Goal: Task Accomplishment & Management: Use online tool/utility

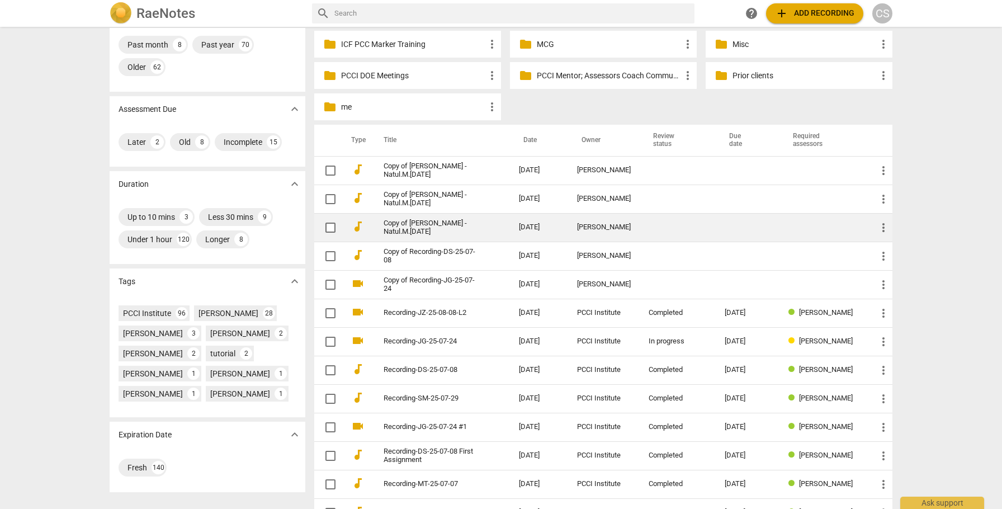
scroll to position [113, 0]
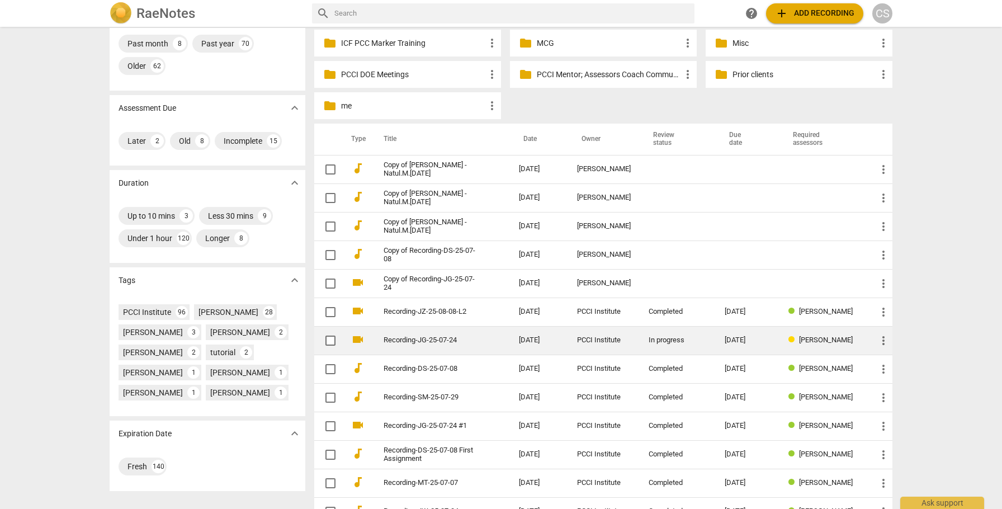
click at [655, 310] on div "In progress" at bounding box center [677, 340] width 58 height 8
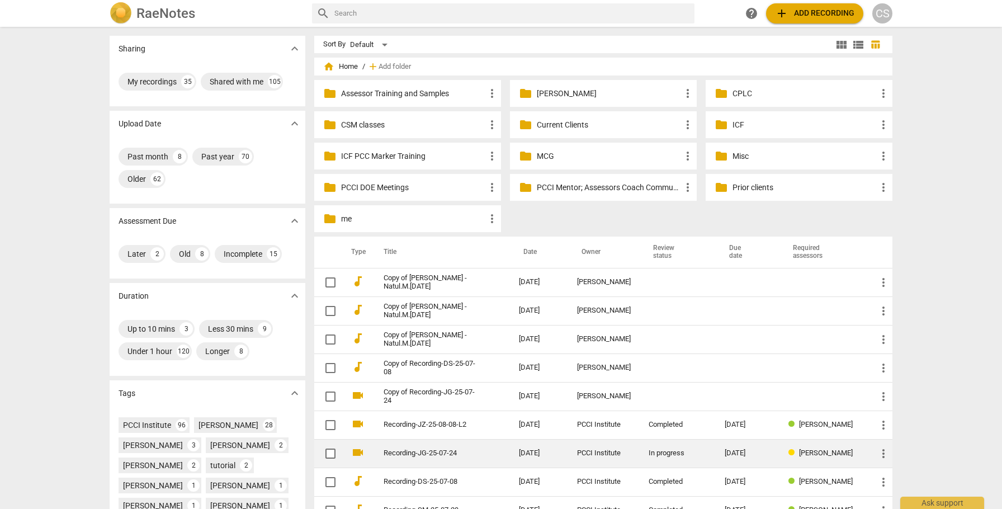
click at [604, 310] on div "PCCI Institute" at bounding box center [604, 453] width 54 height 8
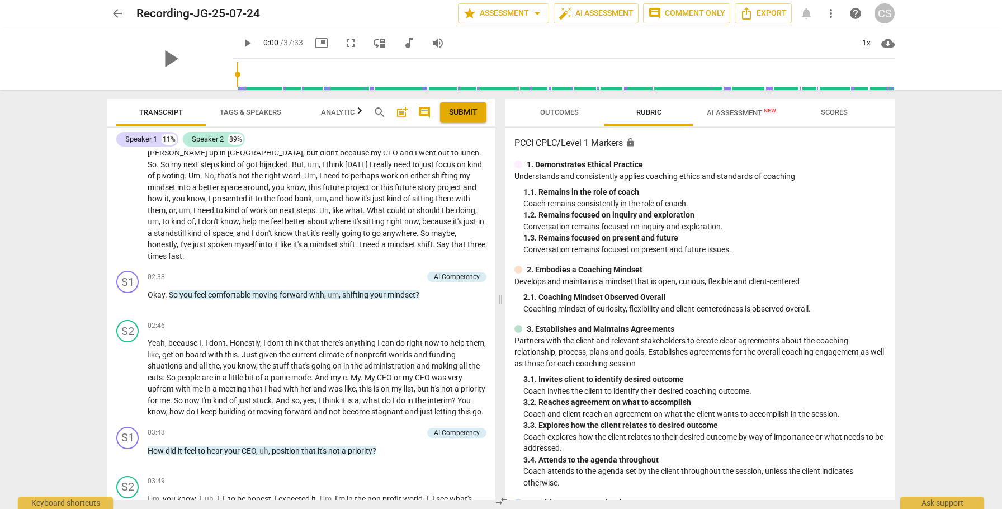
scroll to position [443, 0]
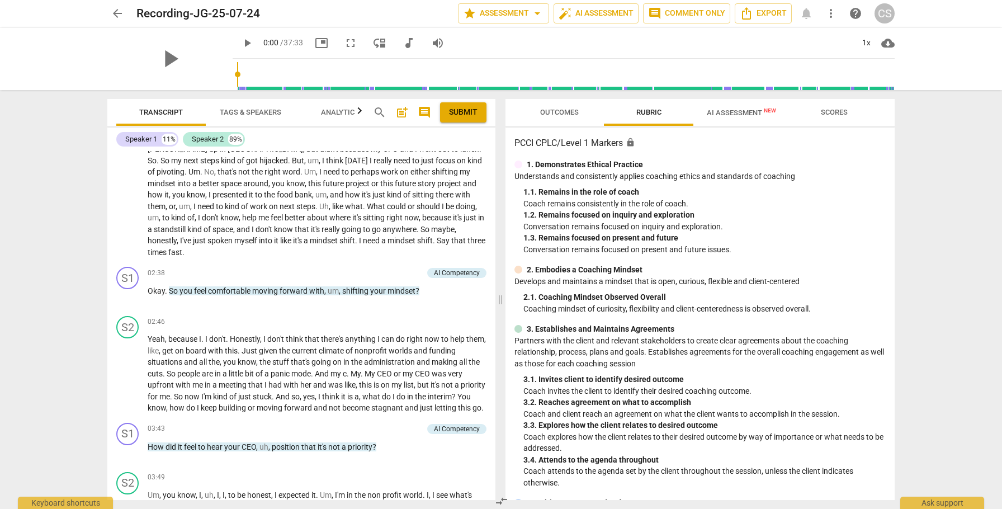
click at [740, 112] on span "AI Assessment New" at bounding box center [741, 112] width 69 height 8
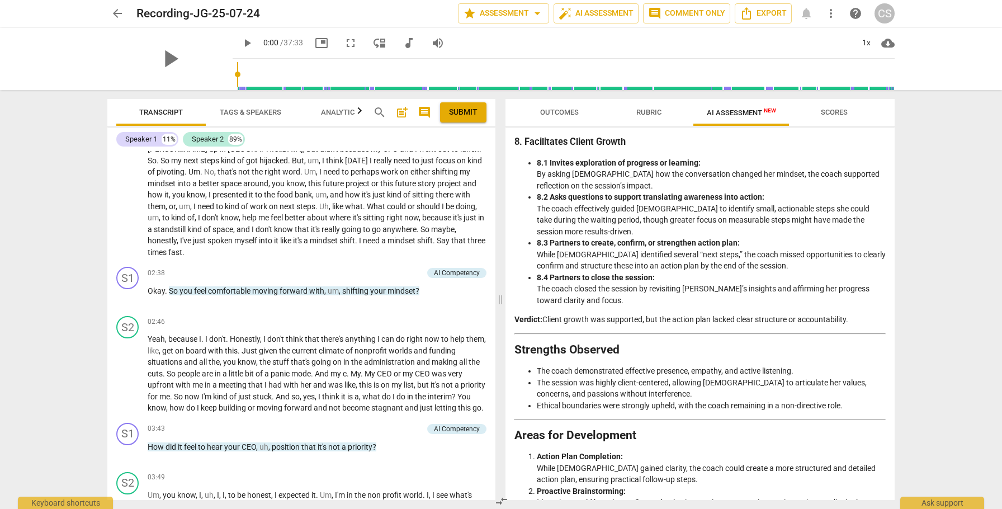
scroll to position [1644, 0]
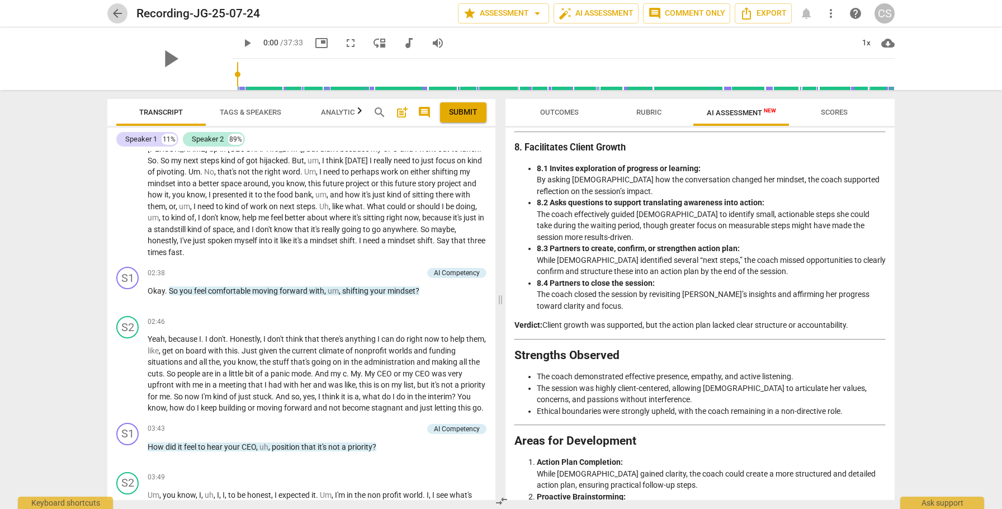
click at [115, 12] on span "arrow_back" at bounding box center [117, 13] width 13 height 13
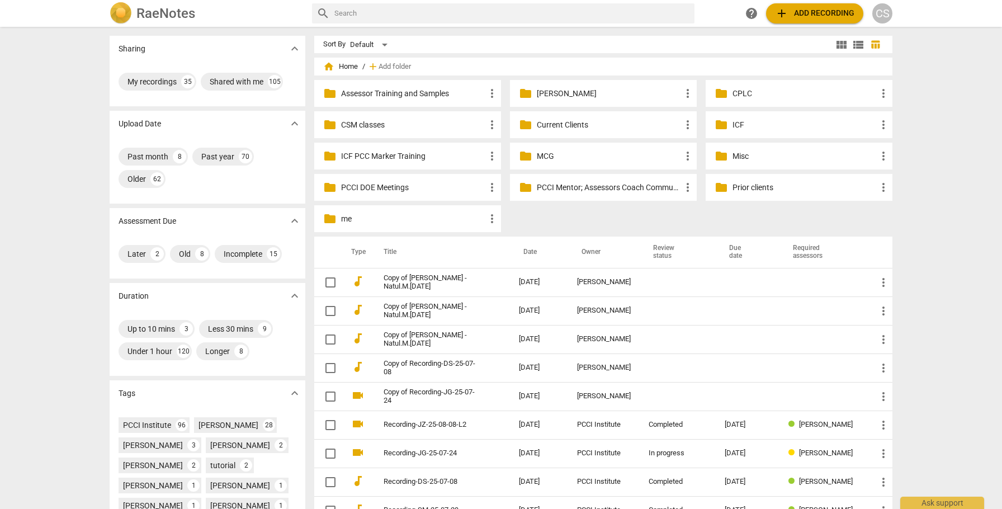
click at [547, 153] on p "MCG" at bounding box center [609, 156] width 144 height 12
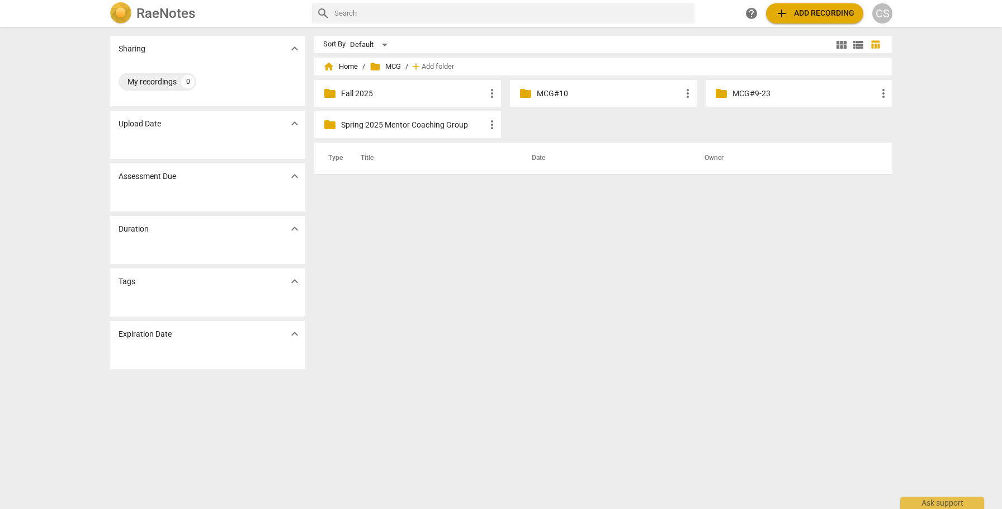
click at [448, 92] on p "Fall 2025" at bounding box center [413, 94] width 144 height 12
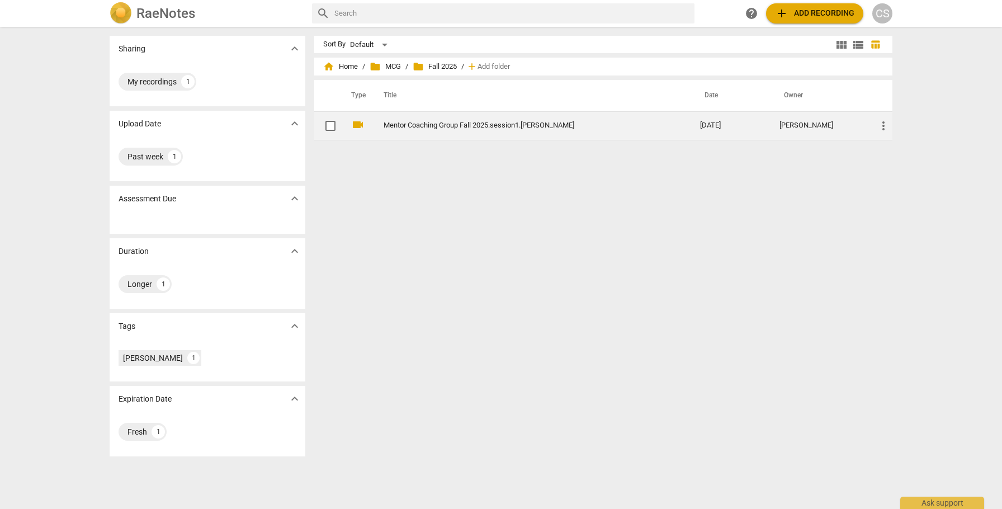
click at [457, 119] on td "Mentor Coaching Group Fall 2025.session1.[PERSON_NAME]" at bounding box center [530, 125] width 321 height 29
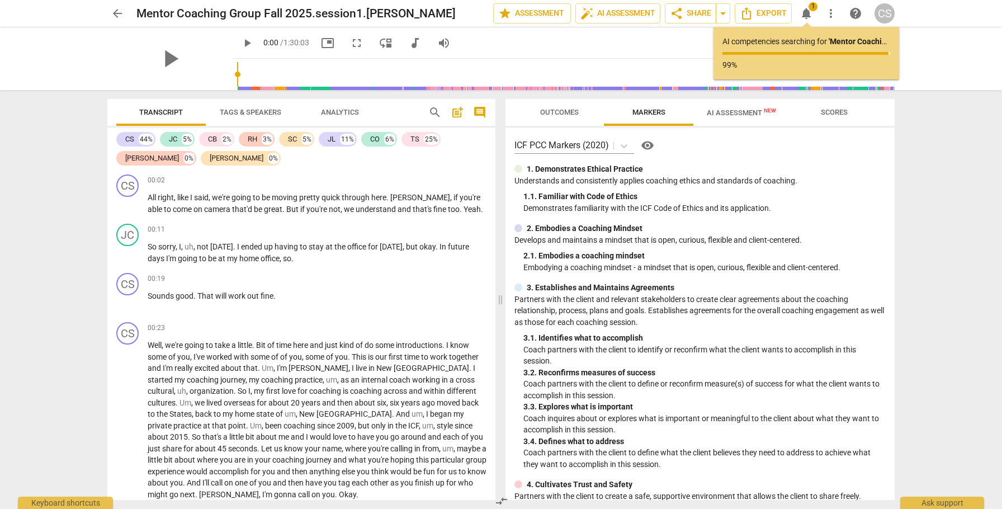
click at [722, 111] on span "AI Assessment New" at bounding box center [741, 112] width 69 height 8
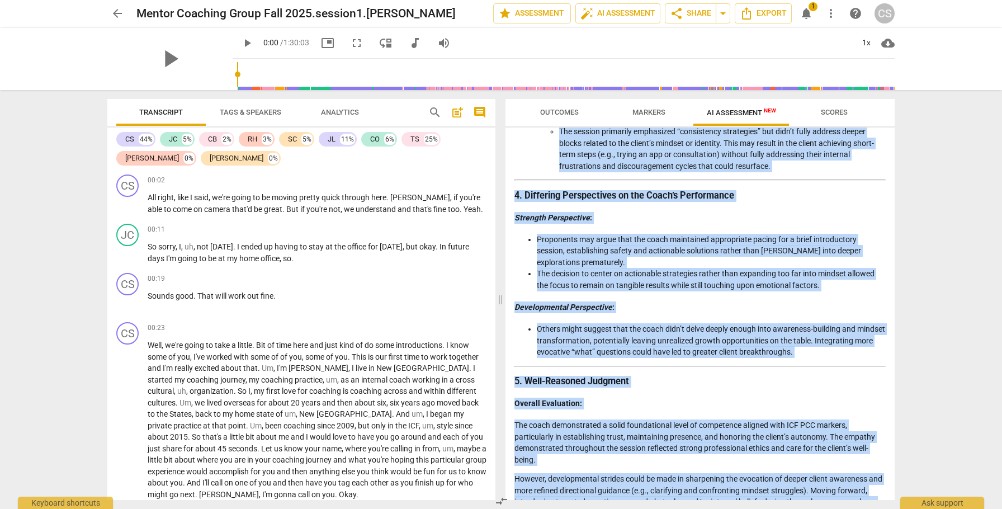
scroll to position [1434, 0]
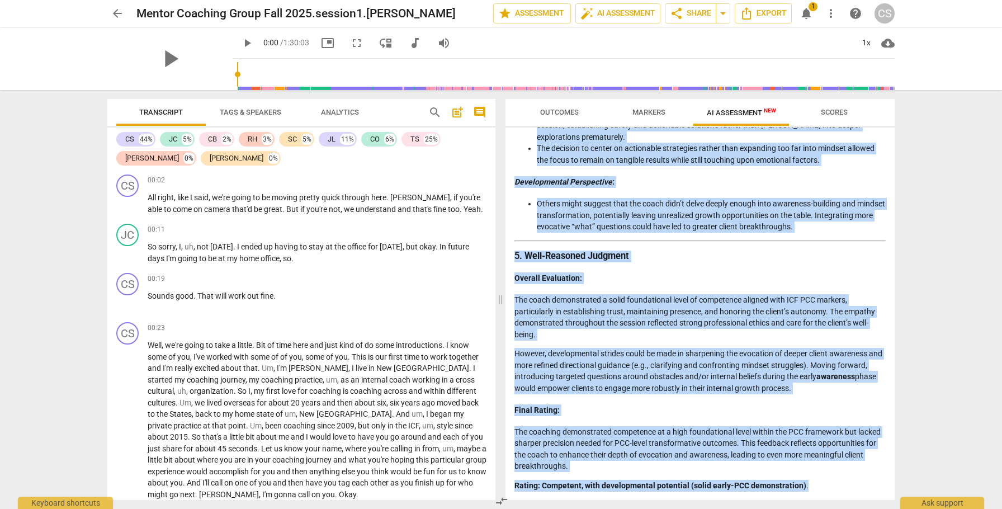
drag, startPoint x: 514, startPoint y: 159, endPoint x: 725, endPoint y: 509, distance: 408.0
click at [725, 310] on div "Outcomes Markers AI Assessment New Scores Disclaimer: AI can make mistakes. Con…" at bounding box center [702, 299] width 403 height 419
copy div "Loremips dol Sitametco Adipisci el sed Doeiu’t Incididu 9. Utlabo etd Magnaali …"
click at [777, 16] on span "more_vert" at bounding box center [830, 13] width 13 height 13
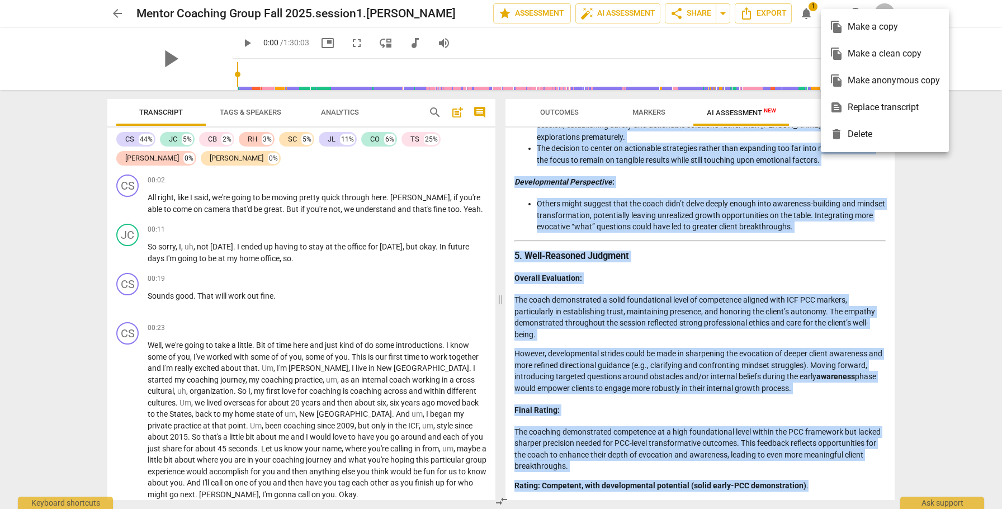
click at [777, 53] on div "file_copy Make a clean copy" at bounding box center [885, 53] width 110 height 27
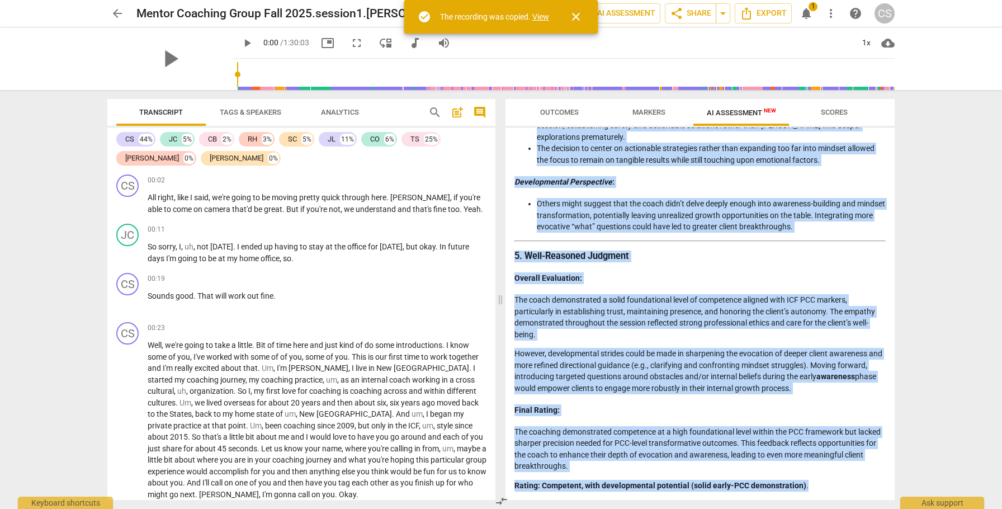
click at [540, 20] on link "View" at bounding box center [540, 16] width 17 height 9
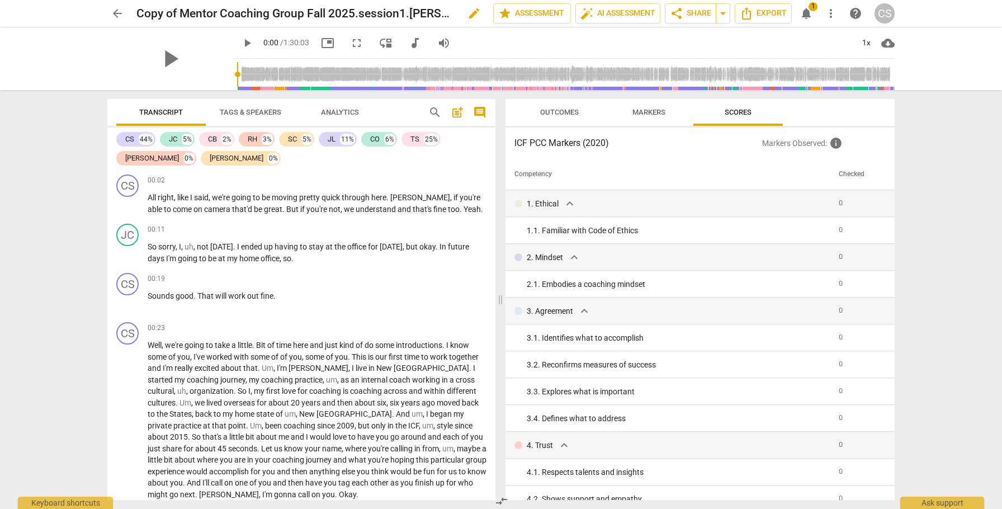
click at [467, 12] on span "edit" at bounding box center [473, 13] width 13 height 13
click at [180, 12] on input "Copy of Mentor Coaching Group Fall 2025.session1.[PERSON_NAME]" at bounding box center [289, 13] width 307 height 21
type input "Mentor Coaching Group Fall 2025.session1.[PERSON_NAME]"
click at [452, 13] on span "done" at bounding box center [453, 13] width 13 height 13
click at [453, 113] on span "post_add" at bounding box center [457, 112] width 13 height 13
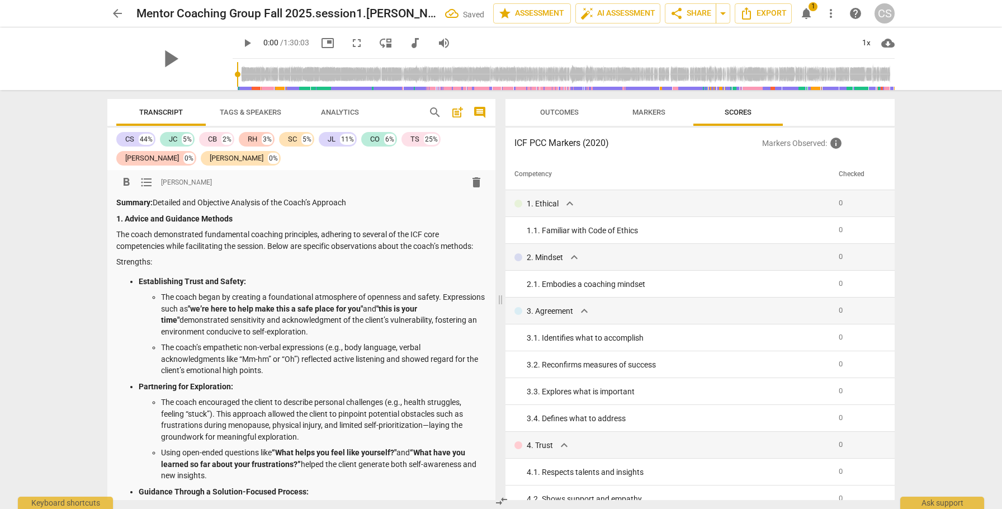
click at [646, 111] on span "Markers" at bounding box center [648, 112] width 33 height 8
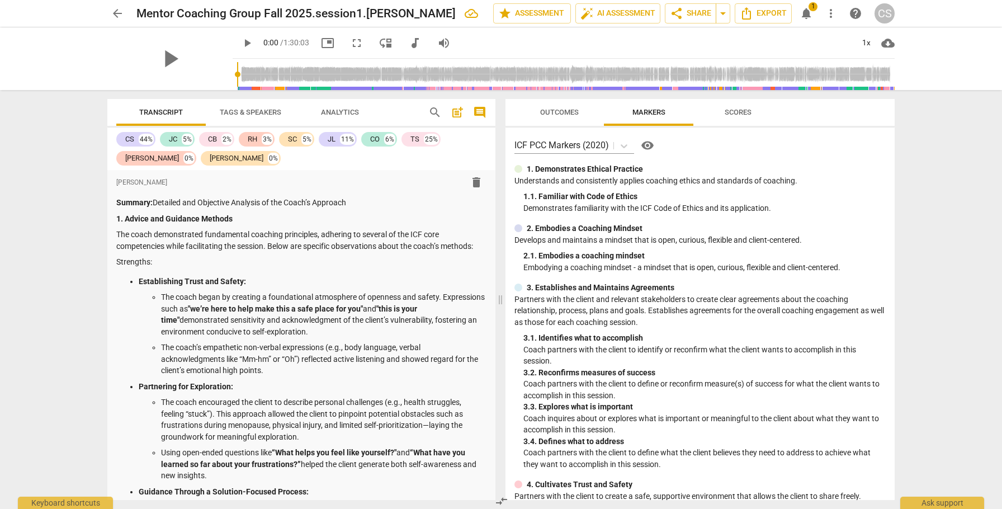
click at [562, 108] on span "Outcomes" at bounding box center [559, 112] width 39 height 8
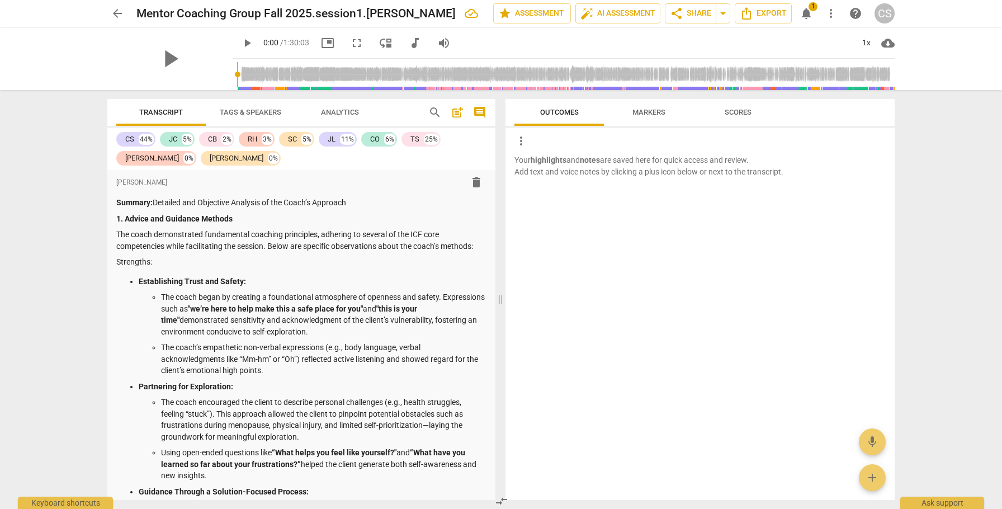
click at [725, 115] on span "Scores" at bounding box center [738, 112] width 27 height 8
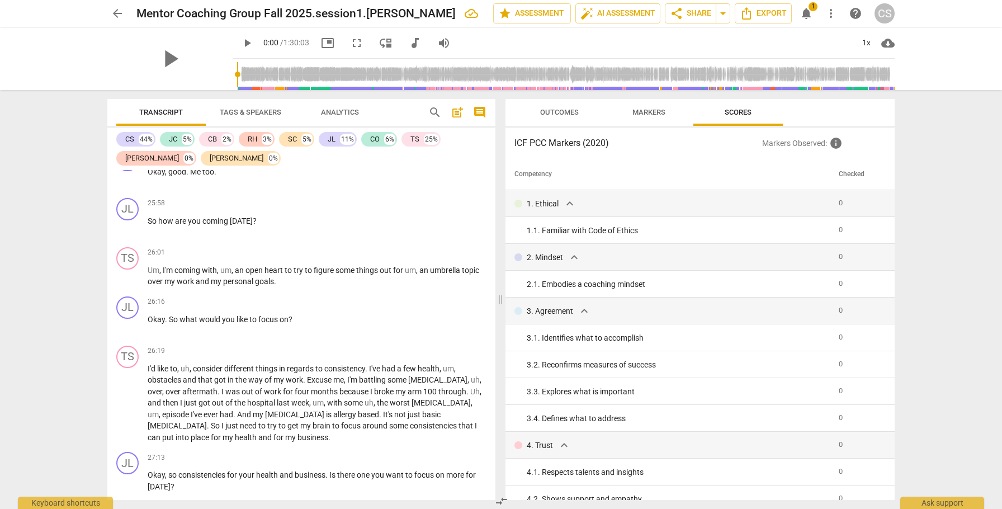
scroll to position [6123, 0]
click at [425, 305] on div "+" at bounding box center [425, 299] width 11 height 11
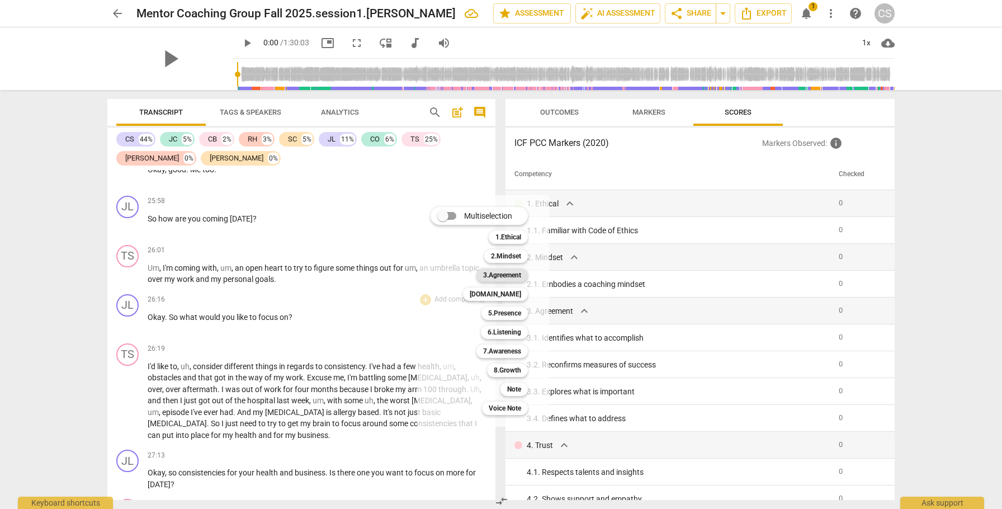
click at [499, 275] on b "3.Agreement" at bounding box center [502, 274] width 38 height 13
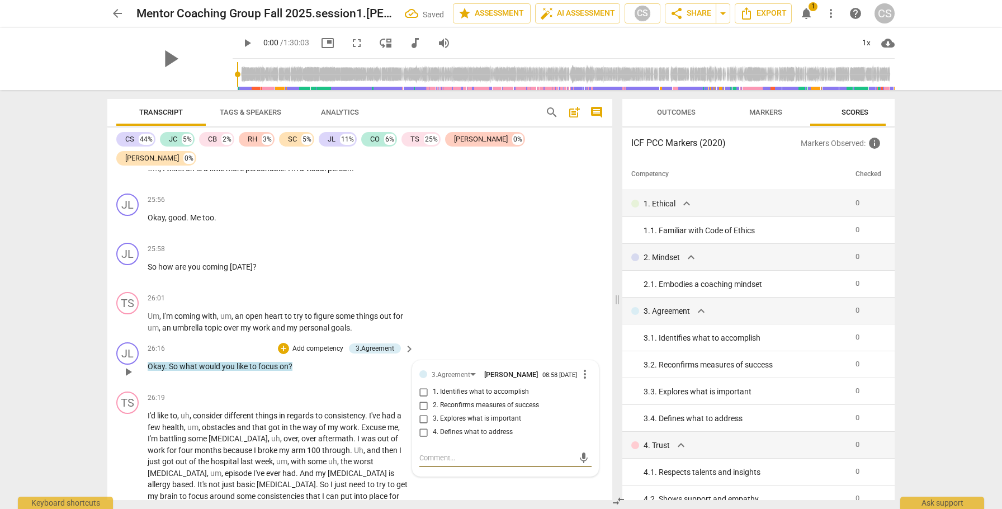
type textarea "i"
type textarea "in"
type textarea "inv"
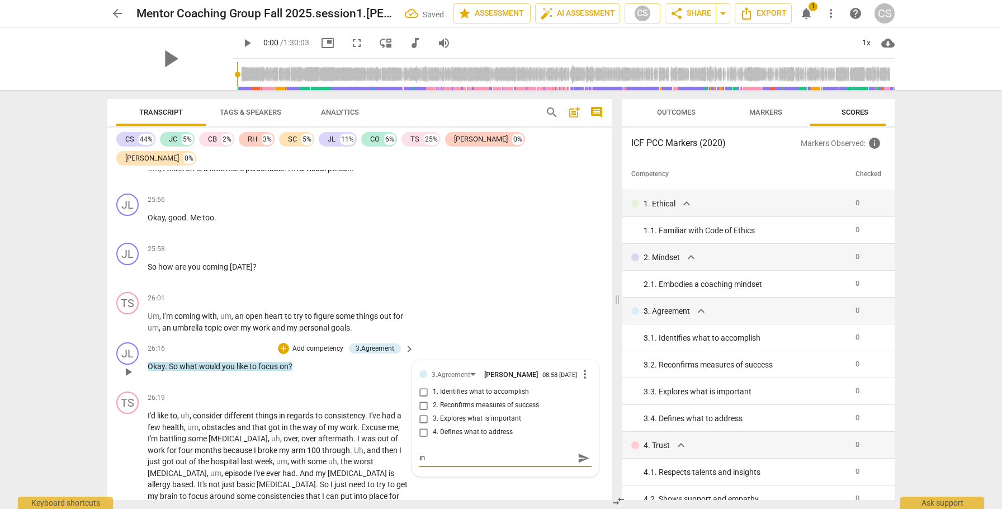
type textarea "inv"
type textarea "invi"
type textarea "invit"
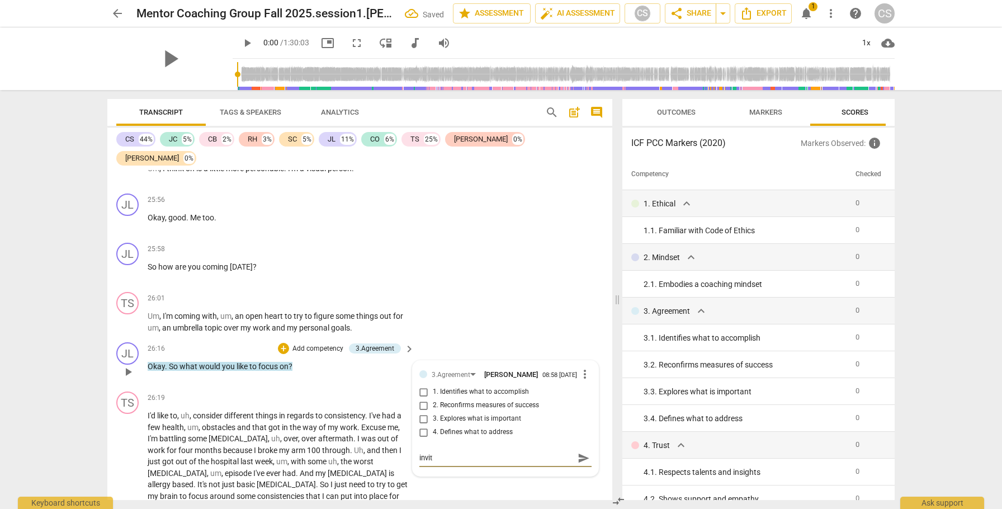
type textarea "invita"
type textarea "invitat"
type textarea "invitati"
type textarea "invitatio"
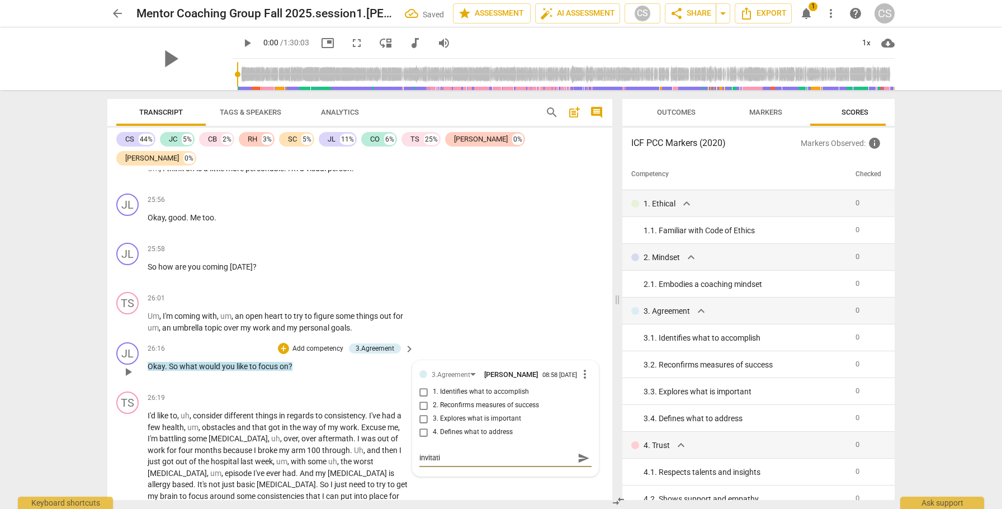
type textarea "invitatio"
type textarea "invitation"
type textarea "invitation t"
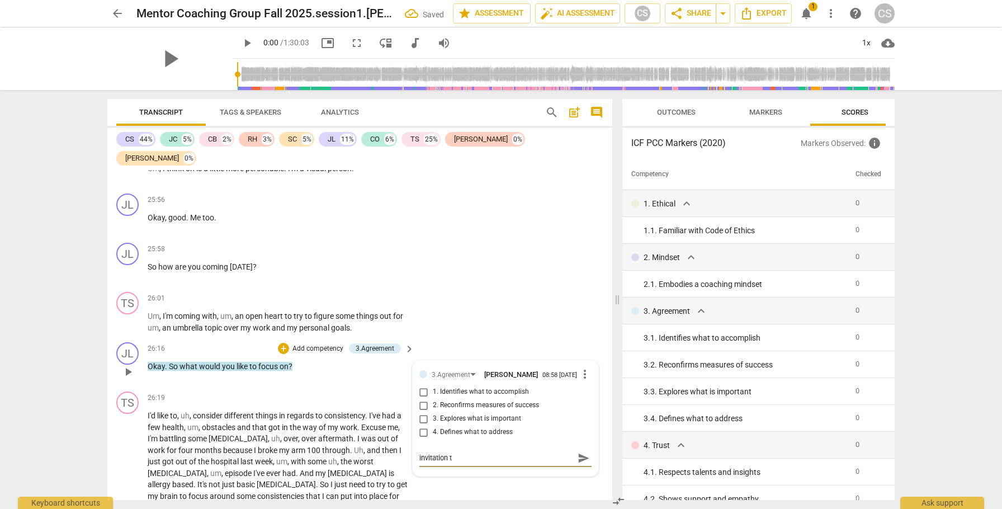
type textarea "invitation to"
type textarea "invitation to d"
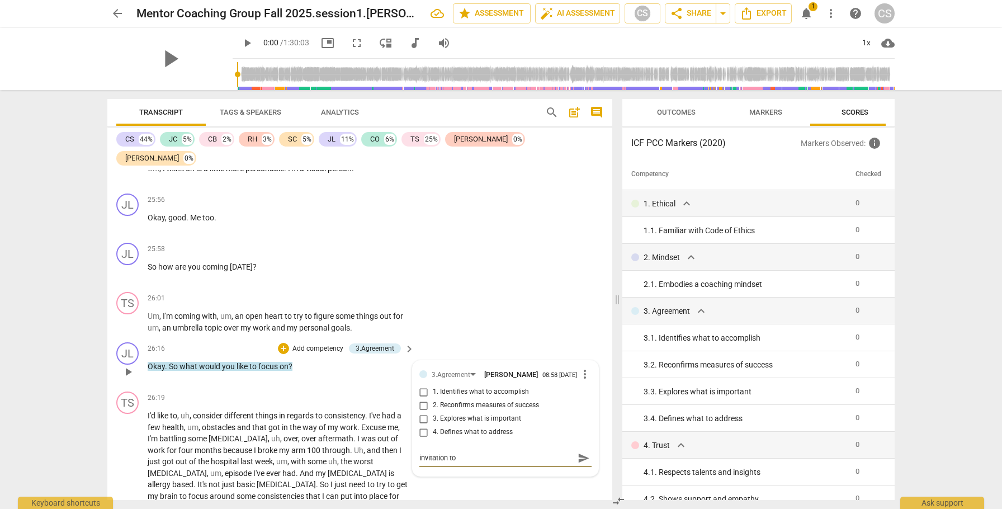
type textarea "invitation to d"
type textarea "invitation to de"
type textarea "invitation to des"
type textarea "invitation to desi"
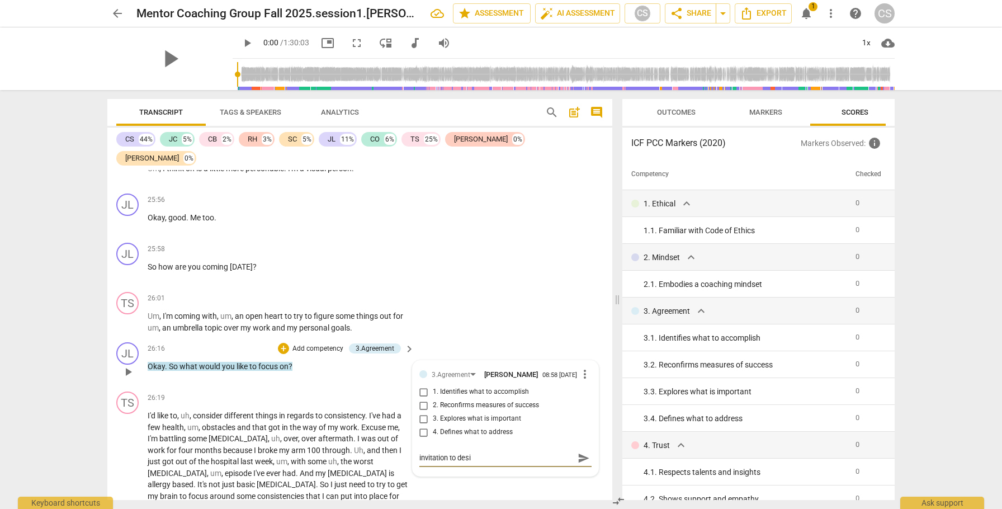
type textarea "invitation to desig"
type textarea "invitation to design"
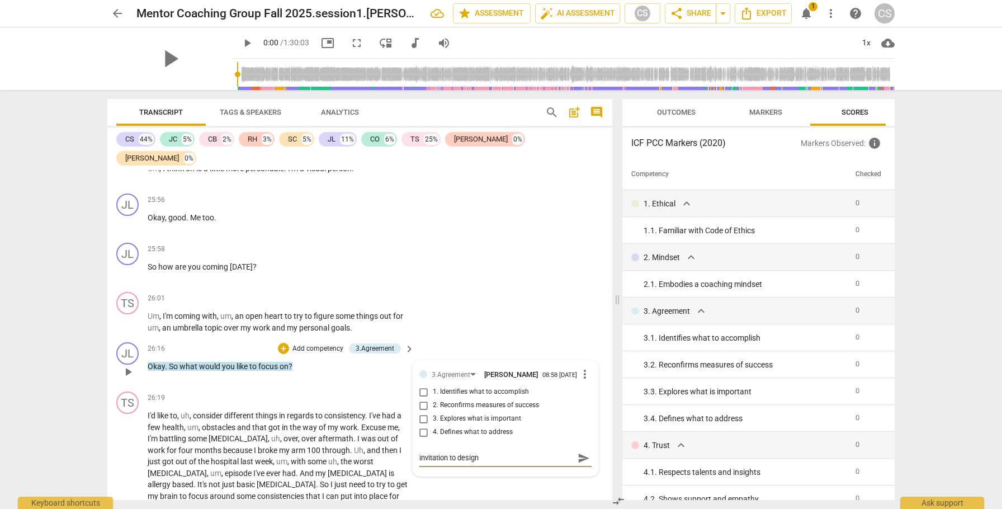
type textarea "invitation to design"
type textarea "invitation to design a"
type textarea "invitation to design ag"
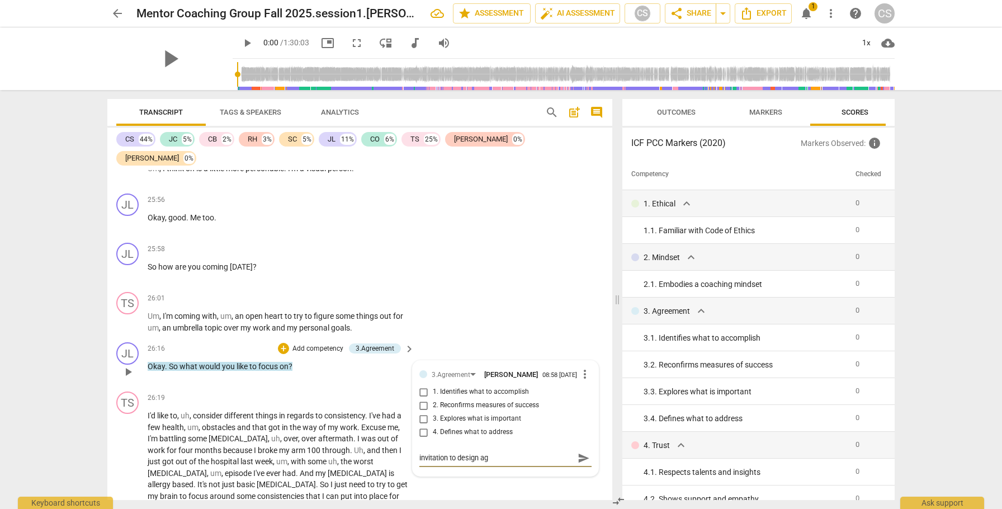
type textarea "invitation to design agr"
type textarea "invitation to design agre"
type textarea "invitation to design agree"
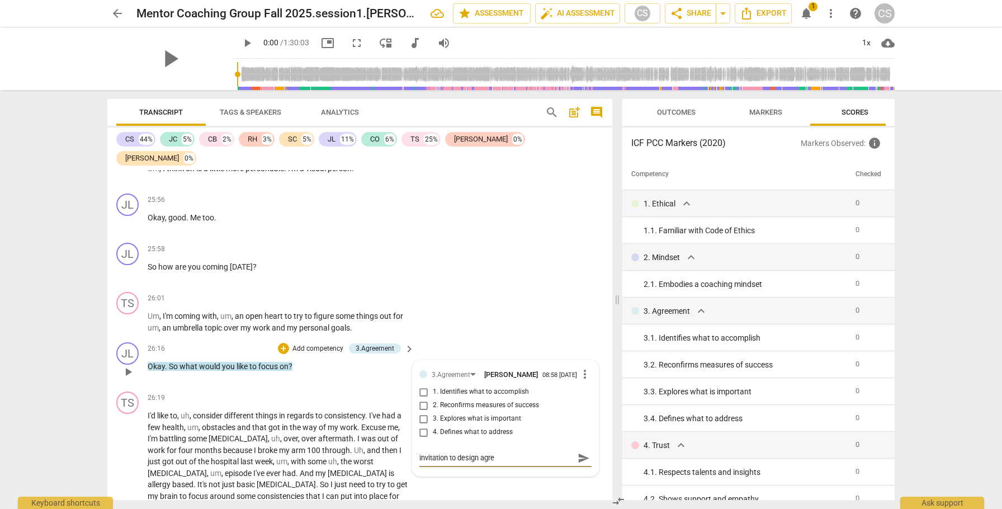
type textarea "invitation to design agree"
type textarea "invitation to design agreem"
type textarea "invitation to design agreeme"
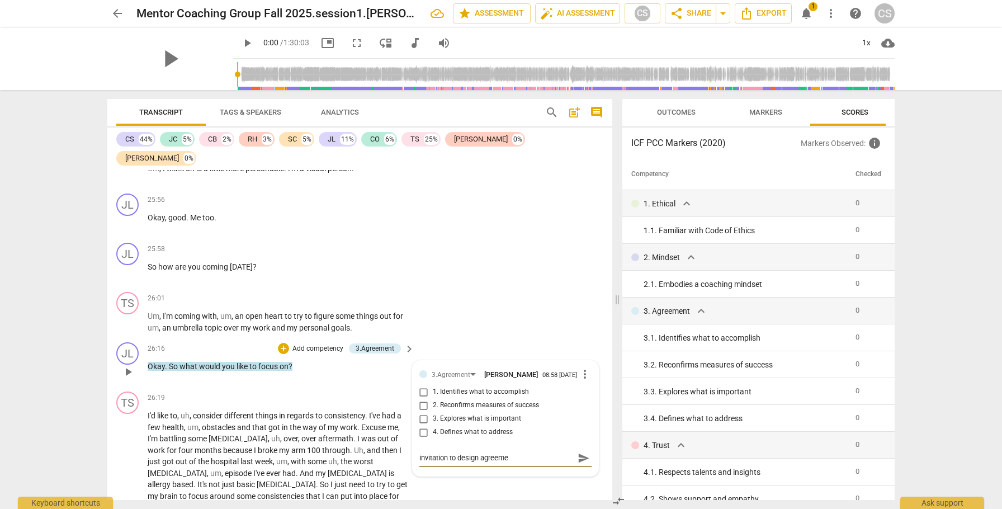
type textarea "invitation to design agreemen"
type textarea "invitation to design agreement"
click at [580, 310] on span "send" at bounding box center [583, 458] width 12 height 12
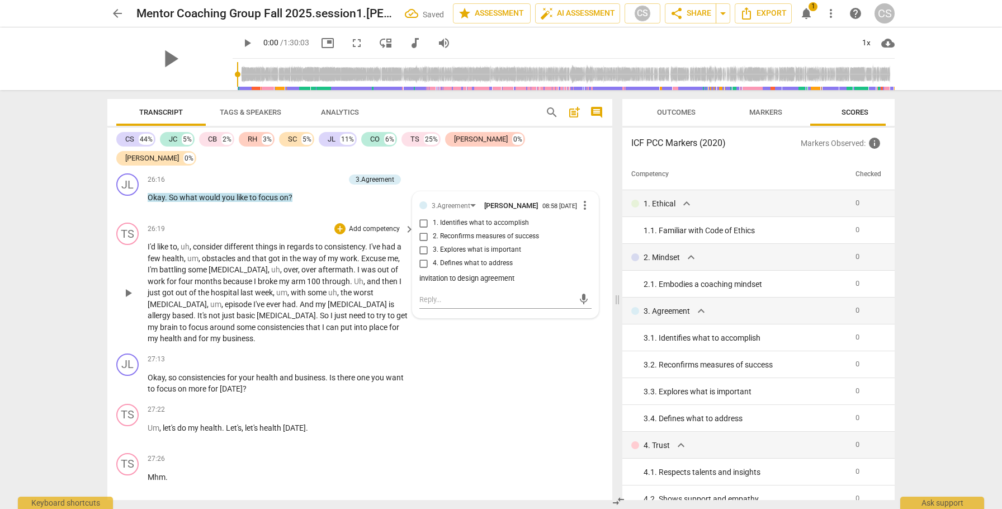
scroll to position [6753, 0]
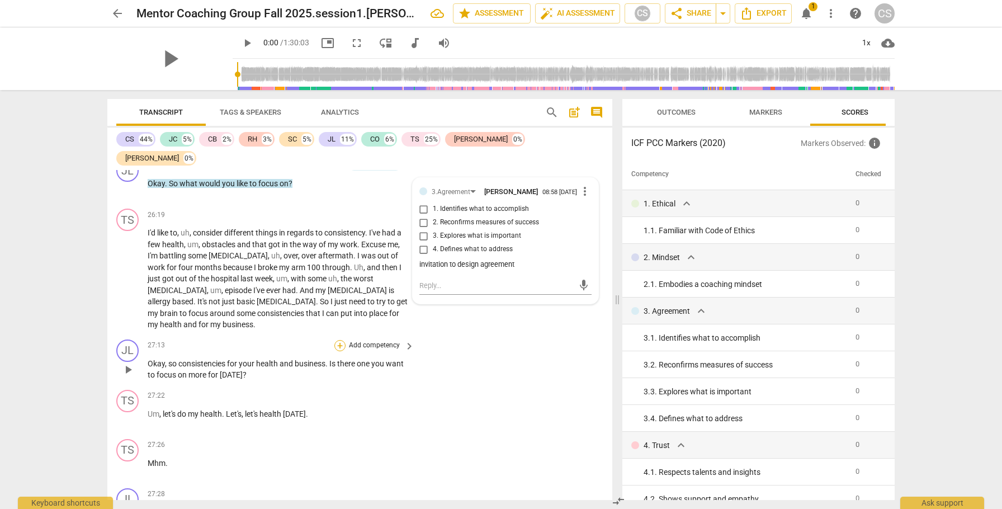
click at [338, 310] on div "+" at bounding box center [339, 345] width 11 height 11
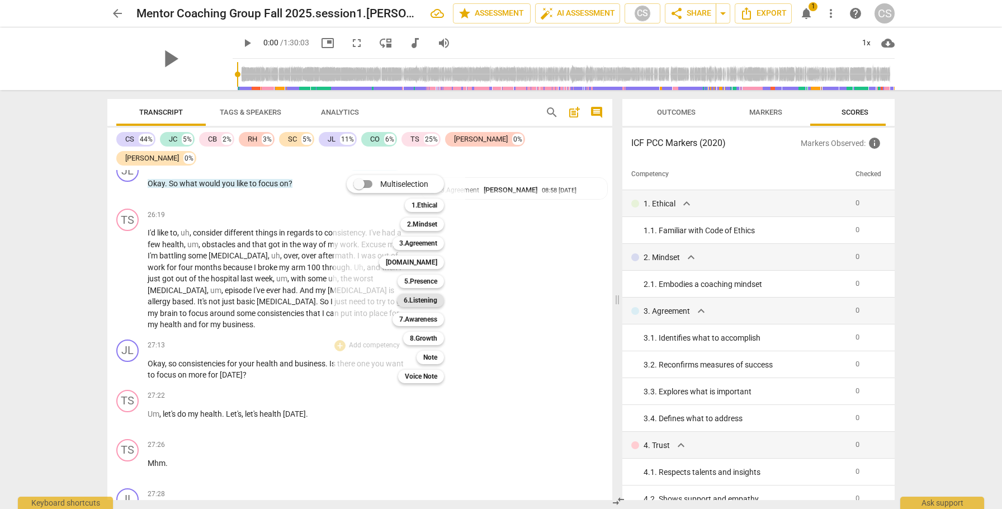
click at [416, 300] on b "6.Listening" at bounding box center [421, 299] width 34 height 13
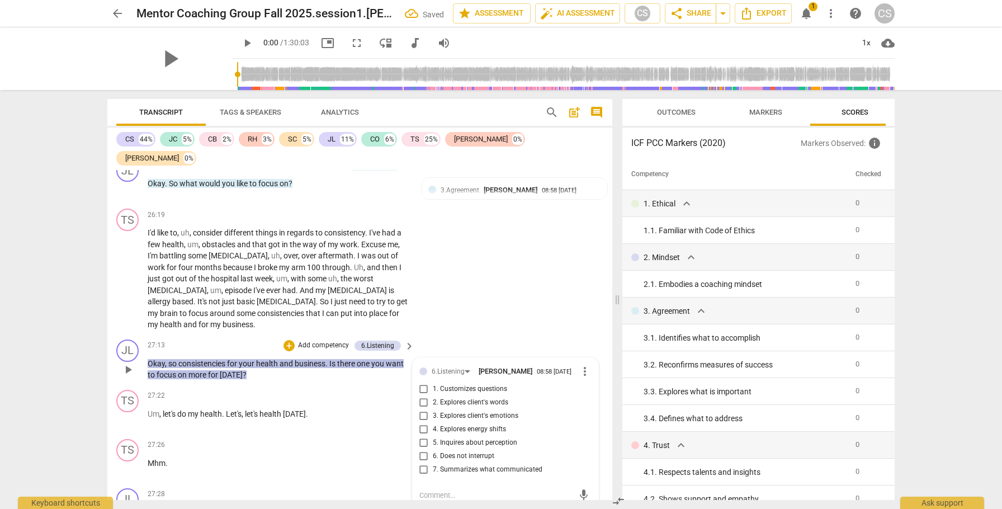
click at [421, 310] on input "1. Customizes questions" at bounding box center [424, 388] width 18 height 13
checkbox input "true"
click at [448, 310] on textarea at bounding box center [496, 495] width 154 height 11
type textarea "u"
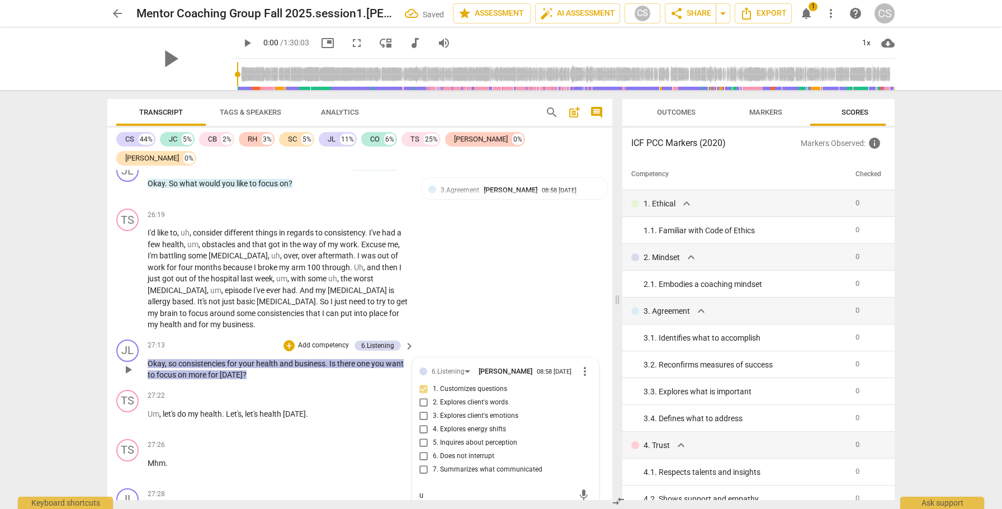
type textarea "us"
type textarea "usi"
type textarea "usin"
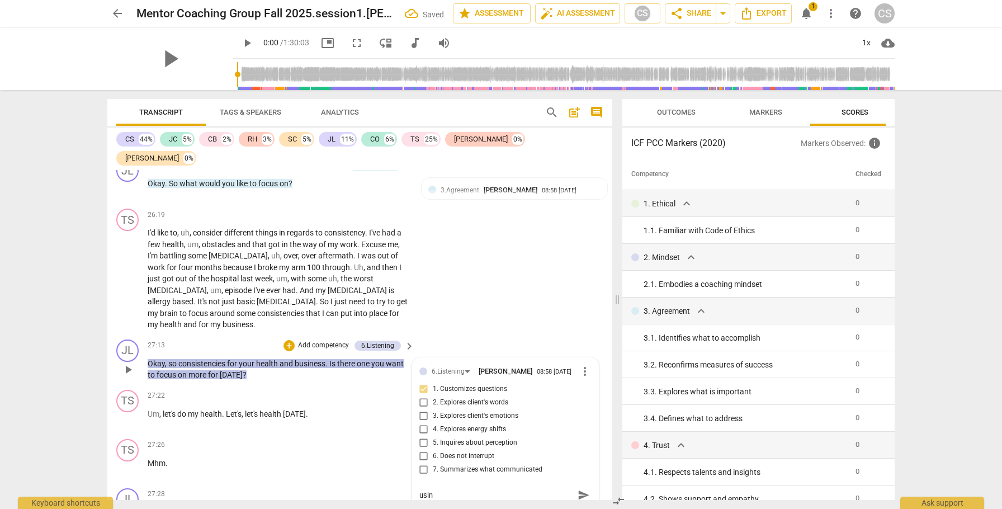
type textarea "using"
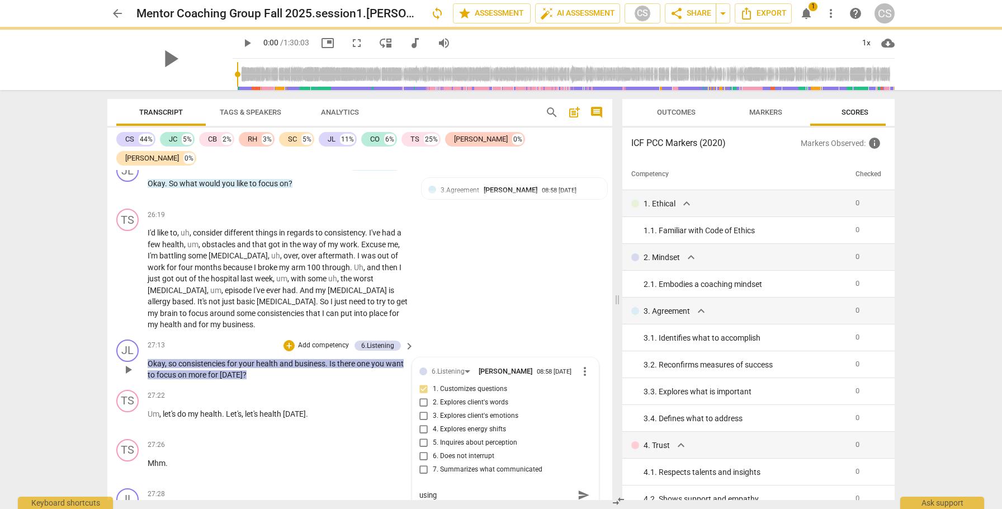
type textarea "using"
type textarea "using c"
type textarea "using cl"
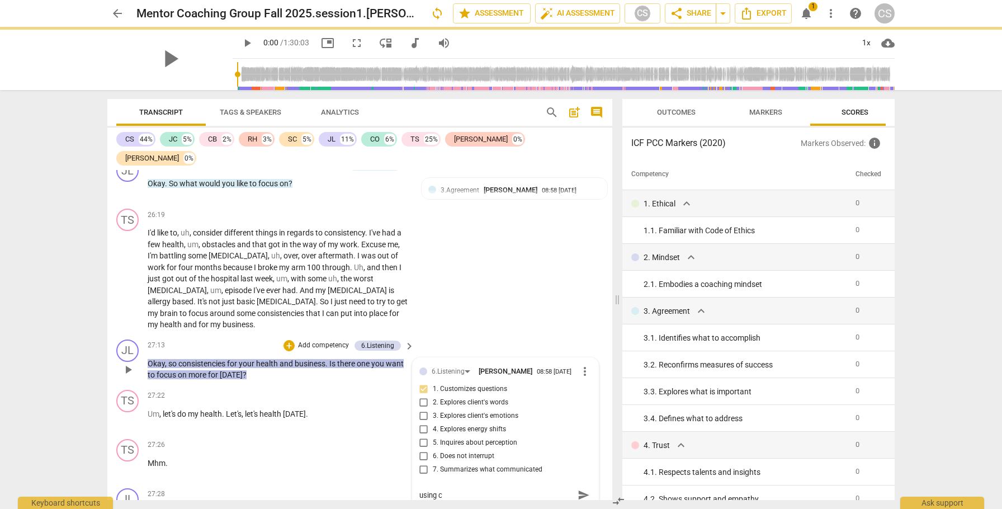
type textarea "using cl"
type textarea "using cli"
type textarea "using clie"
type textarea "using client"
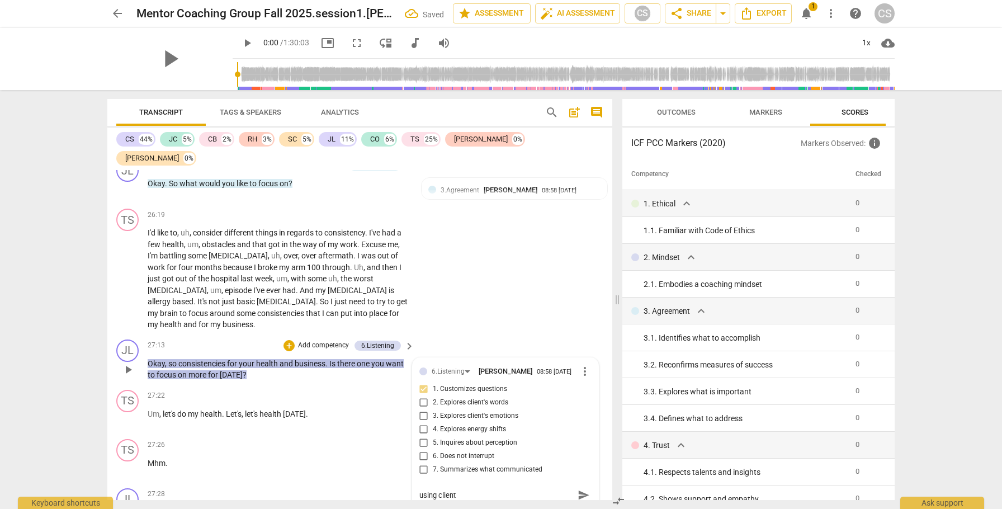
type textarea "using client'"
type textarea "using client's"
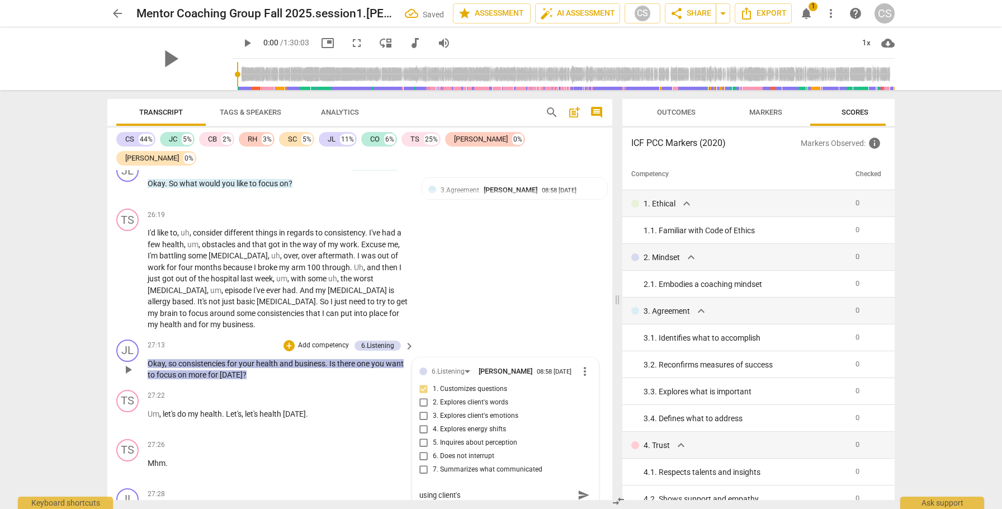
type textarea "using client's w"
type textarea "using client's wo"
type textarea "using client's wor"
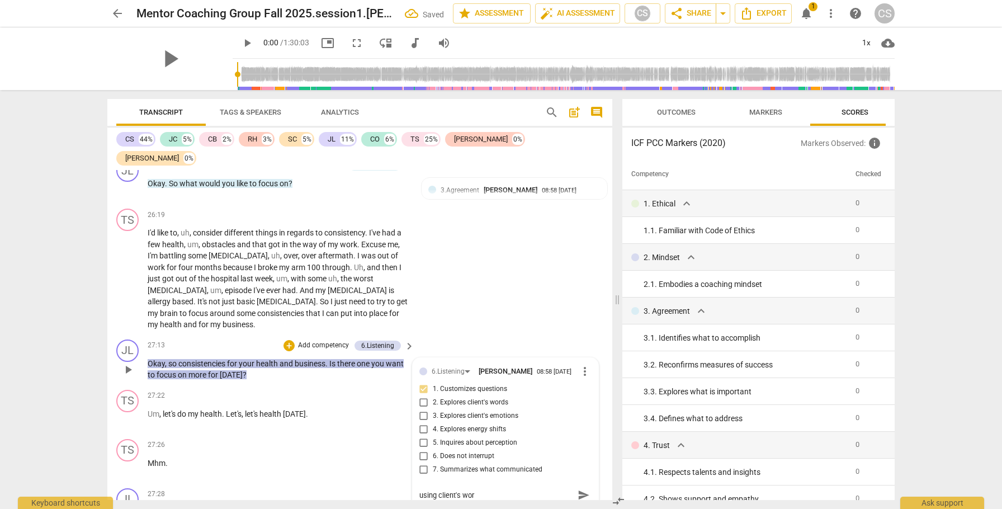
type textarea "using client's word"
type textarea "using client's words"
click at [421, 310] on input "7. Summarizes what communicated" at bounding box center [424, 469] width 18 height 13
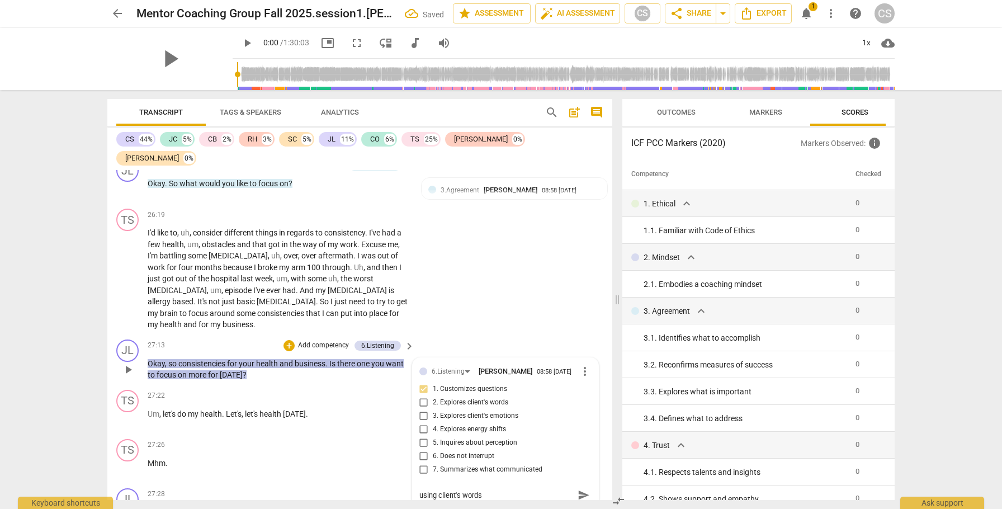
checkbox input "true"
click at [291, 310] on div "+" at bounding box center [288, 345] width 11 height 11
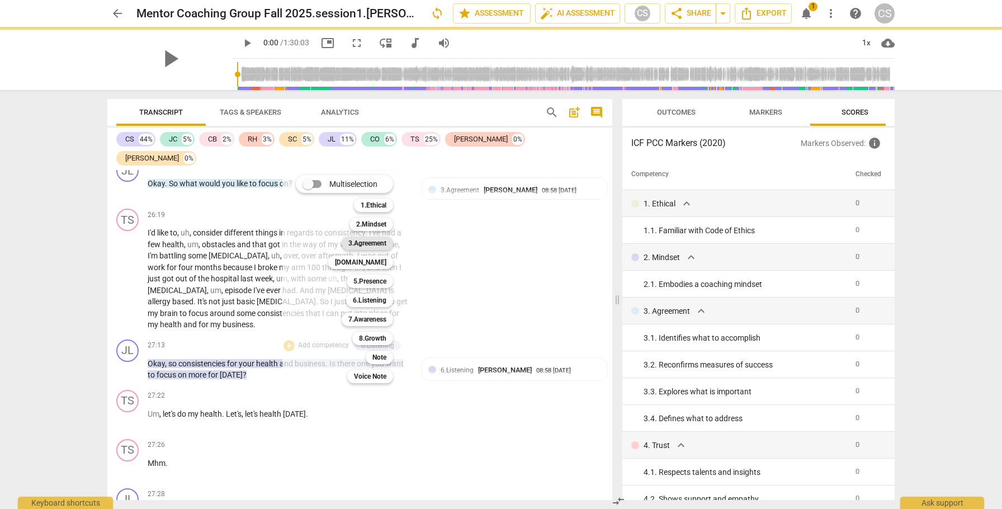
click at [374, 242] on b "3.Agreement" at bounding box center [367, 242] width 38 height 13
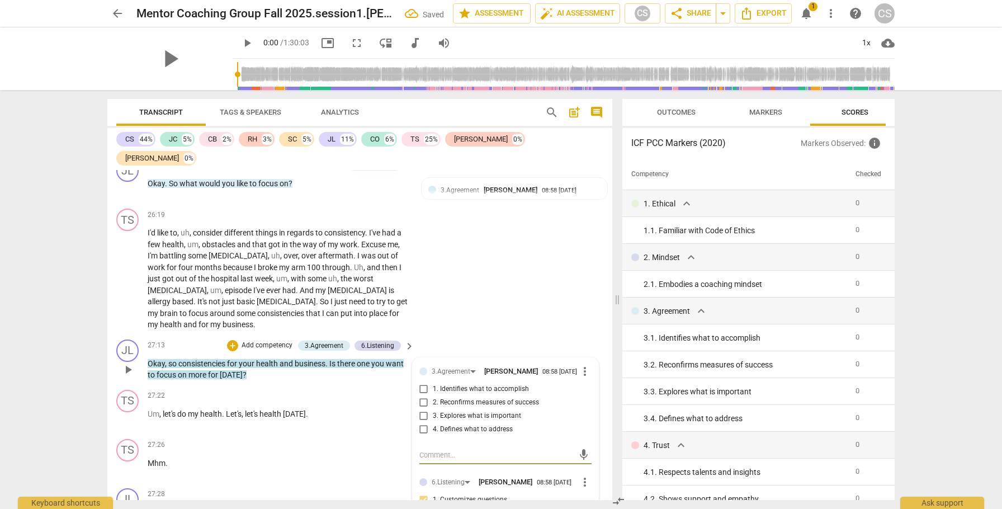
type textarea "i"
type textarea "in"
type textarea "inv"
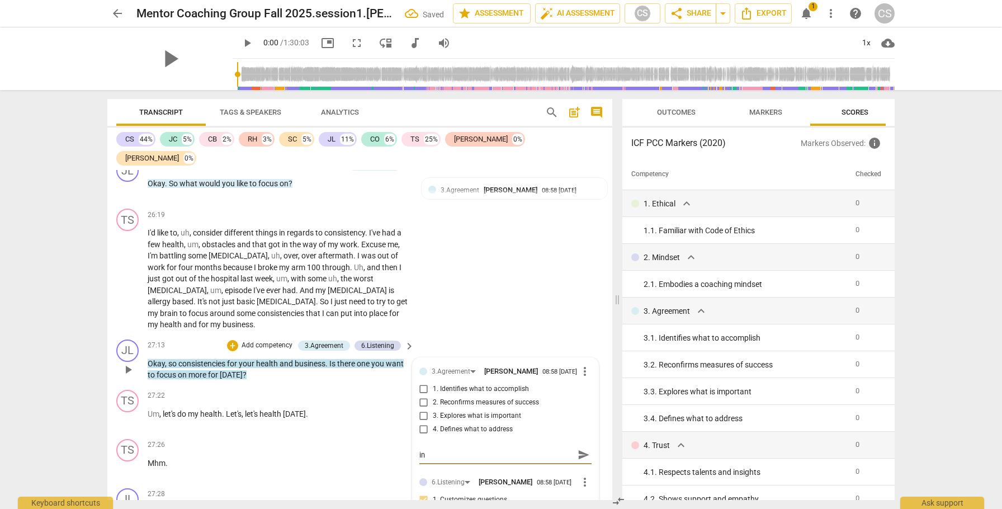
type textarea "inv"
type textarea "invi"
type textarea "invit"
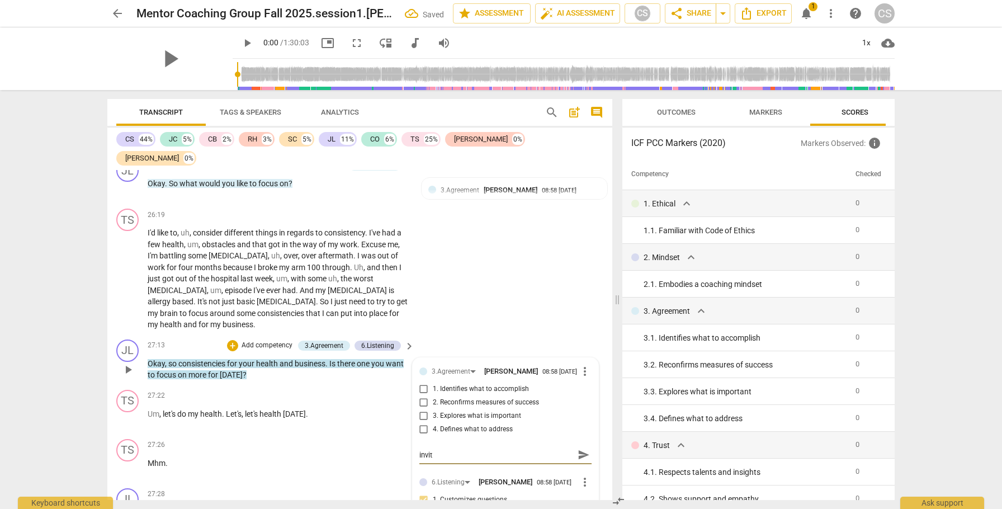
type textarea "invita"
type textarea "invitat"
type textarea "invitati"
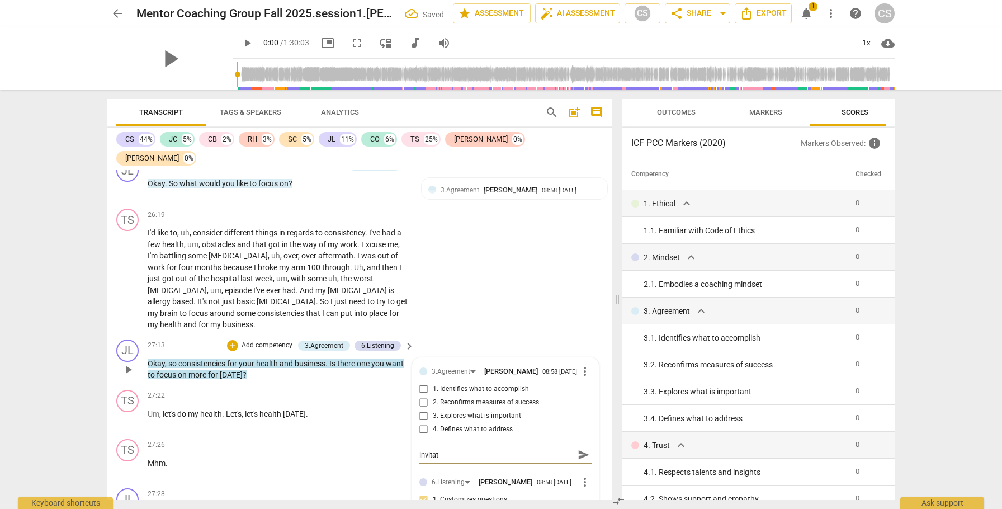
type textarea "invitati"
type textarea "invitatio"
type textarea "invitation"
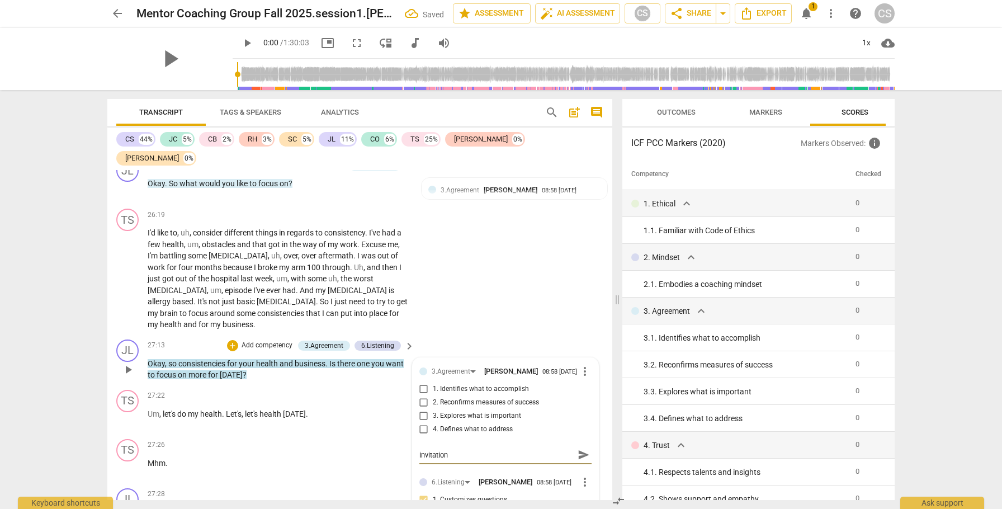
type textarea "invitation"
type textarea "invitation t"
type textarea "invitation to"
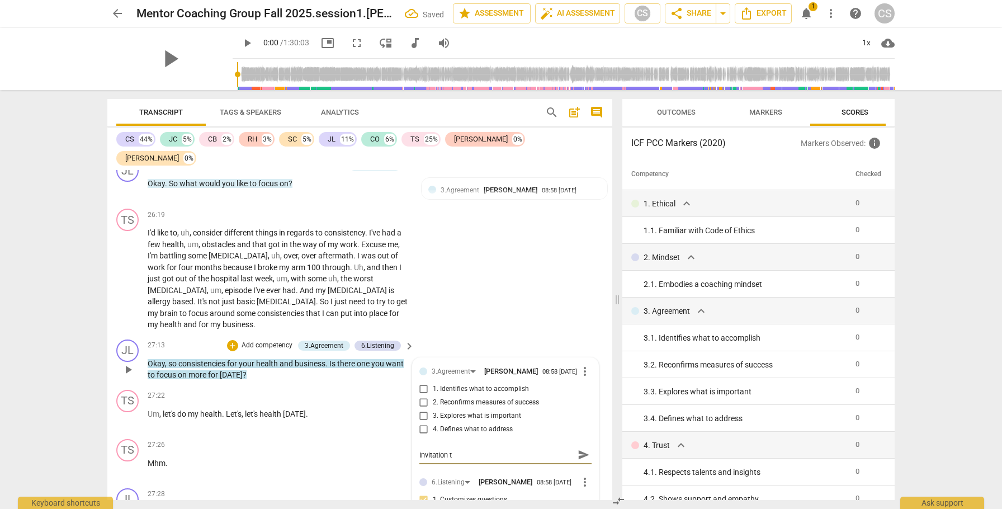
type textarea "invitation to"
type textarea "invitation to n"
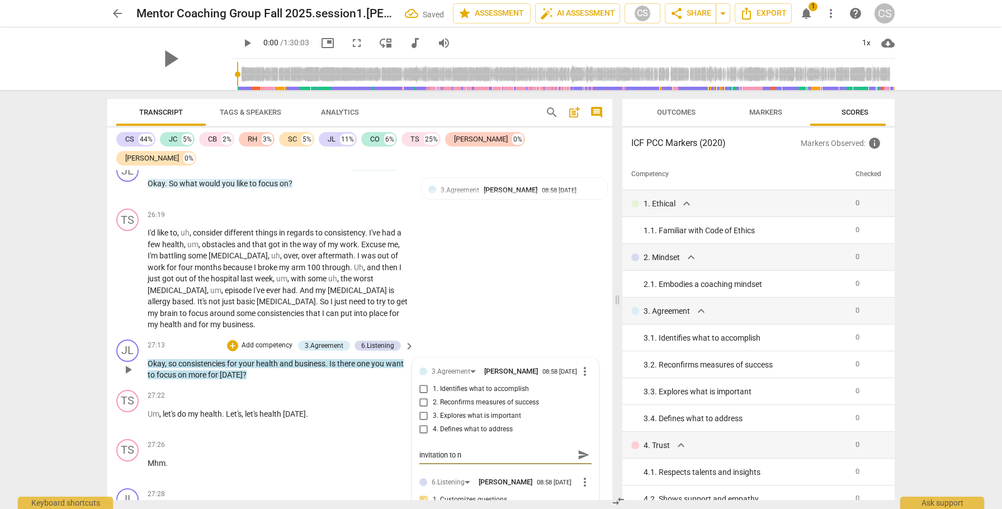
type textarea "invitation to na"
type textarea "invitation to nar"
type textarea "invitation to naro"
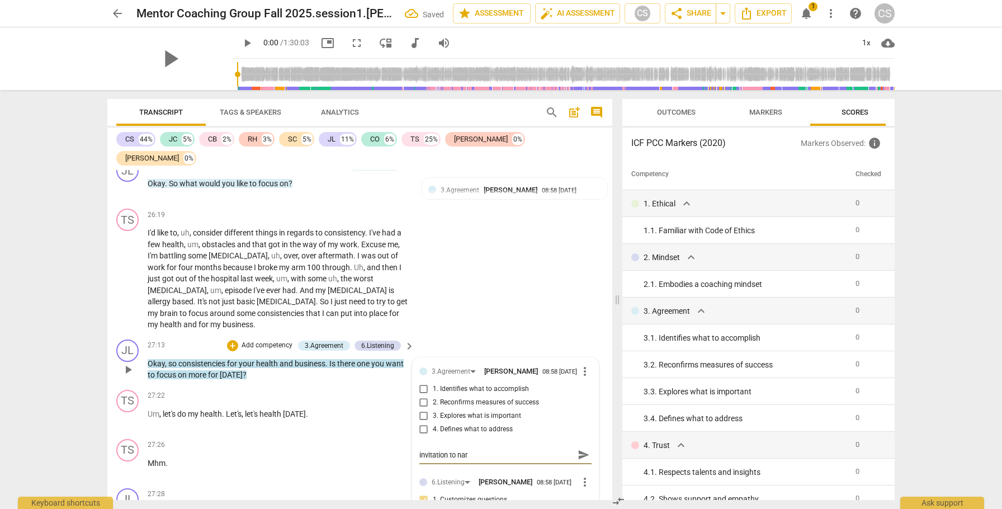
type textarea "invitation to naro"
type textarea "invitation to nar"
type textarea "invitation to narr"
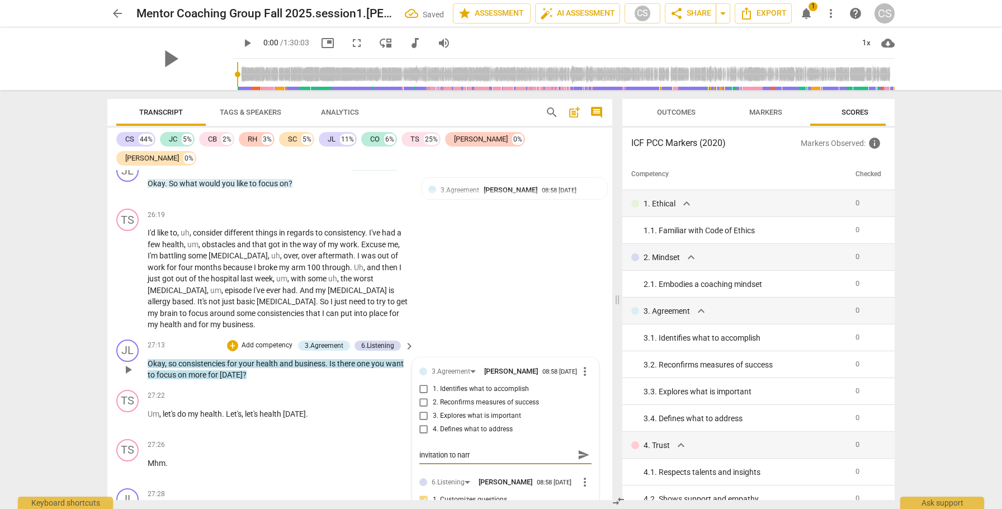
type textarea "invitation to [PERSON_NAME]"
type textarea "invitation to narrow"
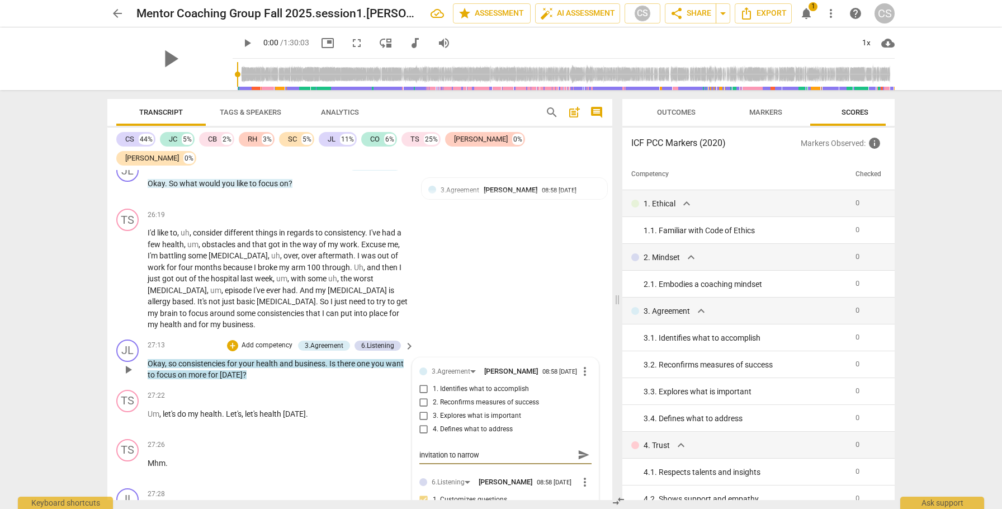
type textarea "invitation to narrow"
type textarea "invitation to narrow f"
type textarea "invitation to narrow fo"
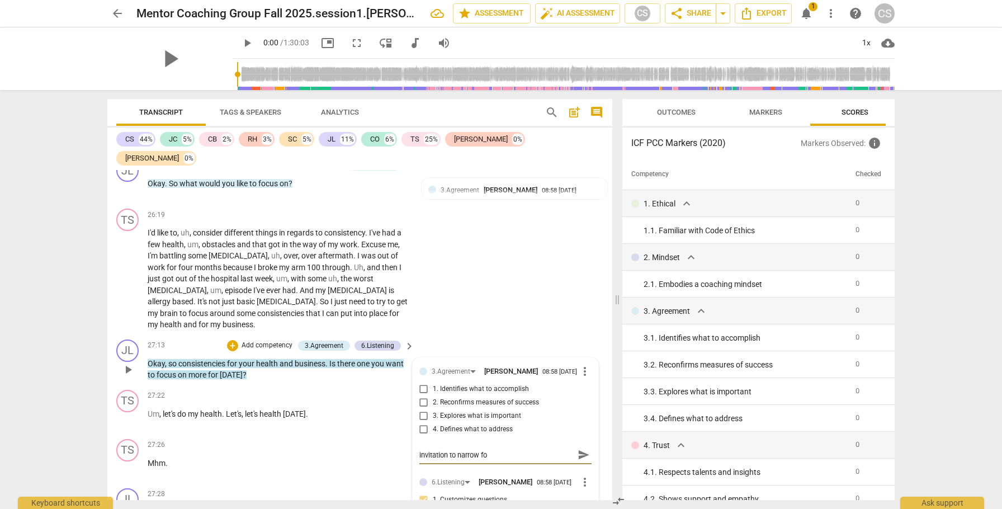
type textarea "invitation to narrow foc"
type textarea "invitation to narrow focu"
type textarea "invitation to narrow focus"
click at [581, 310] on span "send" at bounding box center [583, 454] width 12 height 12
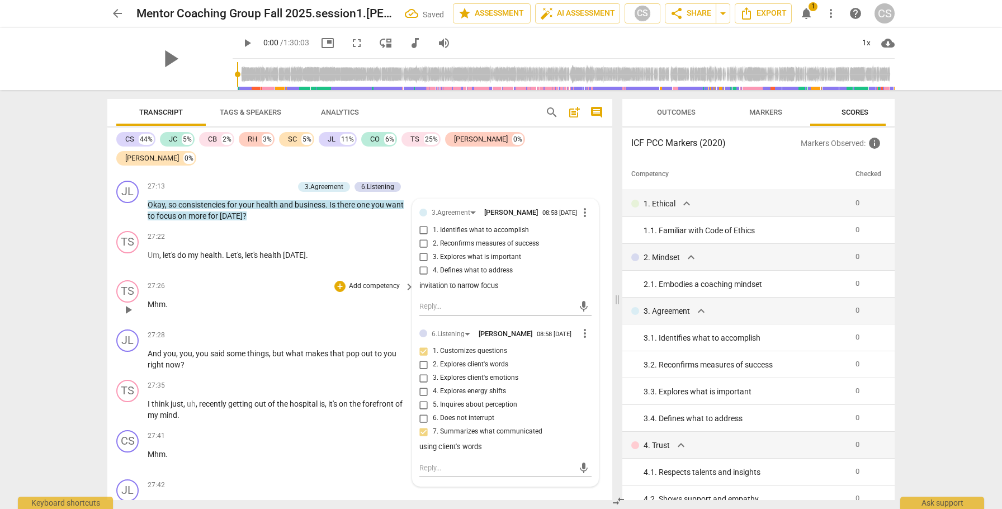
scroll to position [6925, 0]
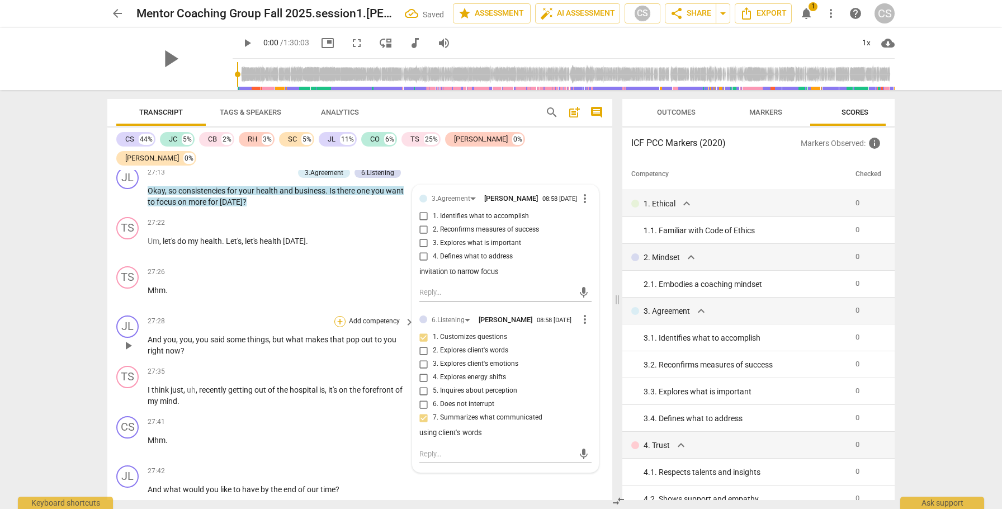
click at [338, 310] on div "+" at bounding box center [339, 321] width 11 height 11
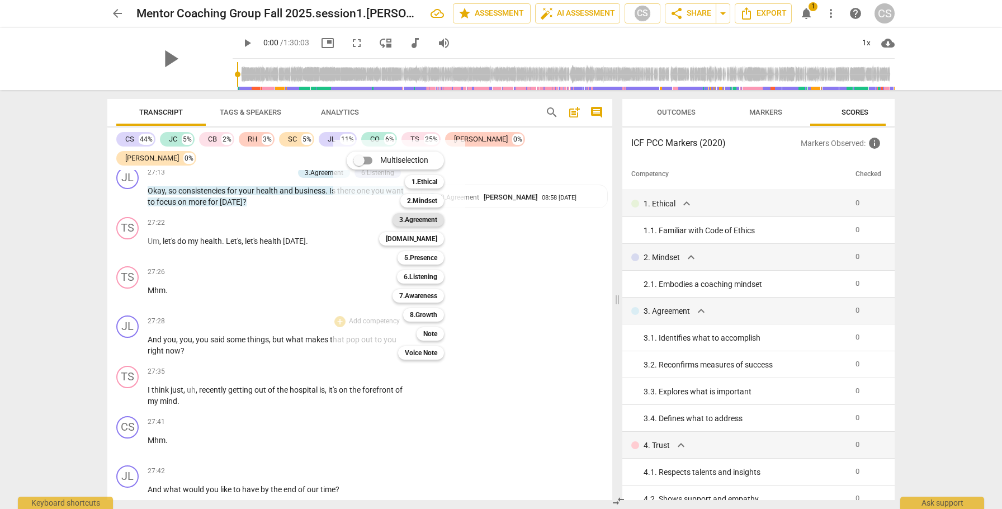
click at [405, 217] on b "3.Agreement" at bounding box center [418, 219] width 38 height 13
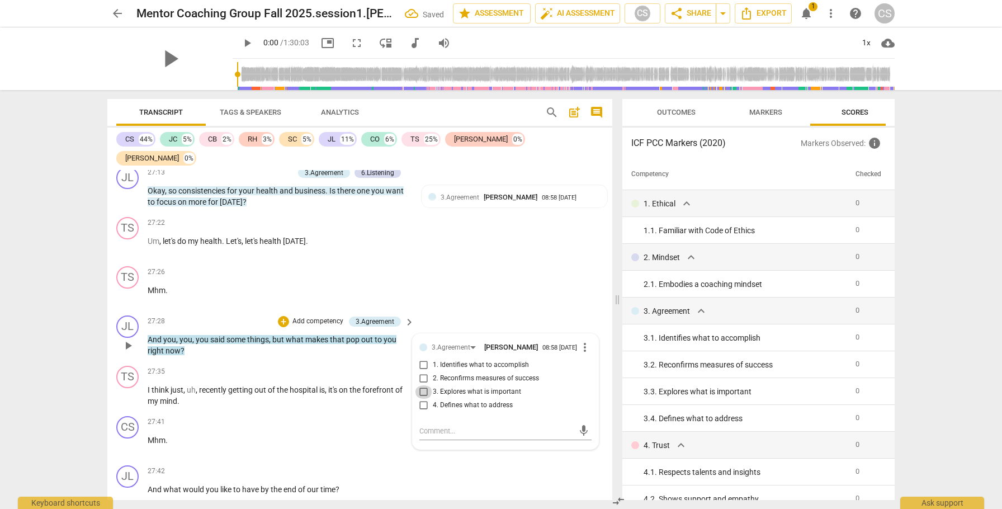
click at [420, 310] on input "3. Explores what is important" at bounding box center [424, 391] width 18 height 13
checkbox input "true"
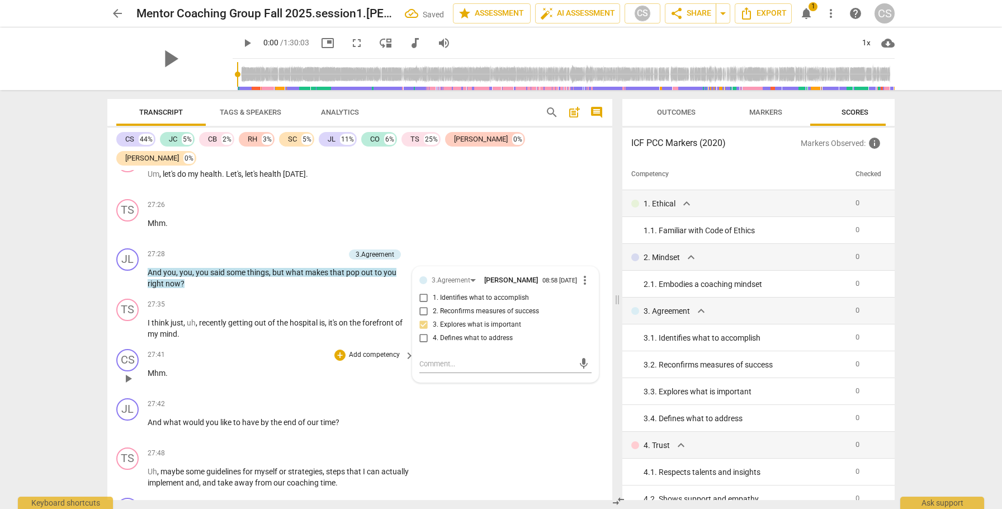
scroll to position [7015, 0]
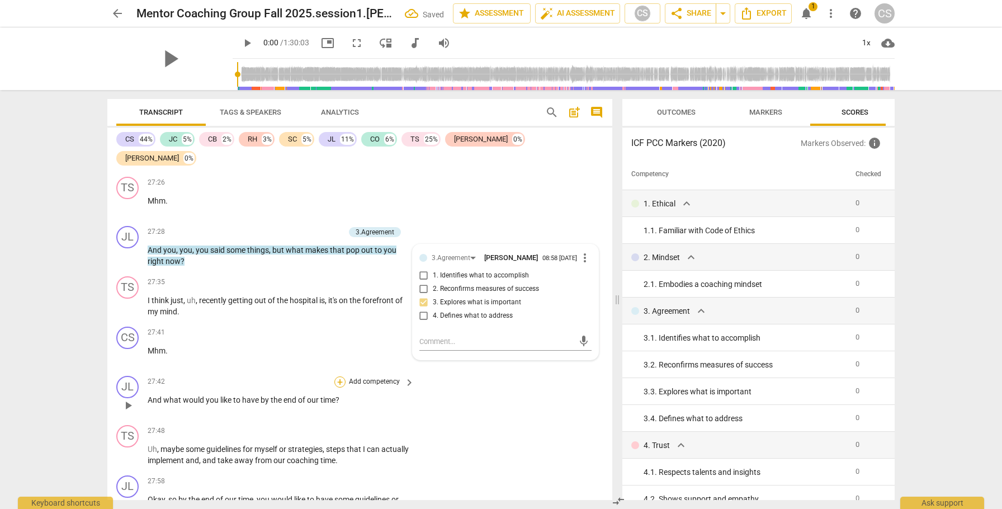
click at [340, 310] on div "+" at bounding box center [339, 381] width 11 height 11
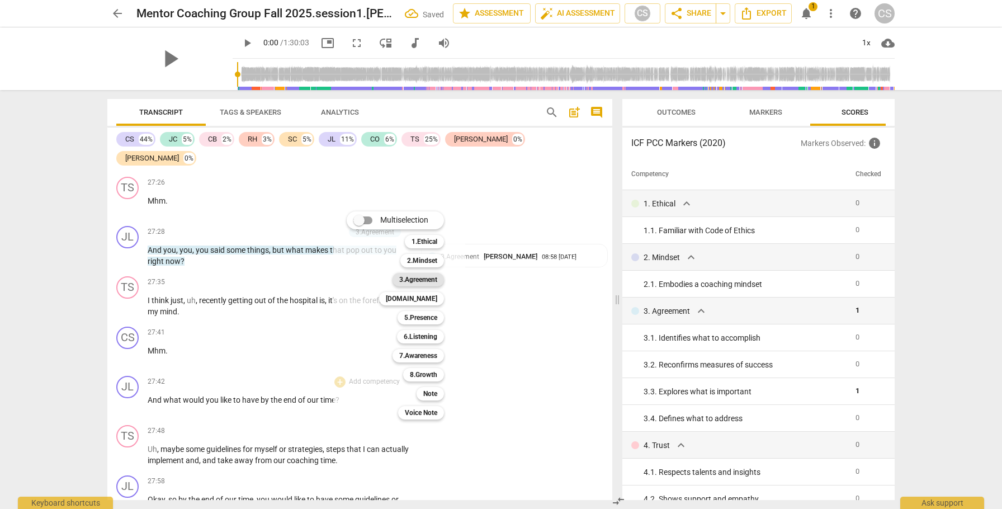
click at [399, 280] on b "3.Agreement" at bounding box center [418, 279] width 38 height 13
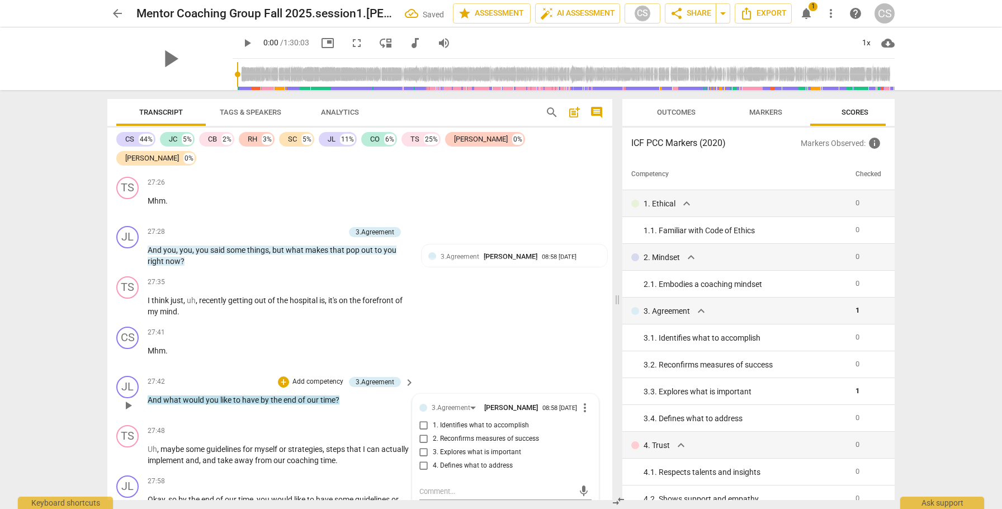
click at [422, 310] on input "1. Identifies what to accomplish" at bounding box center [424, 425] width 18 height 13
checkbox input "true"
click at [339, 310] on div "+" at bounding box center [339, 430] width 11 height 11
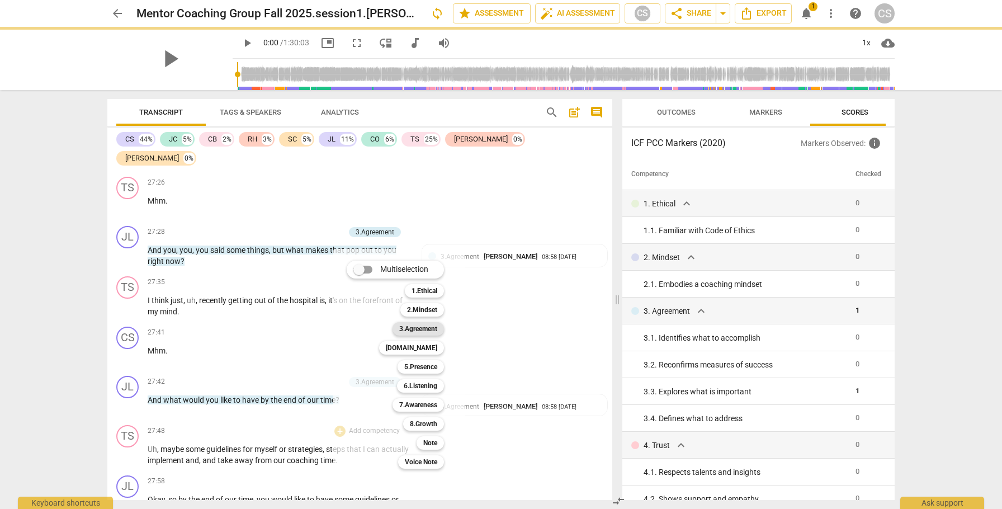
click at [422, 310] on b "3.Agreement" at bounding box center [418, 328] width 38 height 13
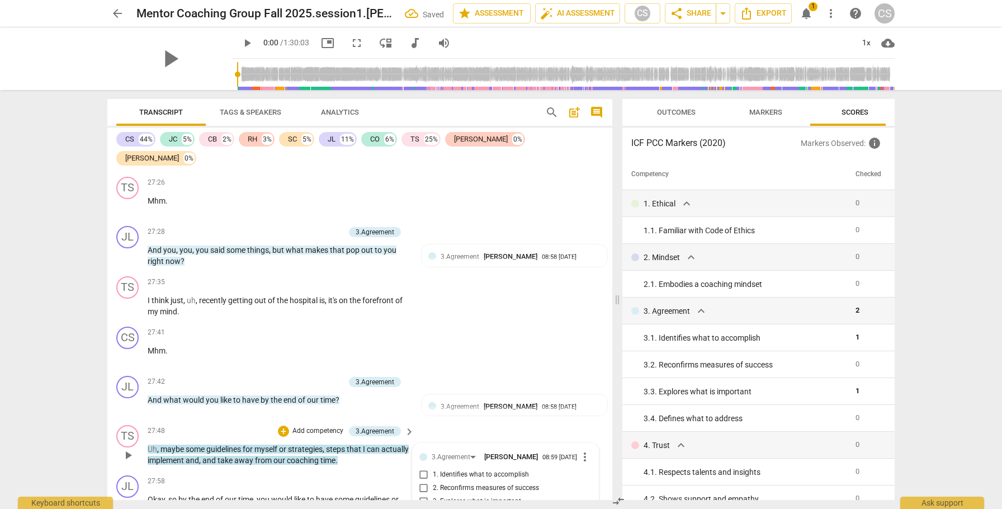
click at [422, 310] on input "1. Identifies what to accomplish" at bounding box center [424, 474] width 18 height 13
checkbox input "true"
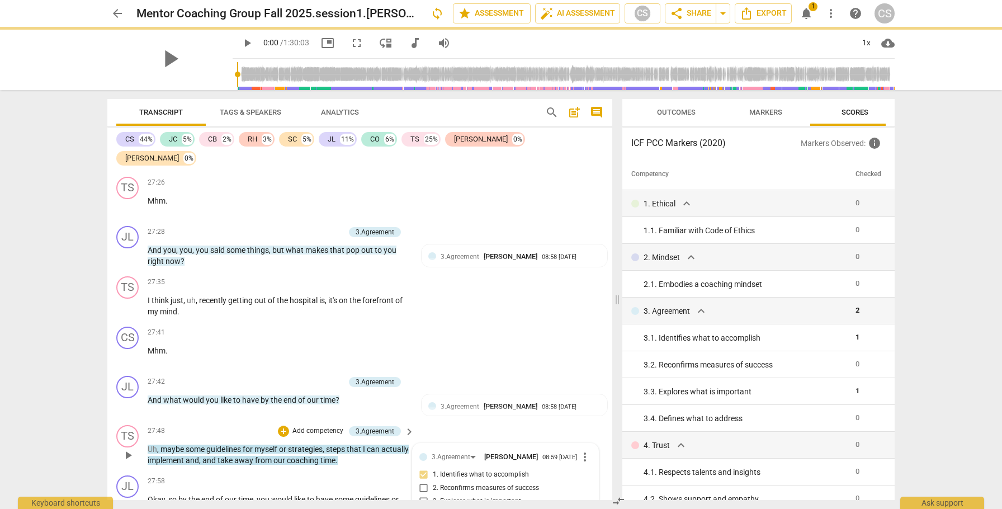
type textarea "n"
type textarea "not"
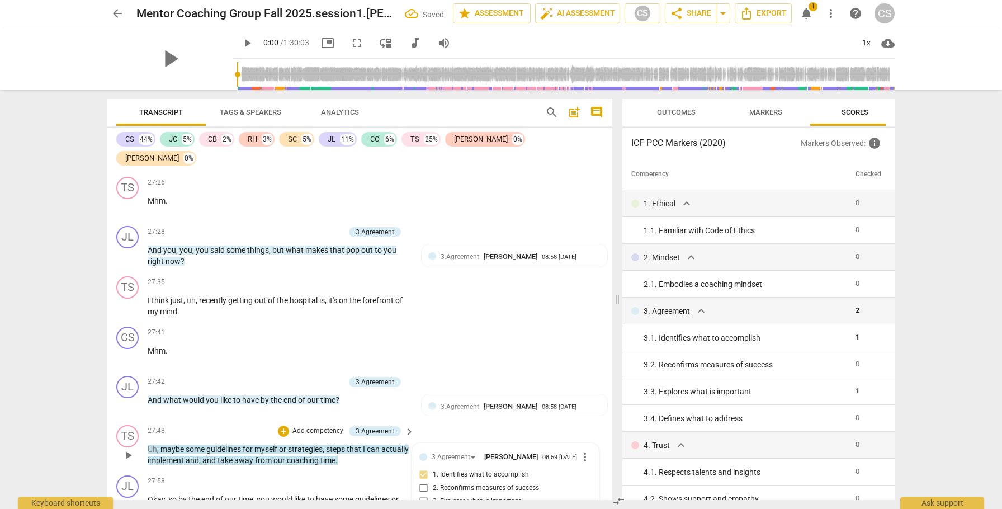
type textarea "noti"
type textarea "notic"
type textarea "notice"
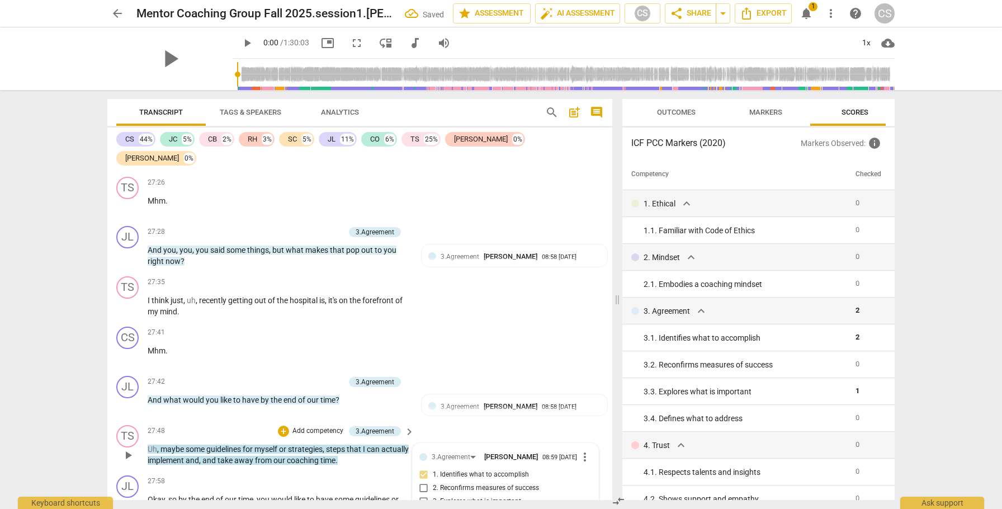
type textarea "notice"
type textarea "notice t"
type textarea "notice th"
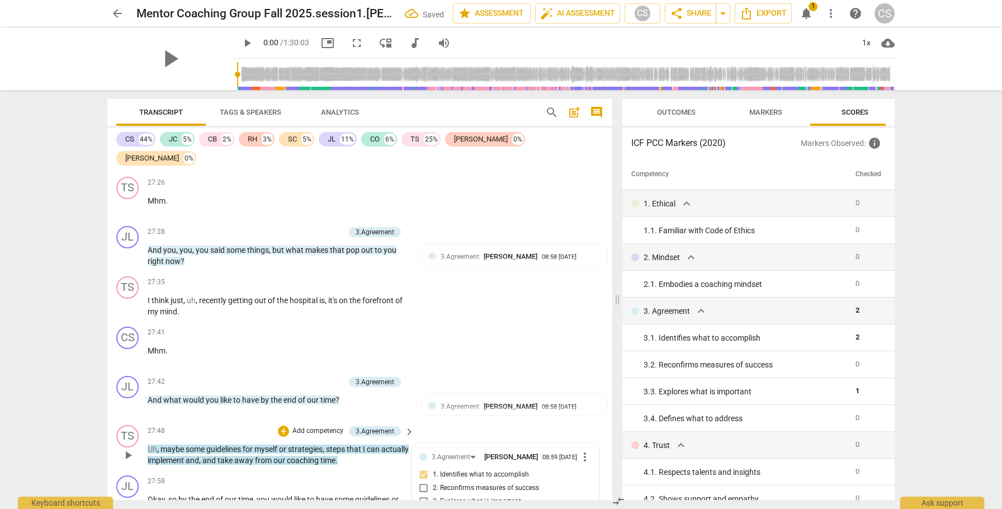
type textarea "notice the"
type textarea "notice the d"
type textarea "notice the di"
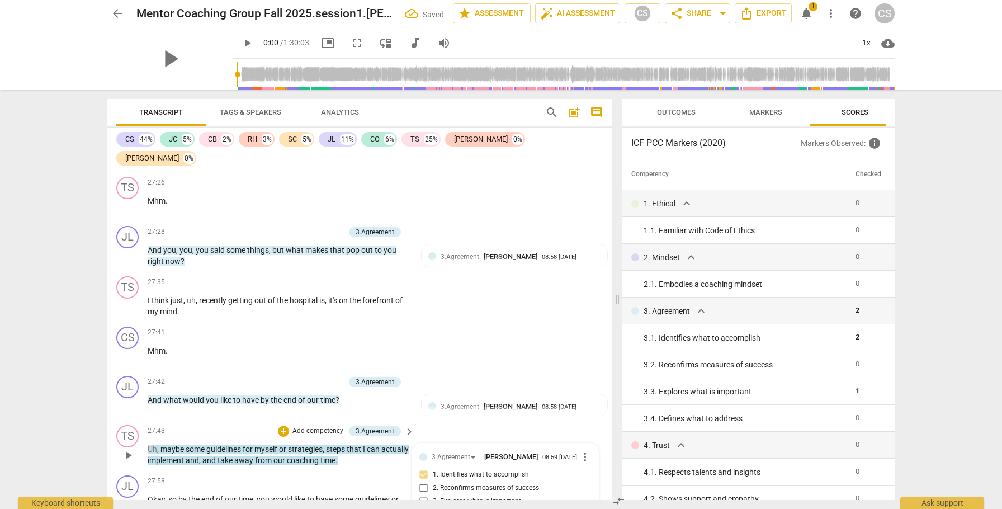
type textarea "notice the dif"
type textarea "notice the diff"
type textarea "notice the diffe"
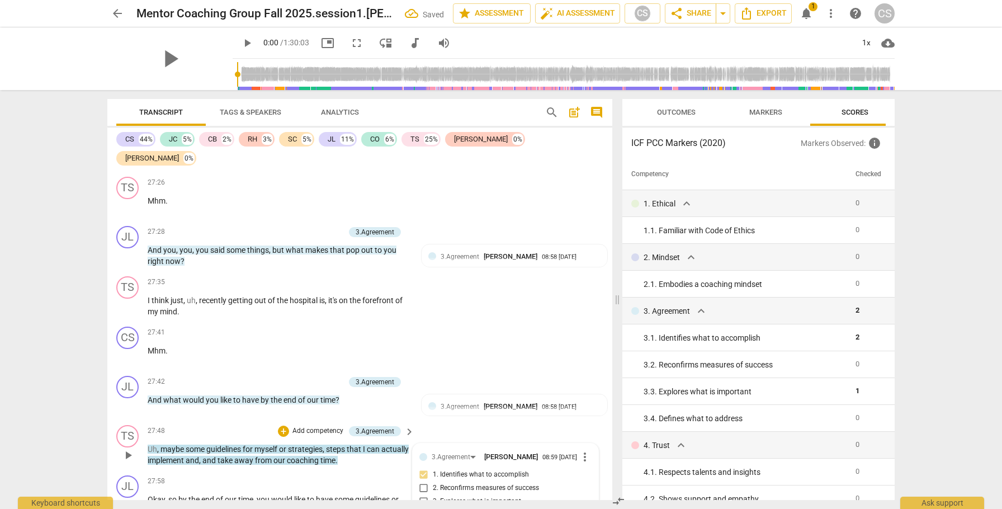
type textarea "notice the differ"
type textarea "notice the differe"
type textarea "notice the differen"
type textarea "notice the differenc"
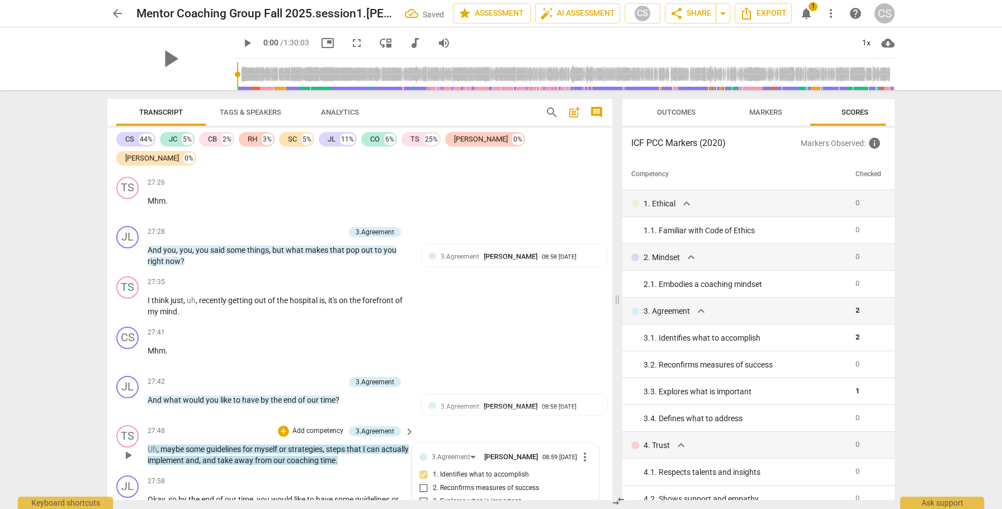
type textarea "notice the differenc"
type textarea "notice the difference"
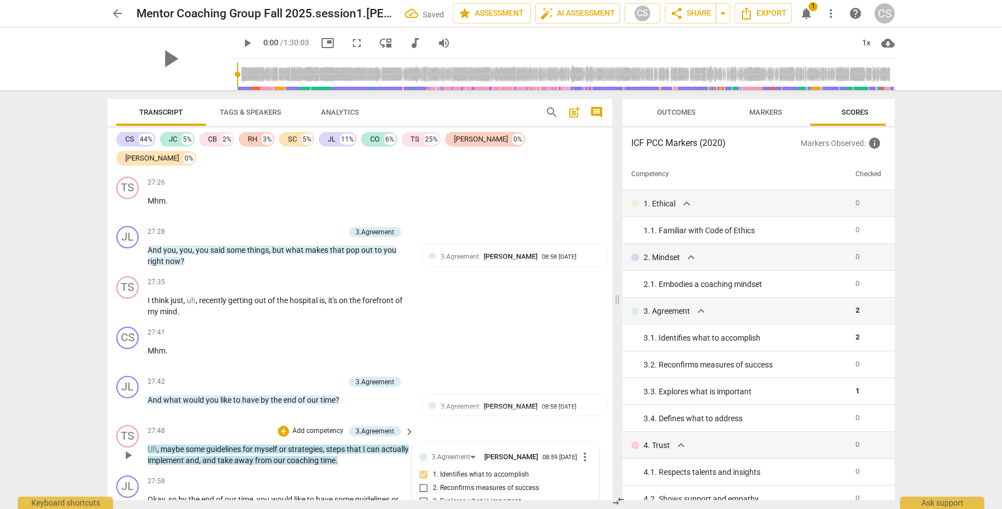
type textarea "notice the difference b"
type textarea "notice the difference be"
type textarea "notice the difference bet"
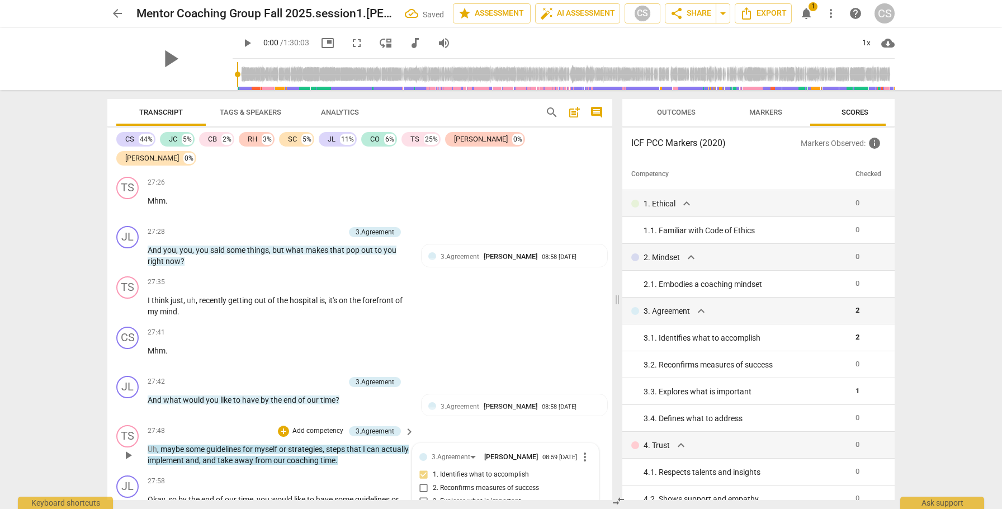
type textarea "notice the difference bet"
type textarea "notice the difference betw"
type textarea "notice the difference betwe"
type textarea "notice the difference betwee"
type textarea "notice the difference between"
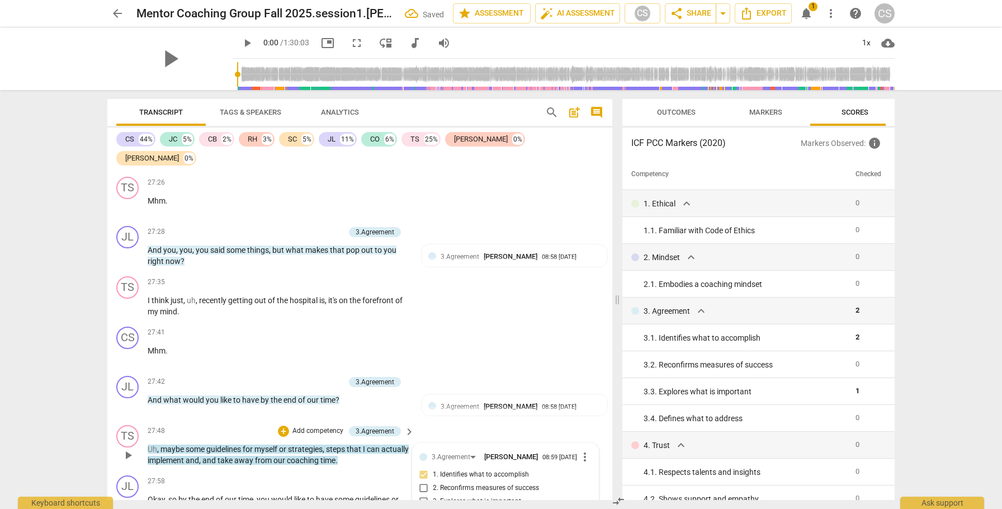
type textarea "notice the difference between"
type textarea "notice the difference between 3"
type textarea "notice the difference between 3."
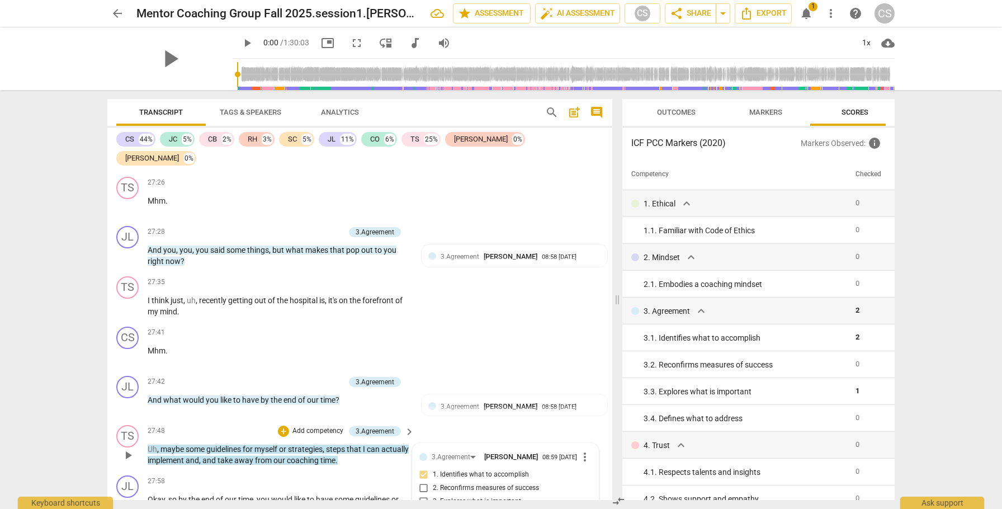
type textarea "notice the difference between 3."
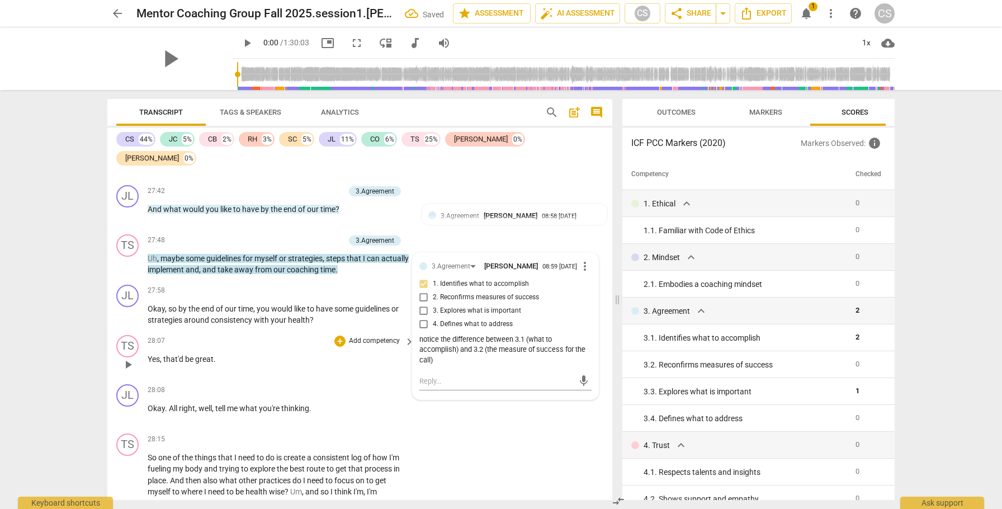
scroll to position [7211, 0]
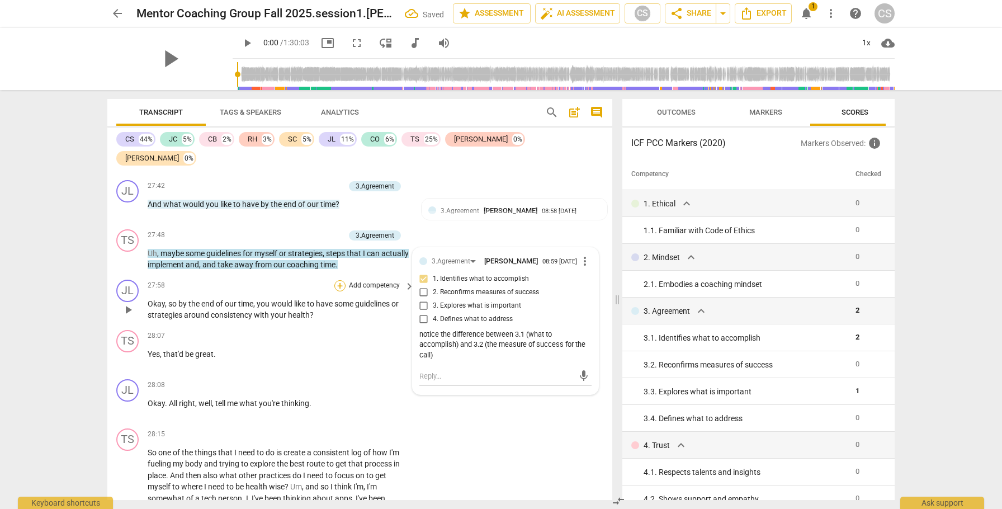
click at [338, 280] on div "+" at bounding box center [339, 285] width 11 height 11
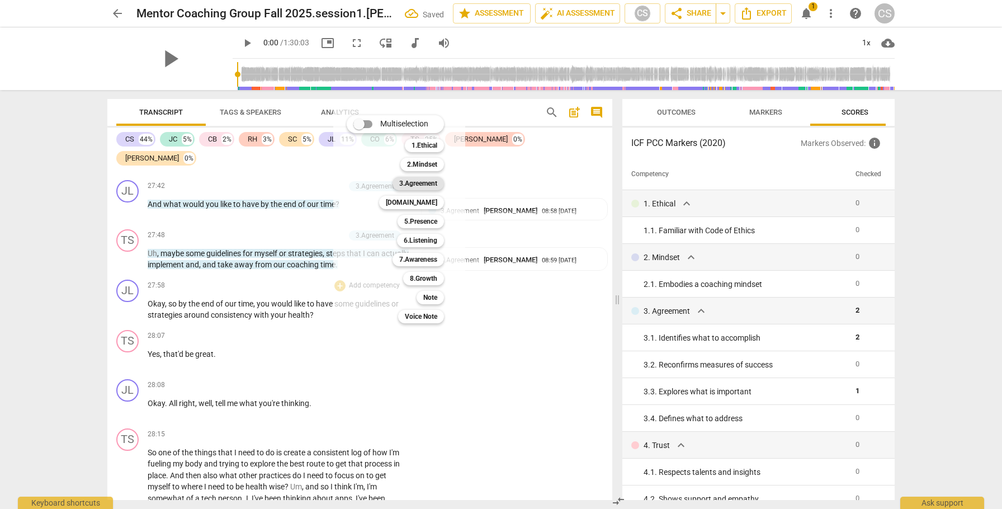
click at [404, 183] on b "3.Agreement" at bounding box center [418, 183] width 38 height 13
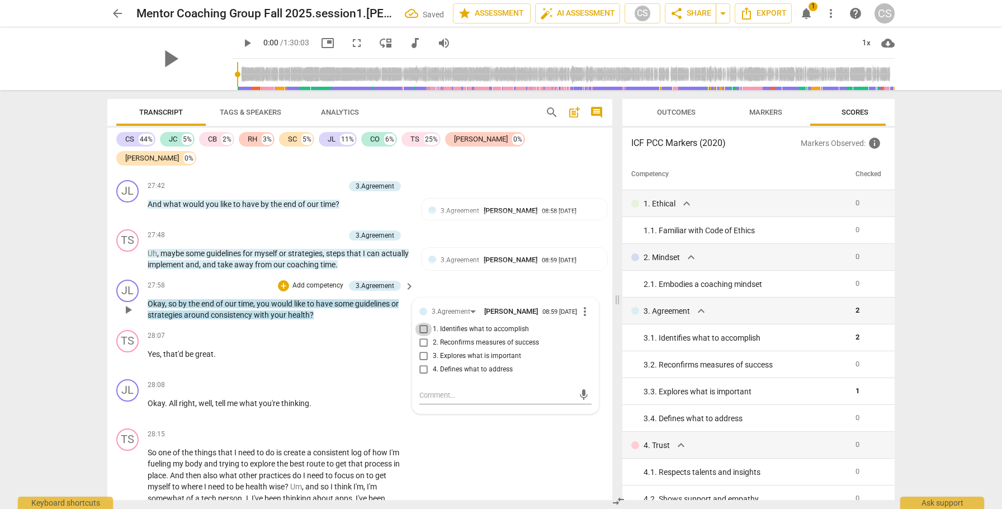
click at [419, 310] on input "1. Identifies what to accomplish" at bounding box center [424, 329] width 18 height 13
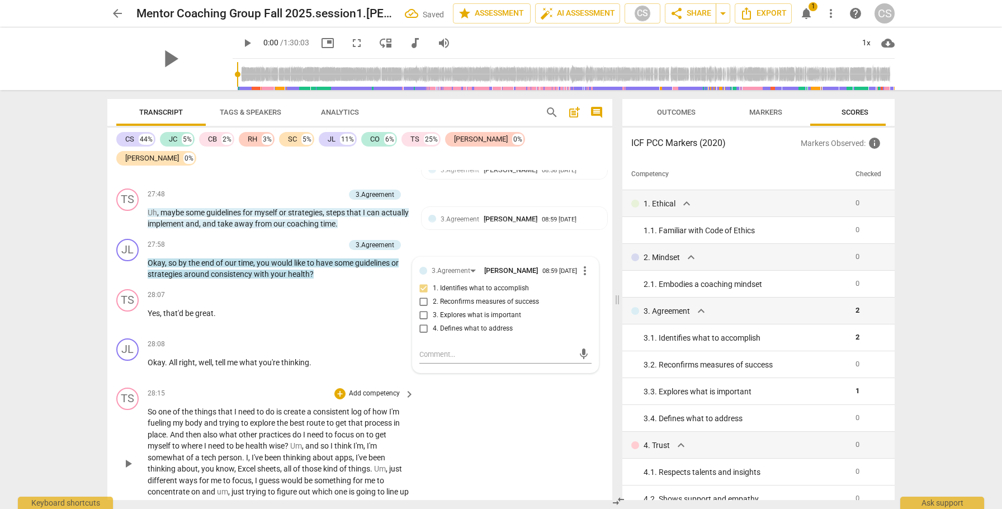
scroll to position [7254, 0]
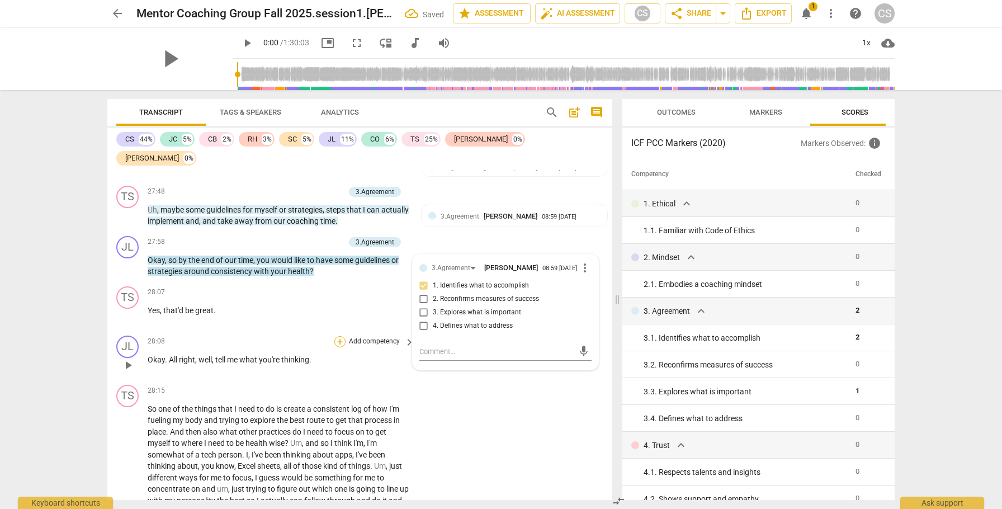
click at [338, 310] on div "+" at bounding box center [339, 341] width 11 height 11
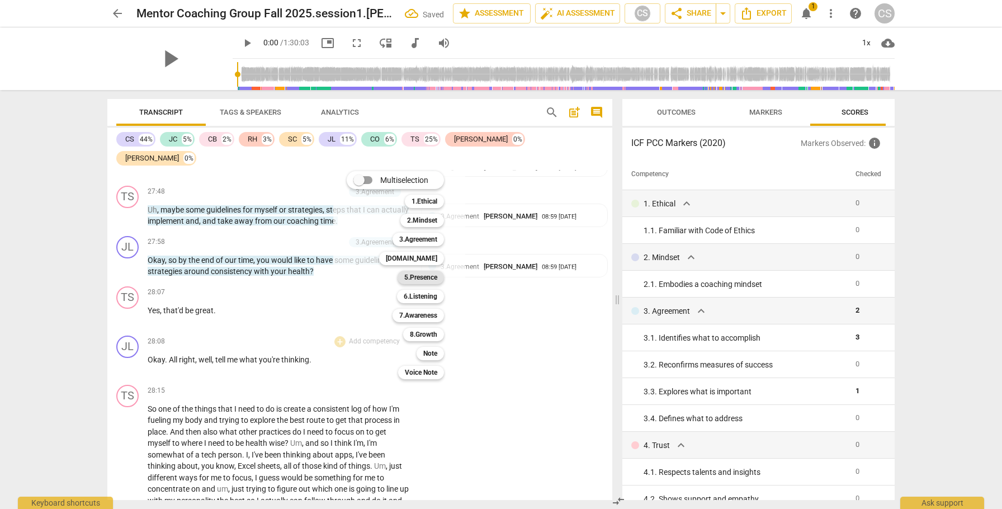
click at [410, 278] on b "5.Presence" at bounding box center [420, 277] width 33 height 13
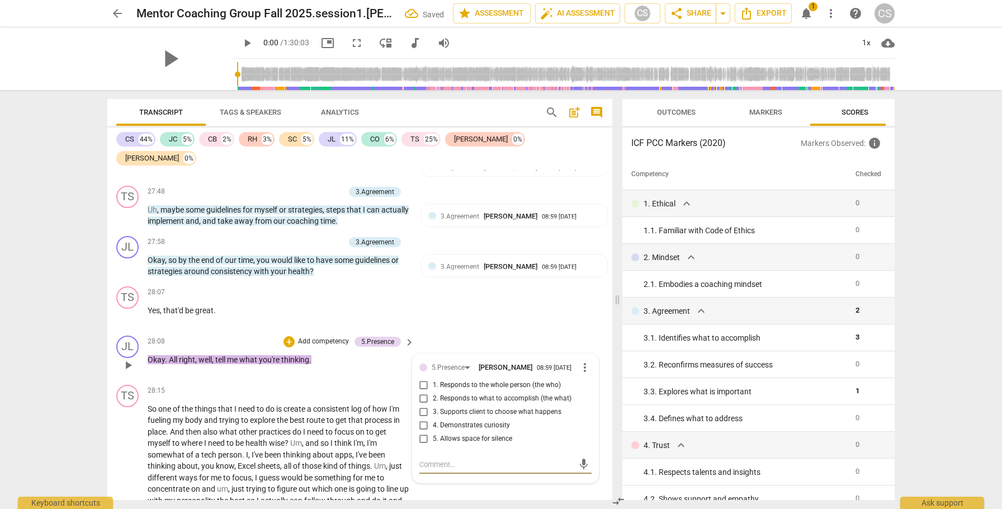
click at [424, 310] on input "3. Supports client to choose what happens" at bounding box center [424, 411] width 18 height 13
click at [448, 310] on textarea at bounding box center [496, 464] width 154 height 11
click at [495, 310] on textarea "this gives client the choice of how to get started. Avoid statemetns like "tell…" at bounding box center [496, 469] width 154 height 21
click at [549, 310] on textarea "this gives client the choice of how to get started. Avoid statements like "tell…" at bounding box center [496, 469] width 154 height 21
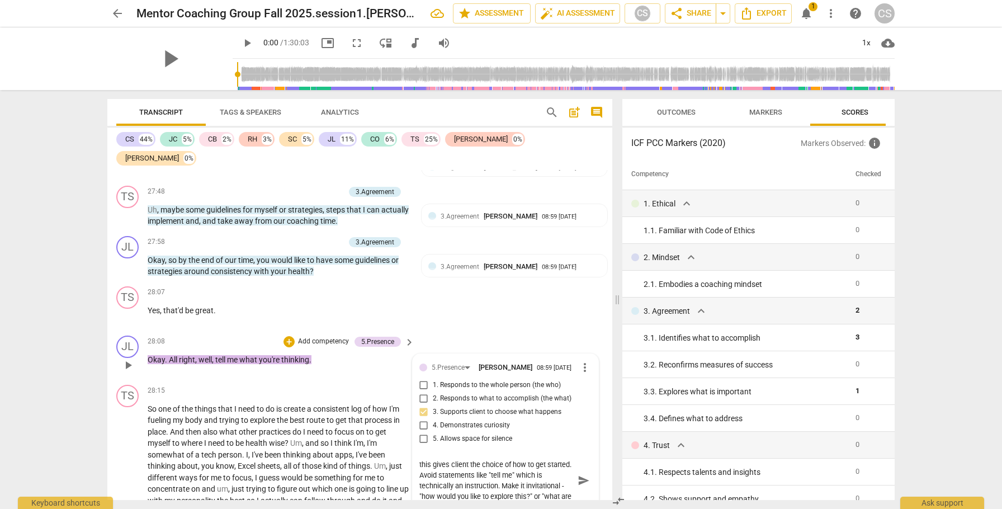
scroll to position [9, 0]
click at [578, 310] on span "send" at bounding box center [583, 480] width 12 height 12
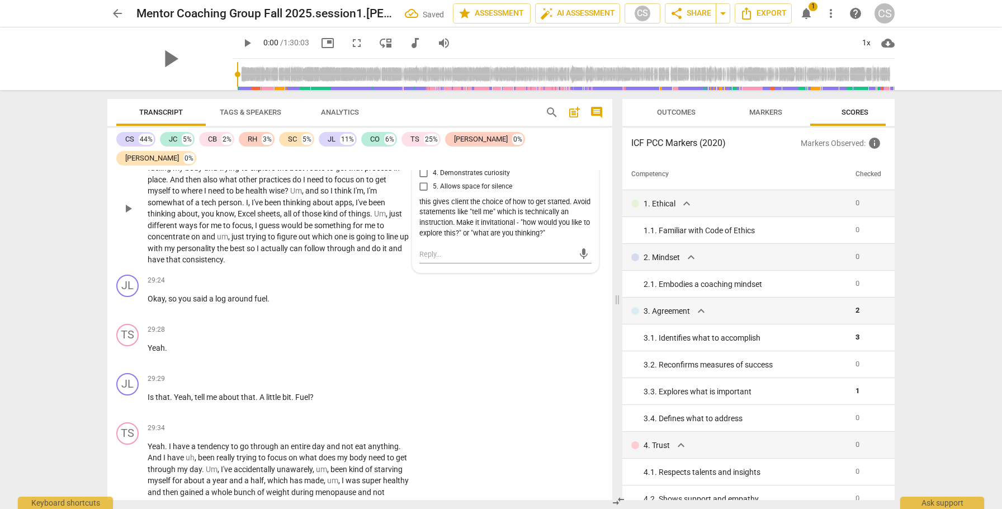
scroll to position [7508, 0]
click at [338, 310] on div "+" at bounding box center [339, 377] width 11 height 11
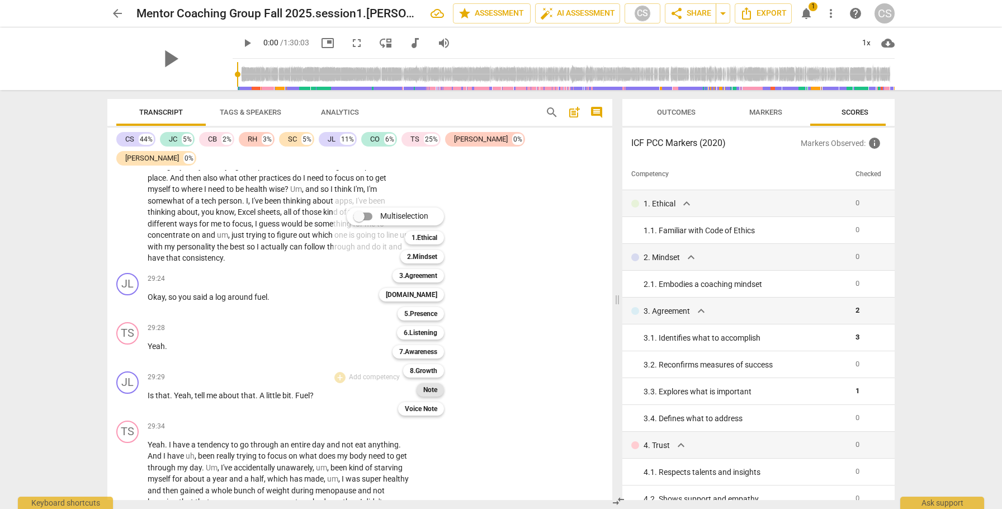
click at [433, 310] on b "Note" at bounding box center [430, 389] width 14 height 13
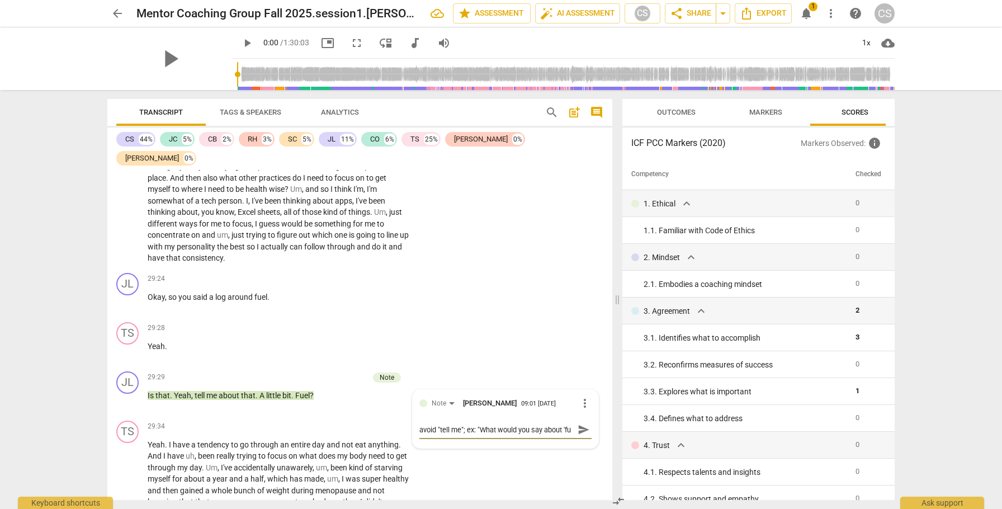
scroll to position [10, 0]
click at [581, 310] on span "send" at bounding box center [583, 429] width 12 height 12
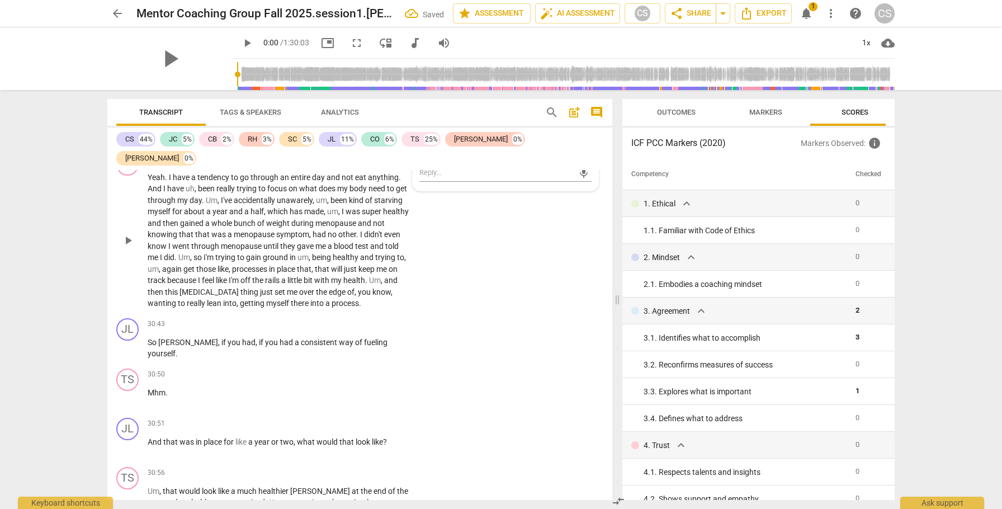
scroll to position [7777, 0]
click at [339, 310] on div "+" at bounding box center [339, 421] width 11 height 11
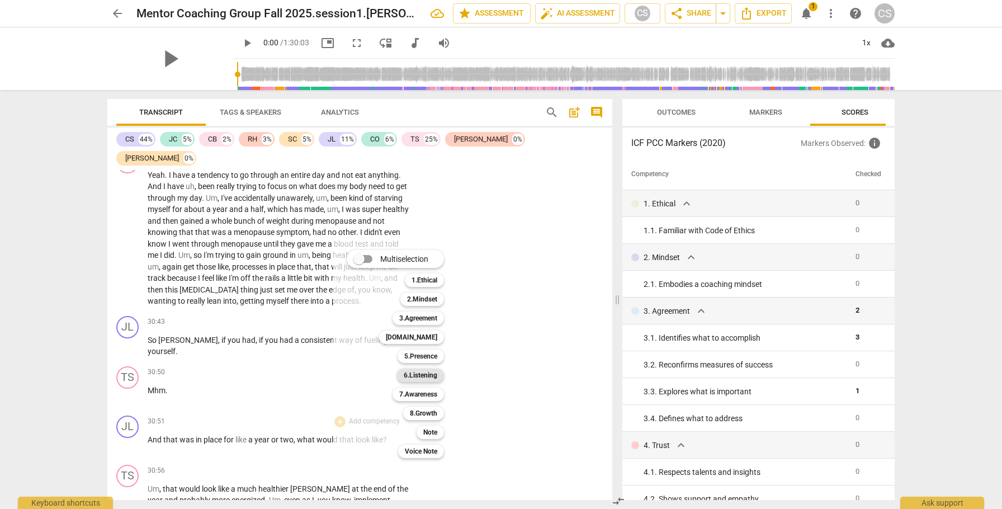
click at [416, 310] on b "6.Listening" at bounding box center [421, 374] width 34 height 13
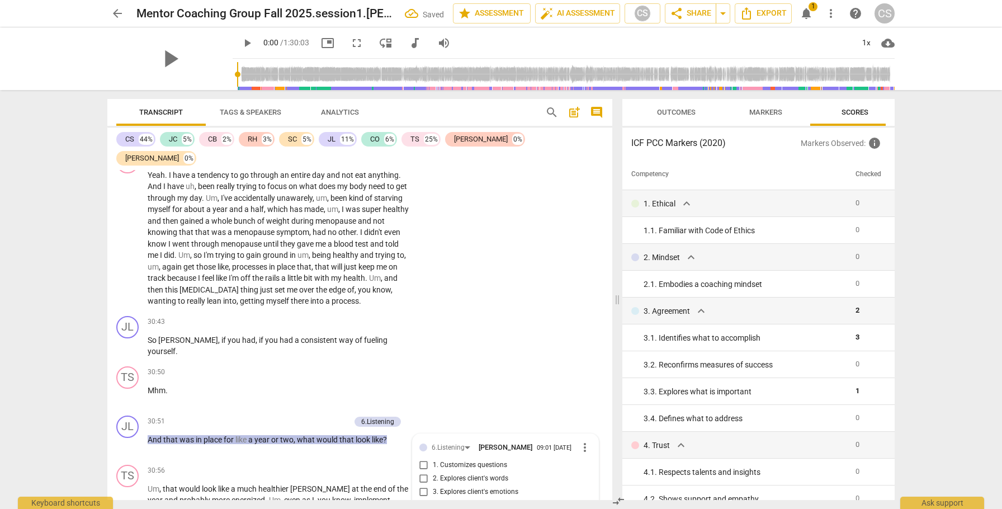
scroll to position [7960, 0]
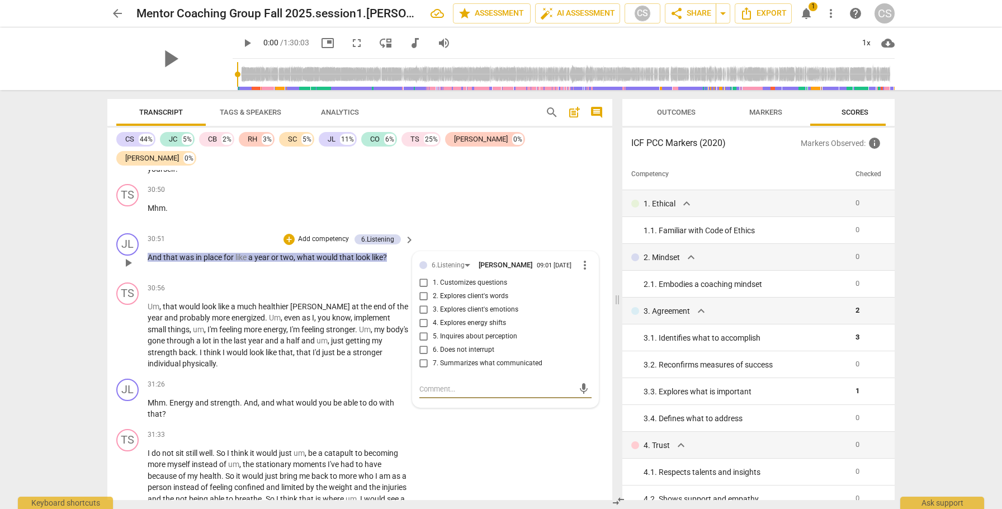
click at [581, 258] on span "more_vert" at bounding box center [584, 264] width 13 height 13
click at [583, 217] on li "Delete" at bounding box center [593, 220] width 39 height 21
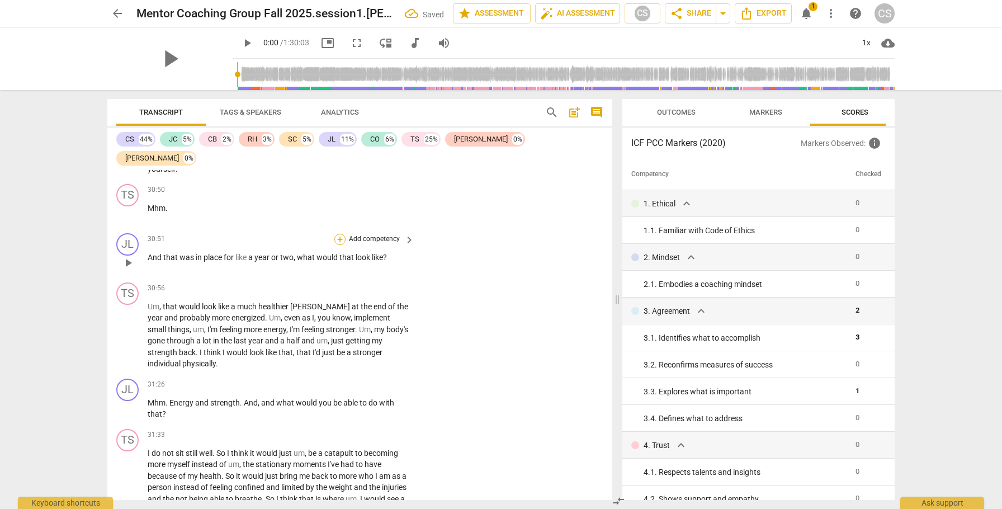
click at [339, 234] on div "+" at bounding box center [339, 239] width 11 height 11
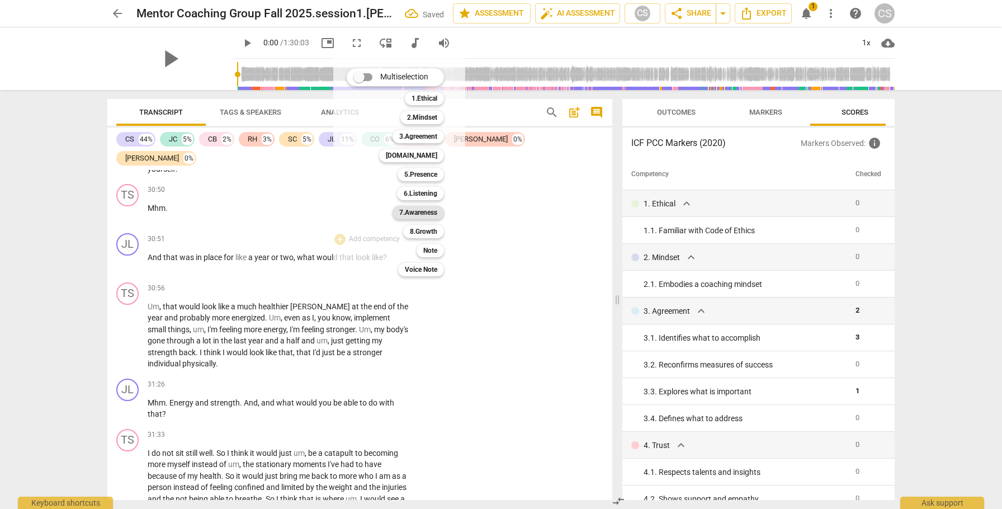
click at [413, 211] on b "7.Awareness" at bounding box center [418, 212] width 38 height 13
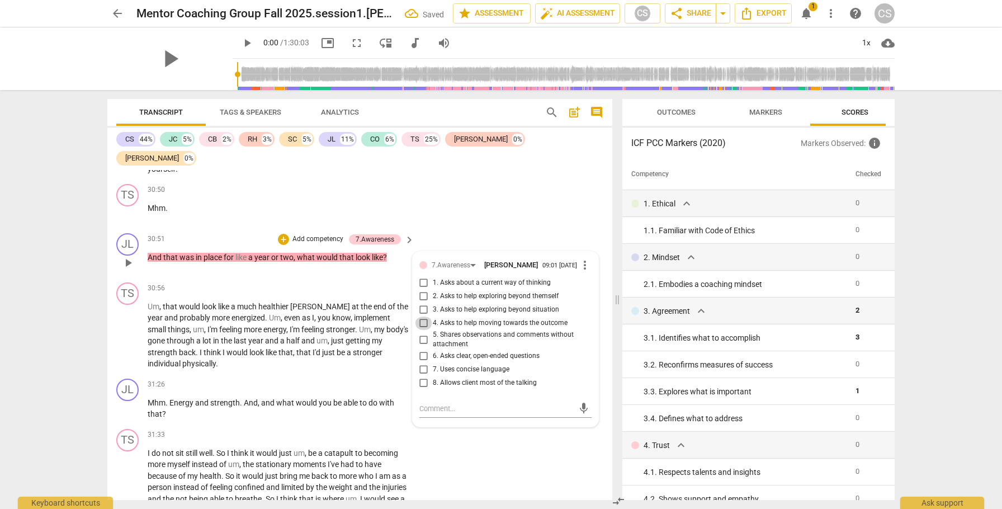
click at [421, 310] on input "4. Asks to help moving towards the outcome" at bounding box center [424, 322] width 18 height 13
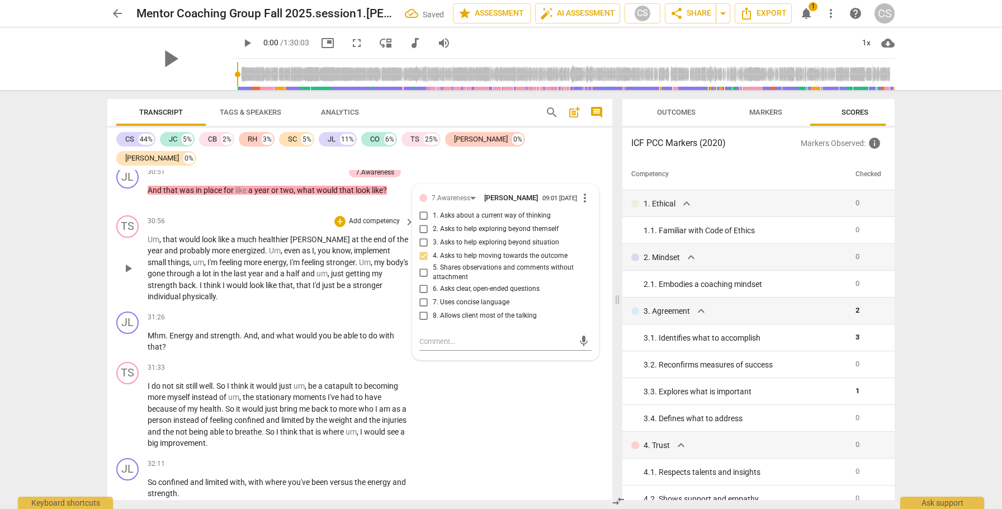
scroll to position [8028, 0]
click at [336, 310] on div "+" at bounding box center [339, 315] width 11 height 11
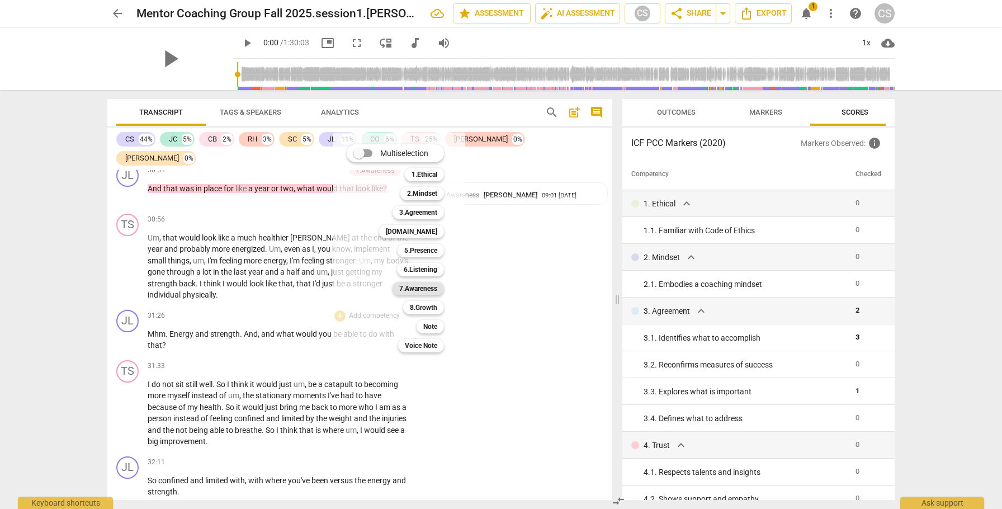
click at [405, 293] on b "7.Awareness" at bounding box center [418, 288] width 38 height 13
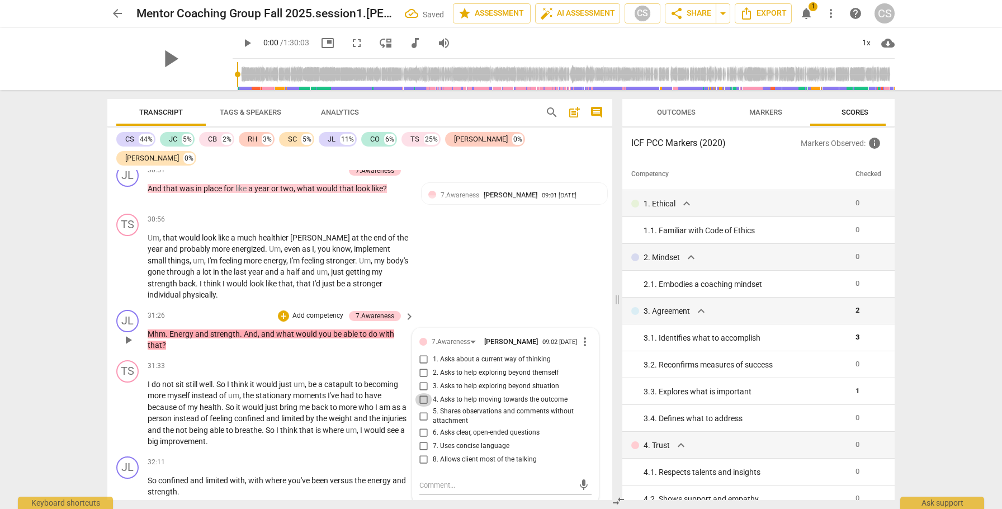
click at [423, 310] on input "4. Asks to help moving towards the outcome" at bounding box center [424, 399] width 18 height 13
click at [281, 310] on div "+" at bounding box center [283, 315] width 11 height 11
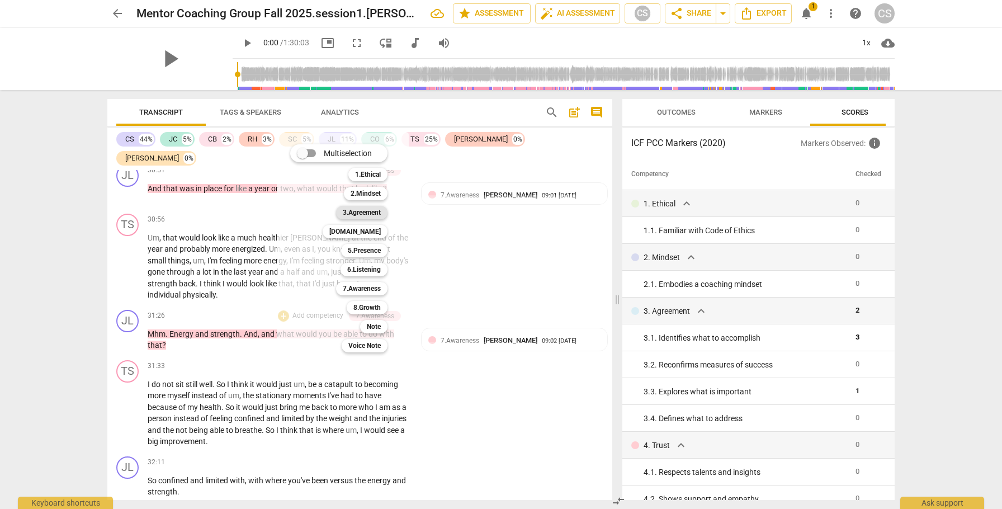
click at [365, 213] on b "3.Agreement" at bounding box center [362, 212] width 38 height 13
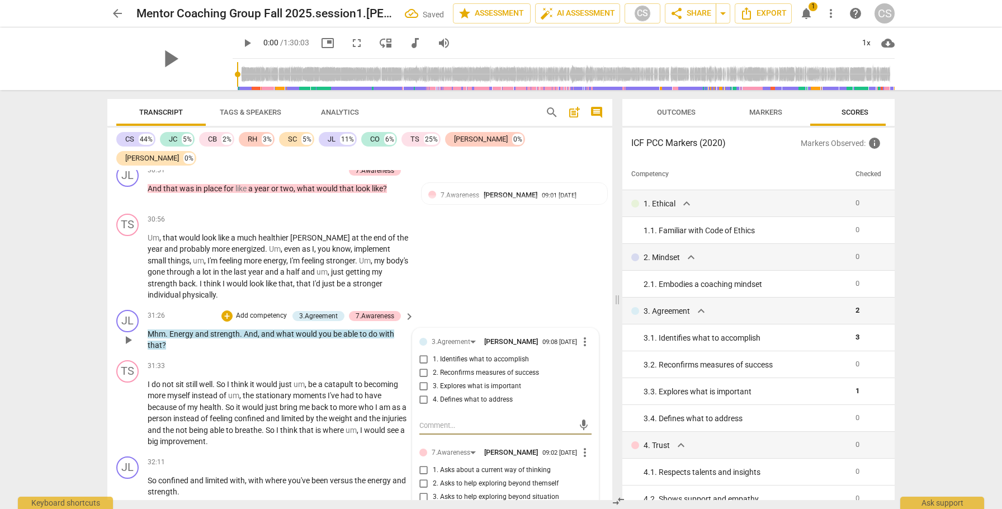
click at [420, 310] on input "3. Explores what is important" at bounding box center [424, 386] width 18 height 13
click at [541, 224] on div "TS play_arrow pause 30:56 + Add competency keyboard_arrow_right Um , that would…" at bounding box center [359, 257] width 505 height 96
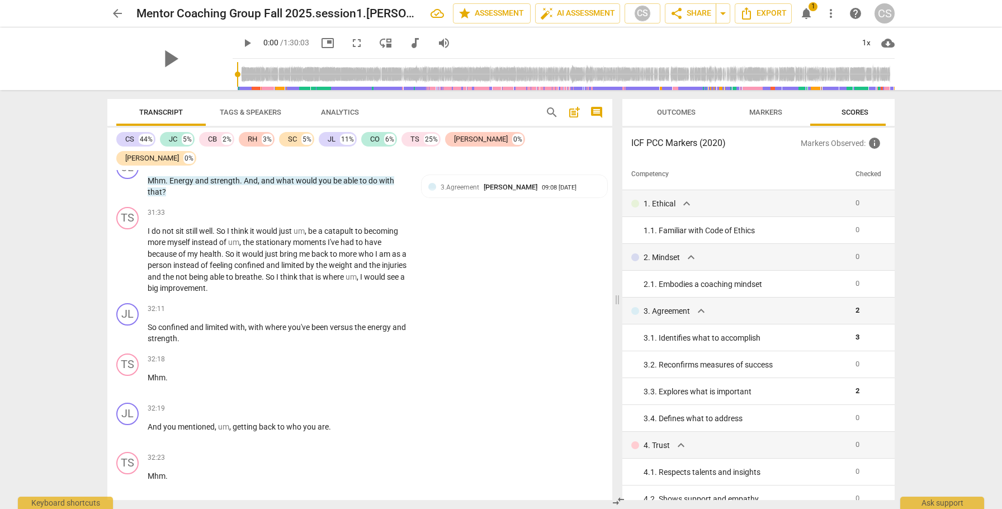
scroll to position [8179, 0]
click at [339, 306] on div "+" at bounding box center [339, 311] width 11 height 11
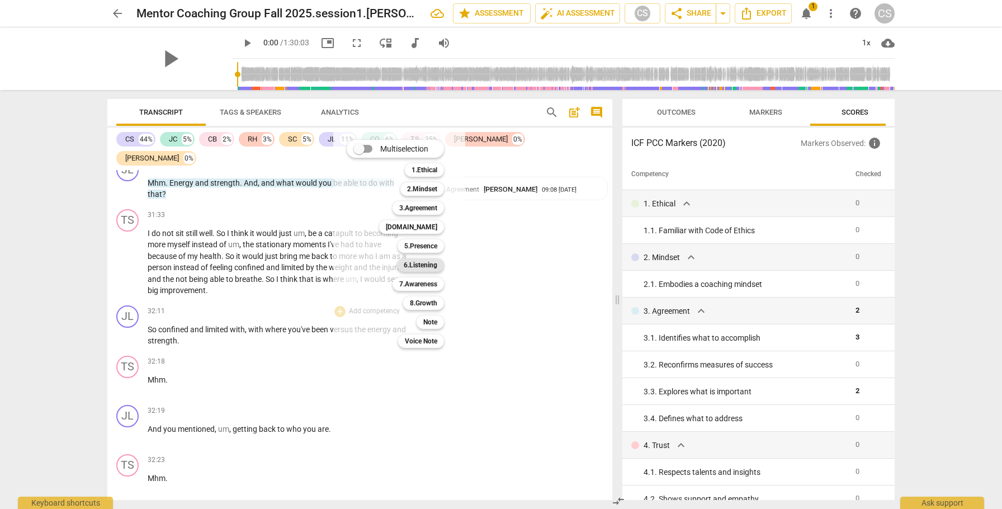
click at [409, 263] on b "6.Listening" at bounding box center [421, 264] width 34 height 13
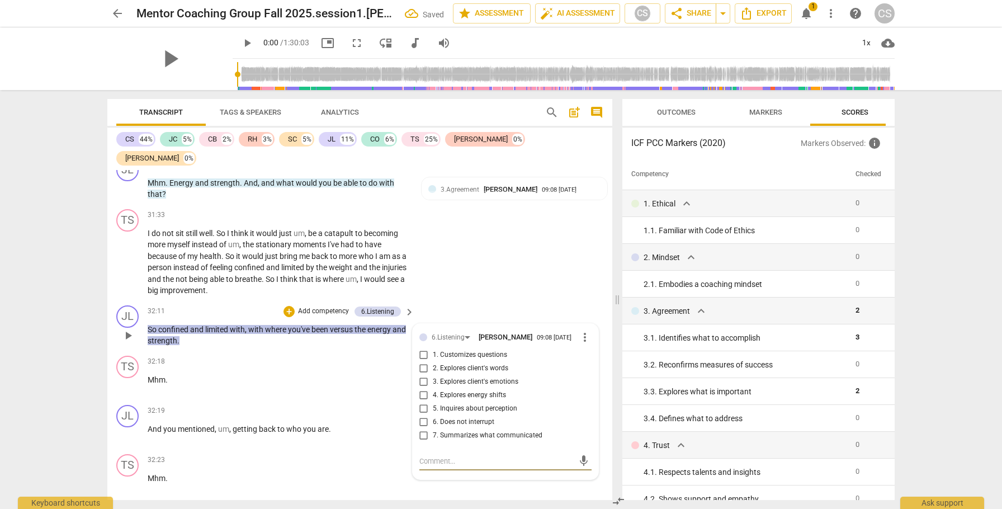
click at [422, 310] on input "7. Summarizes what communicated" at bounding box center [424, 435] width 18 height 13
click at [520, 211] on div "TS play_arrow pause 31:33 + Add competency keyboard_arrow_right I do not sit st…" at bounding box center [359, 253] width 505 height 96
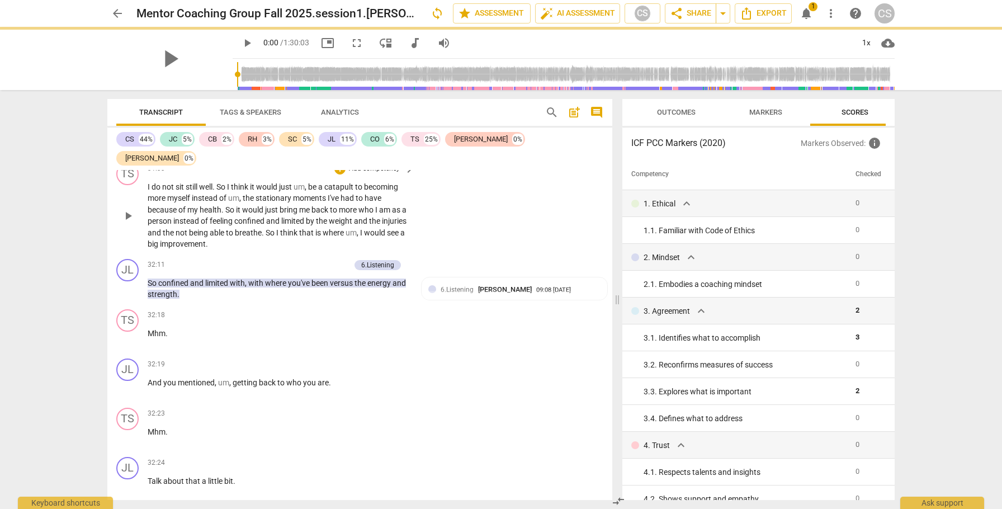
scroll to position [8235, 0]
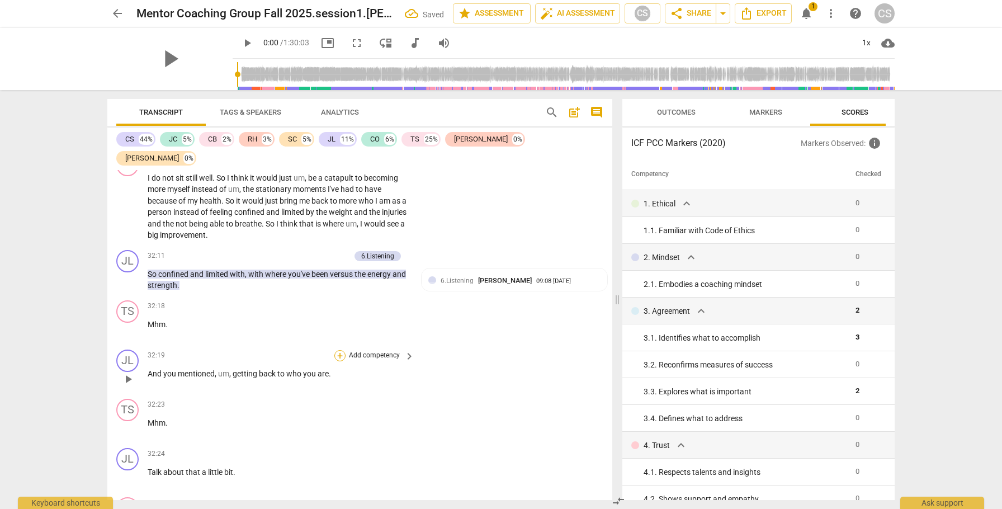
click at [339, 310] on div "+" at bounding box center [339, 355] width 11 height 11
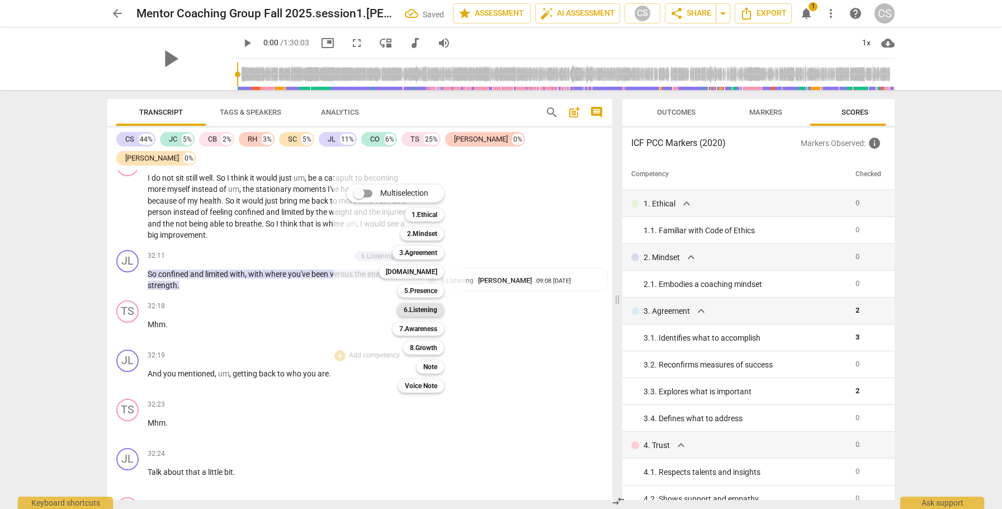
click at [413, 310] on b "6.Listening" at bounding box center [421, 309] width 34 height 13
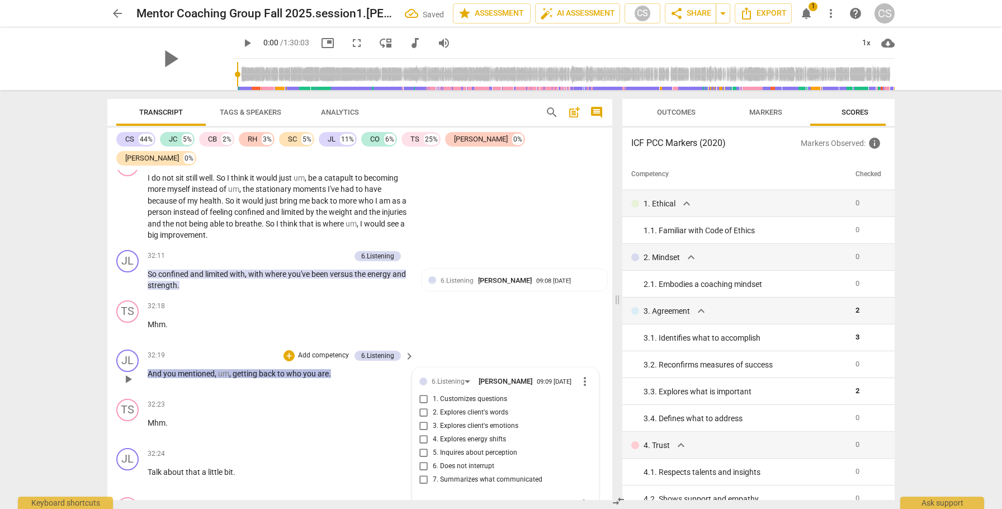
click at [422, 310] on input "2. Explores client's words" at bounding box center [424, 412] width 18 height 13
click at [337, 310] on div "+" at bounding box center [339, 453] width 11 height 11
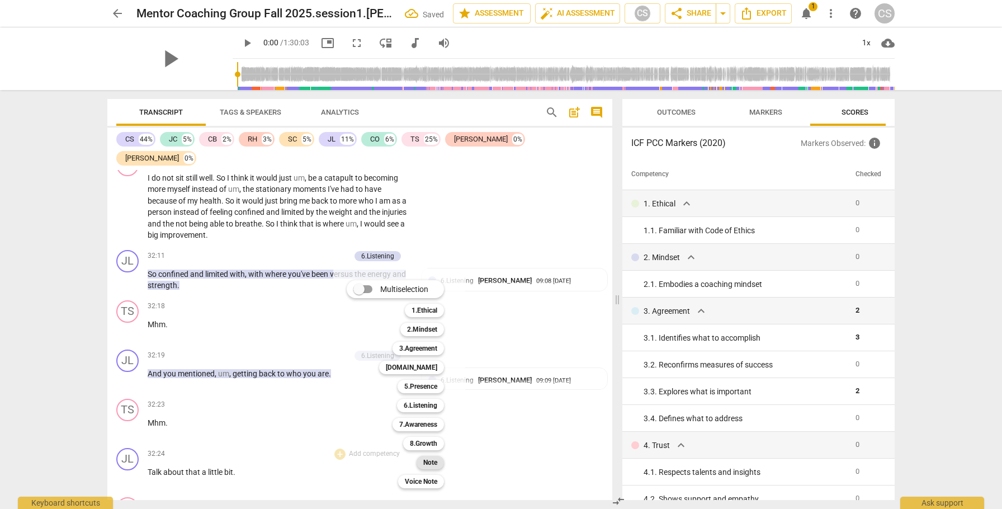
click at [433, 310] on b "Note" at bounding box center [430, 462] width 14 height 13
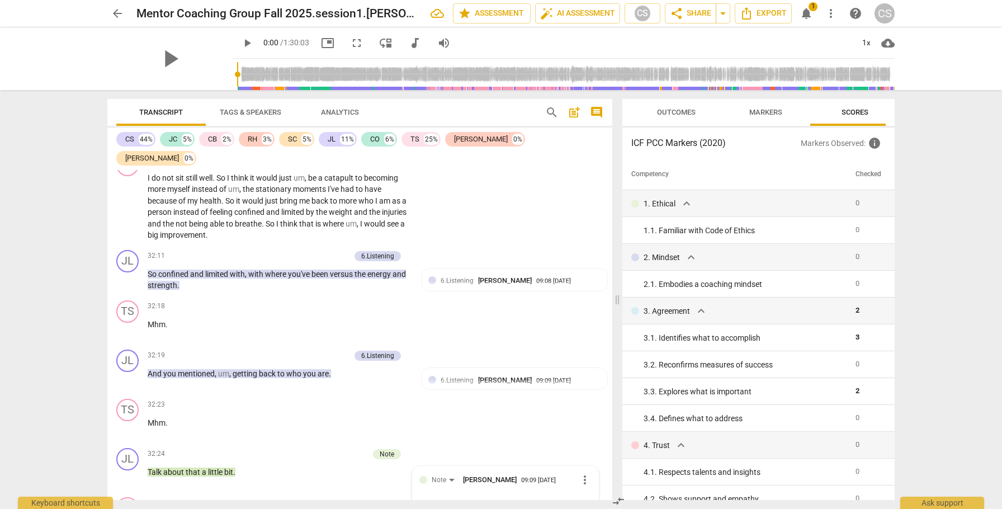
scroll to position [0, 0]
click at [579, 310] on span "send" at bounding box center [583, 511] width 12 height 12
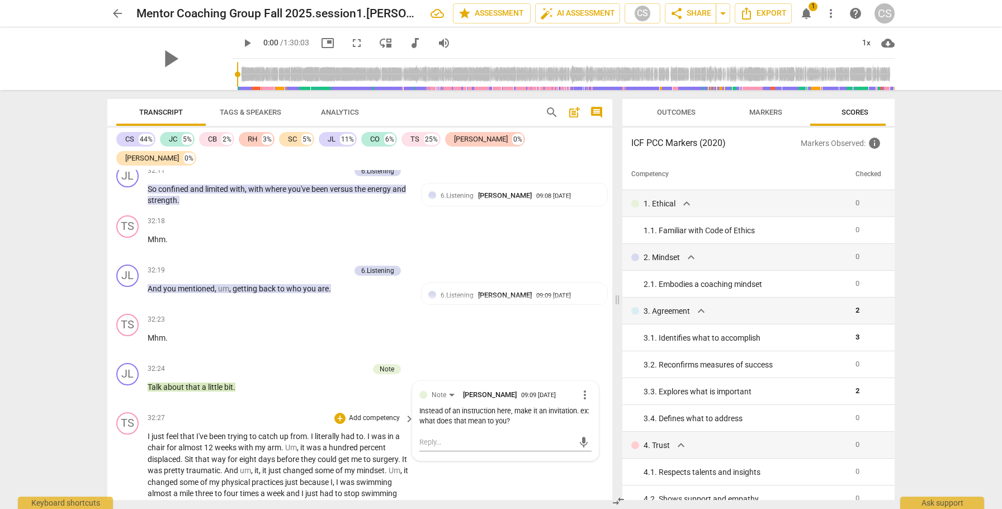
scroll to position [8314, 0]
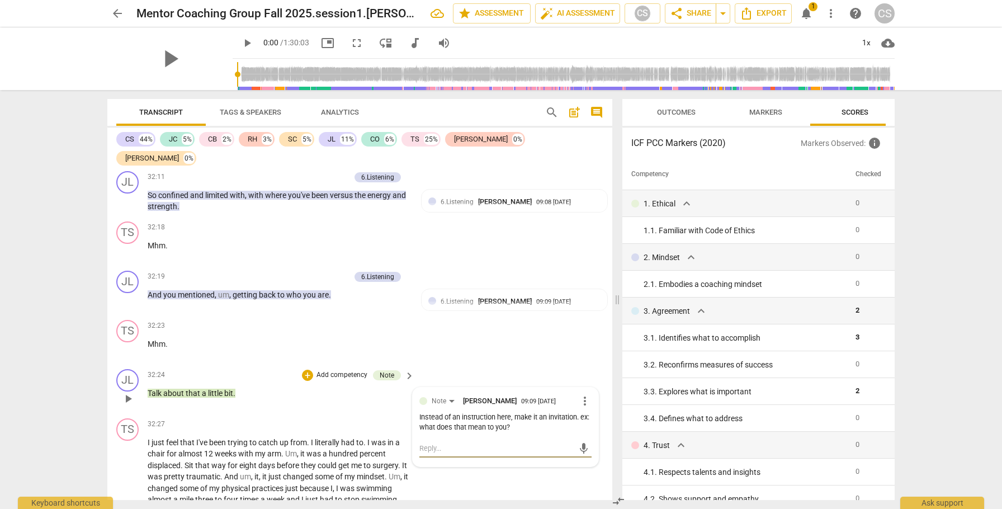
click at [438, 310] on textarea at bounding box center [496, 448] width 154 height 11
click at [460, 310] on textarea "this question also invites client to explore rather than explain" at bounding box center [496, 453] width 154 height 21
click at [575, 310] on span "send" at bounding box center [583, 453] width 16 height 13
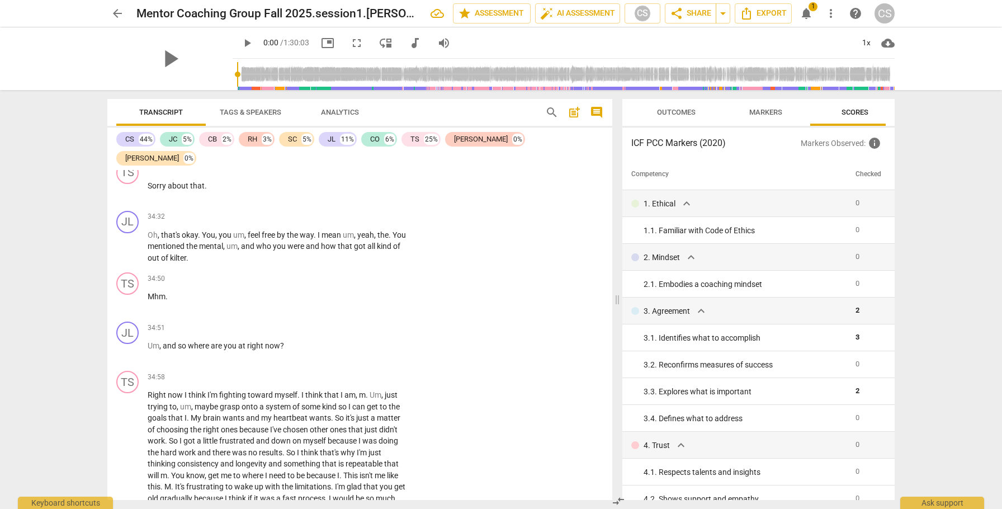
scroll to position [8928, 0]
click at [338, 310] on div "+" at bounding box center [339, 324] width 11 height 11
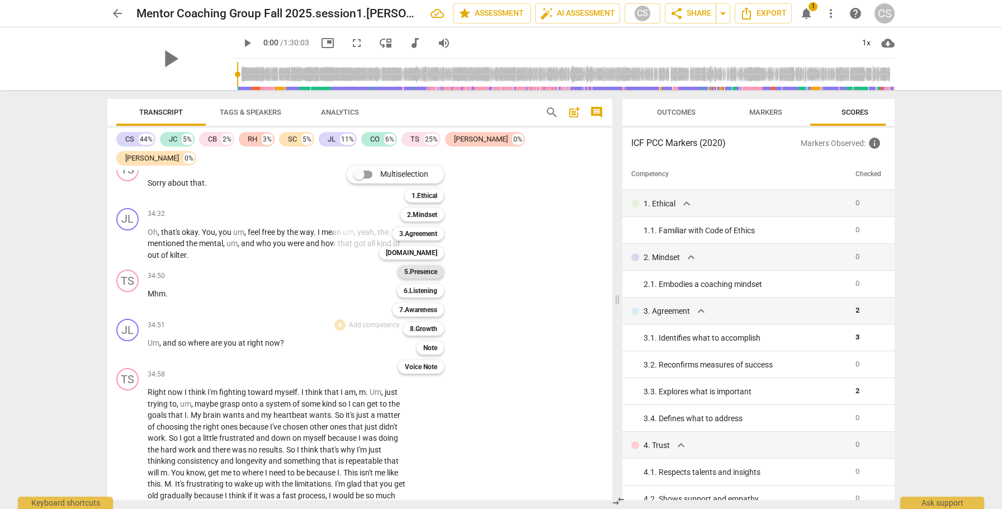
click at [426, 272] on b "5.Presence" at bounding box center [420, 271] width 33 height 13
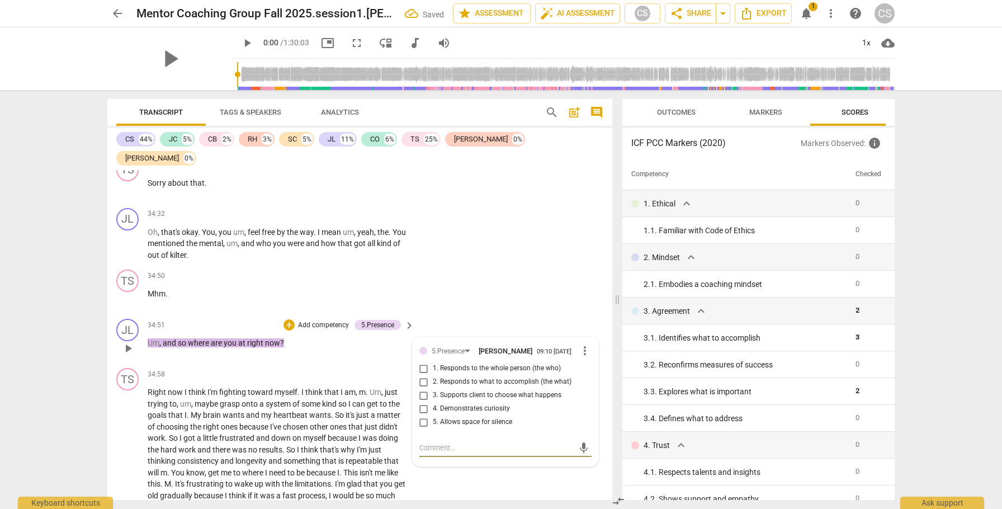
click at [422, 310] on input "1. Responds to the whole person (the who)" at bounding box center [424, 368] width 18 height 13
click at [288, 310] on div "+" at bounding box center [288, 324] width 11 height 11
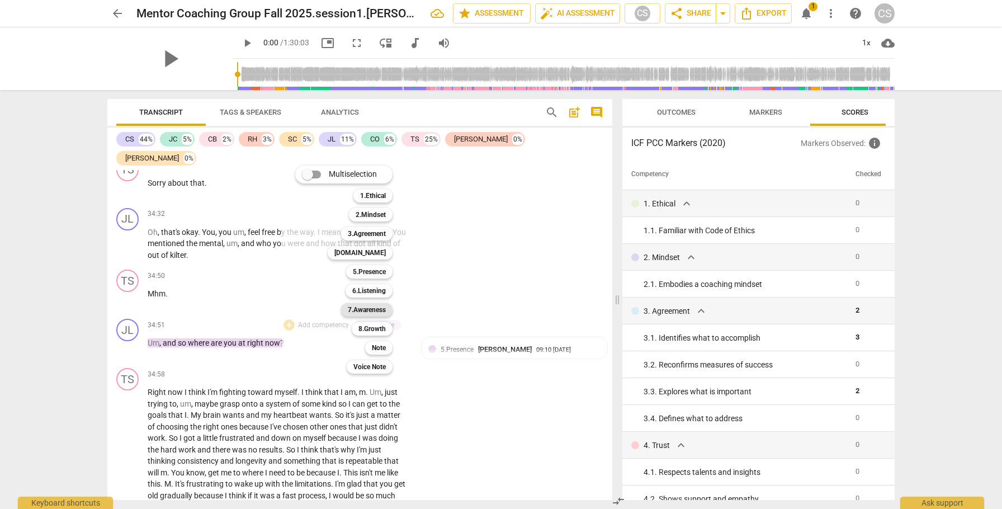
click at [364, 307] on b "7.Awareness" at bounding box center [367, 309] width 38 height 13
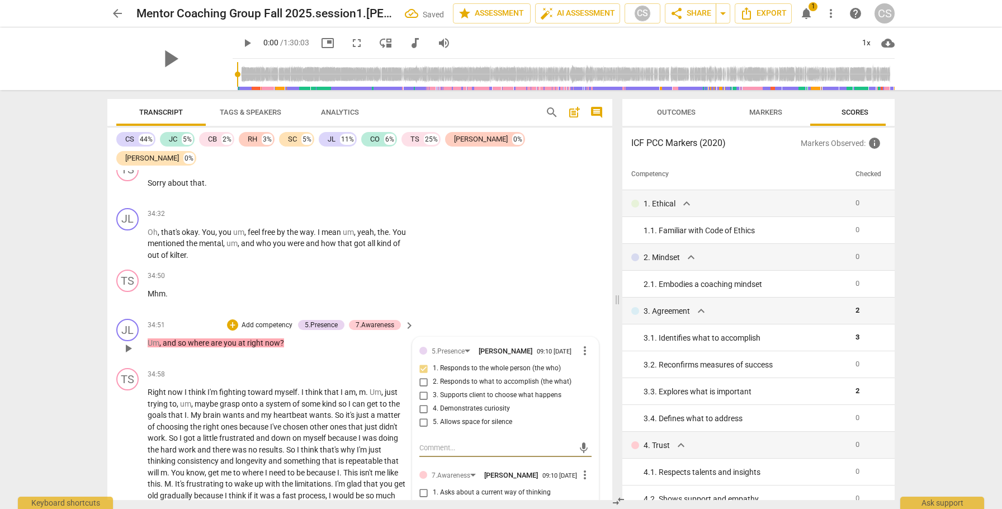
click at [421, 310] on input "2. Asks to help exploring beyond themself" at bounding box center [424, 505] width 18 height 13
click at [327, 310] on span "limitations" at bounding box center [313, 483] width 36 height 9
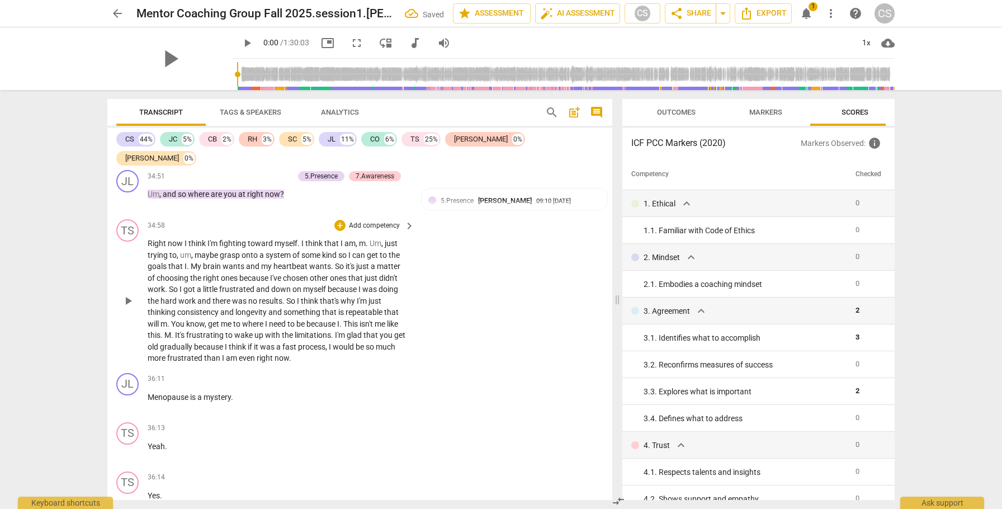
scroll to position [9079, 0]
drag, startPoint x: 220, startPoint y: 230, endPoint x: 255, endPoint y: 232, distance: 35.3
click at [255, 282] on span "frustrated" at bounding box center [237, 286] width 37 height 9
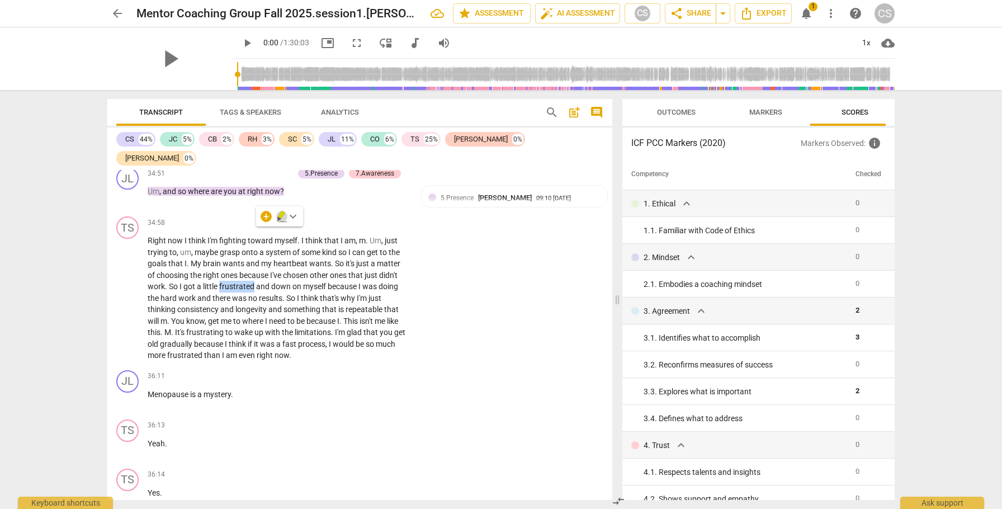
click at [280, 216] on icon "button" at bounding box center [281, 215] width 7 height 8
drag, startPoint x: 186, startPoint y: 276, endPoint x: 224, endPoint y: 278, distance: 38.1
click at [224, 278] on p "Right now I think I'm fighting toward myself . I think that I am , m . Um , jus…" at bounding box center [278, 298] width 261 height 126
click at [249, 263] on icon "button" at bounding box center [250, 261] width 7 height 8
drag, startPoint x: 168, startPoint y: 299, endPoint x: 201, endPoint y: 301, distance: 33.1
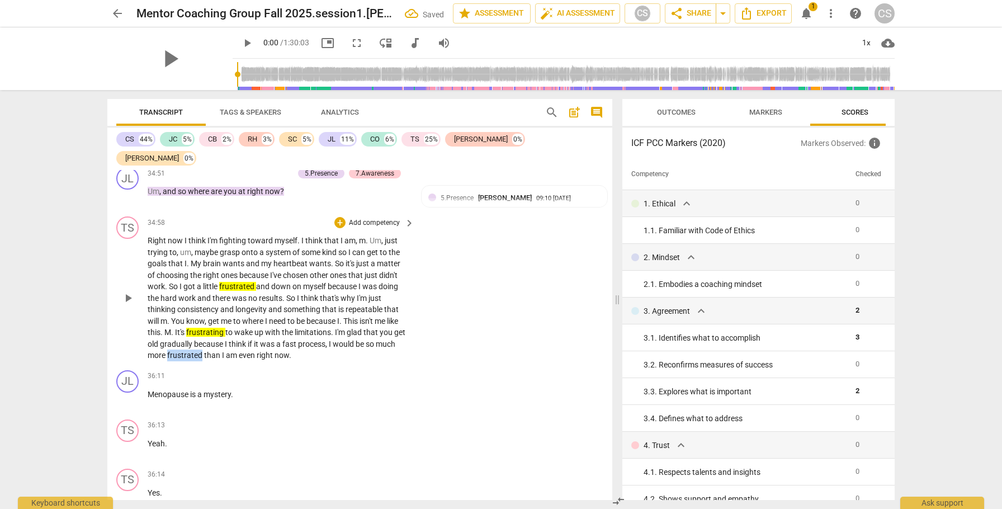
click at [202, 310] on span "frustrated" at bounding box center [185, 355] width 37 height 9
click at [212, 287] on div "+" at bounding box center [213, 285] width 11 height 11
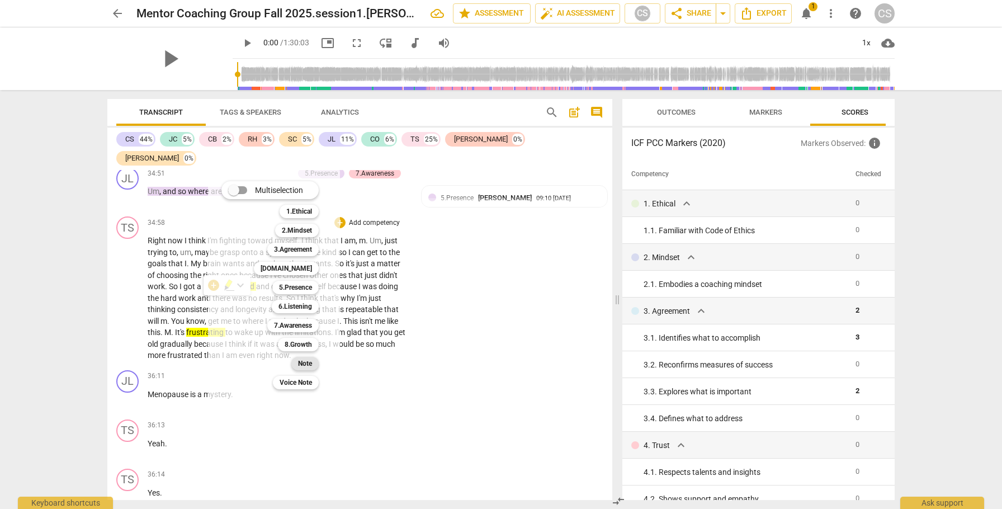
click at [304, 310] on b "Note" at bounding box center [305, 363] width 14 height 13
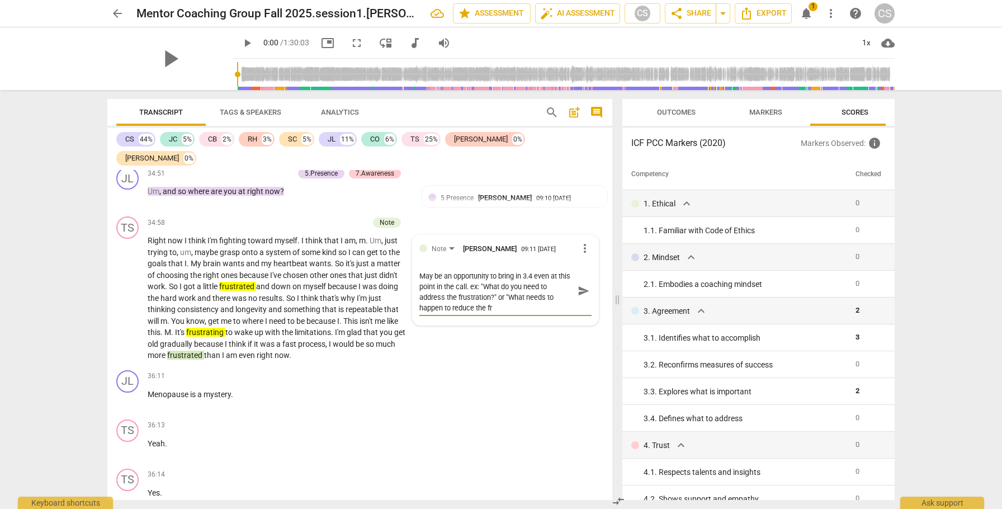
scroll to position [0, 0]
click at [580, 290] on span "send" at bounding box center [583, 296] width 12 height 12
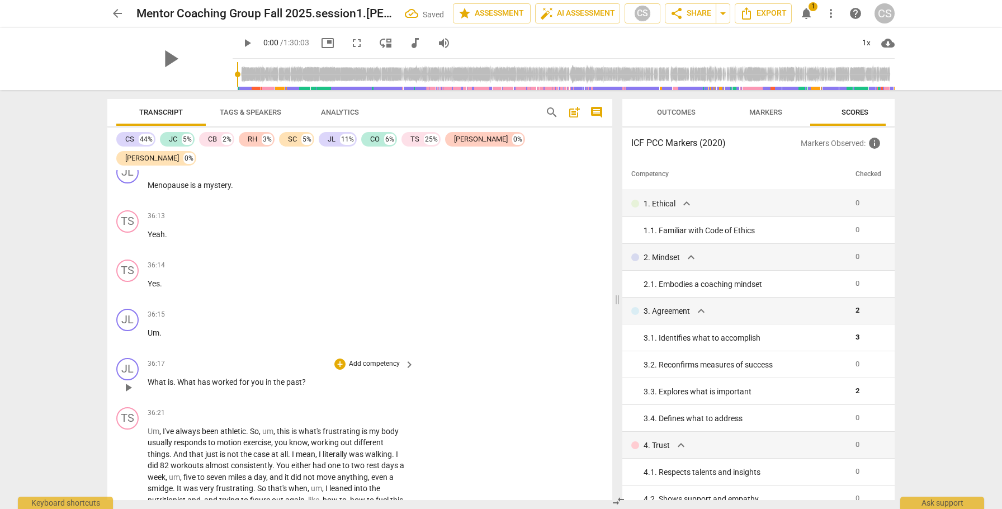
scroll to position [9292, 0]
click at [339, 310] on div "+" at bounding box center [339, 359] width 11 height 11
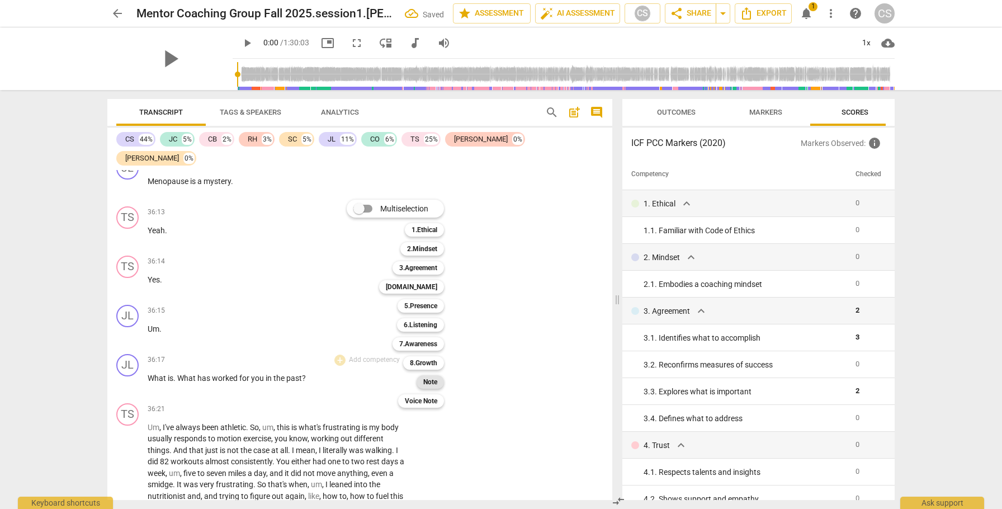
click at [437, 310] on b "Note" at bounding box center [430, 381] width 14 height 13
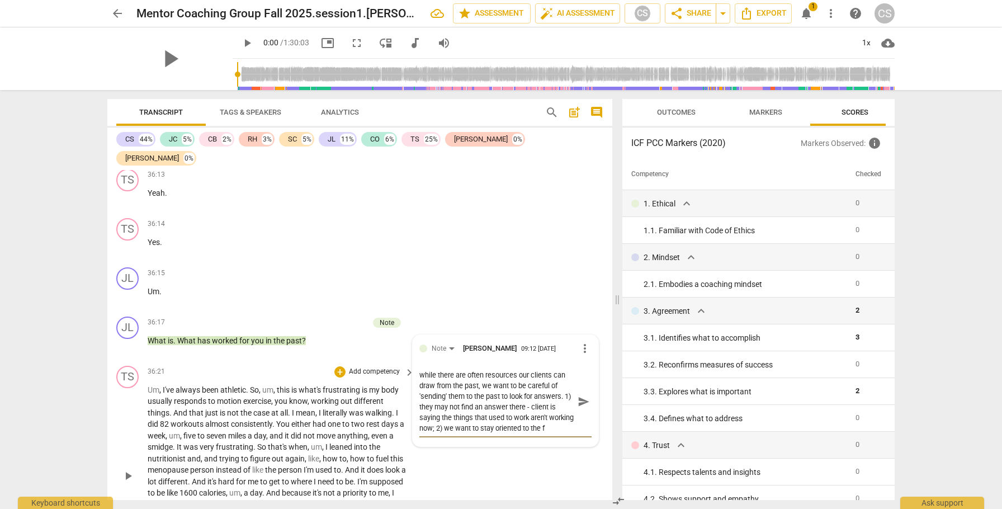
scroll to position [9, 0]
click at [429, 310] on textarea "while there are often resources our clients can draw from the past, we want to …" at bounding box center [496, 402] width 154 height 64
click at [542, 310] on textarea "while there are often resources our clients can draw from the past, we want to …" at bounding box center [496, 402] width 154 height 64
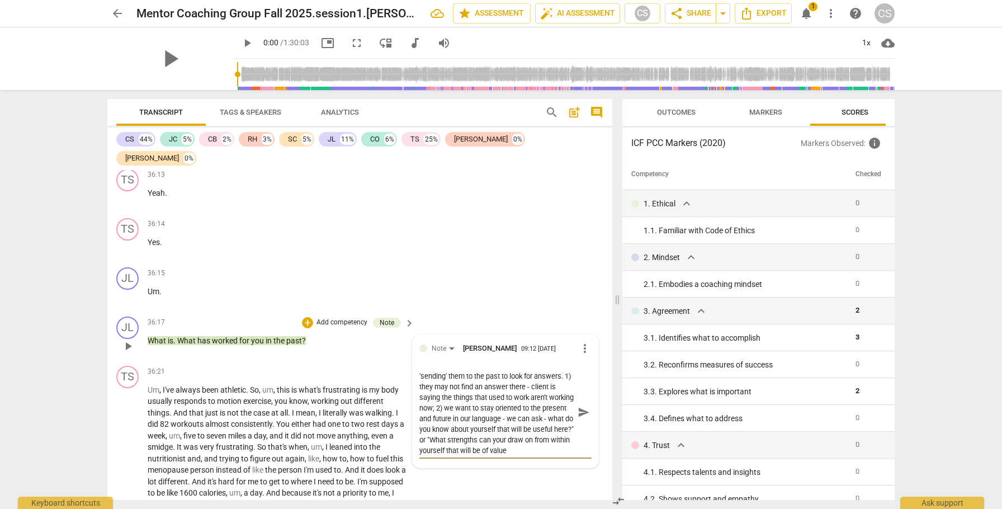
scroll to position [30, 0]
click at [580, 310] on span "send" at bounding box center [583, 412] width 12 height 12
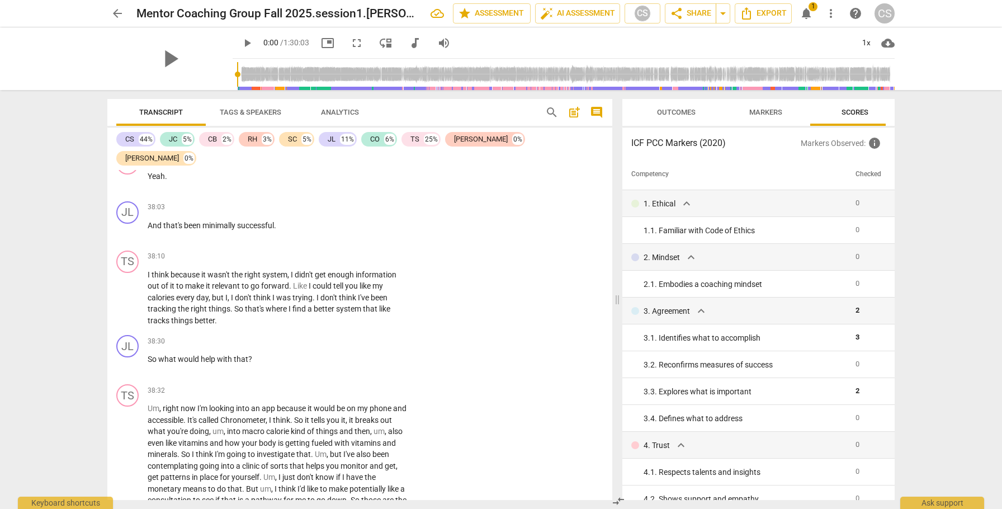
scroll to position [9805, 0]
click at [337, 310] on div "+" at bounding box center [339, 340] width 11 height 11
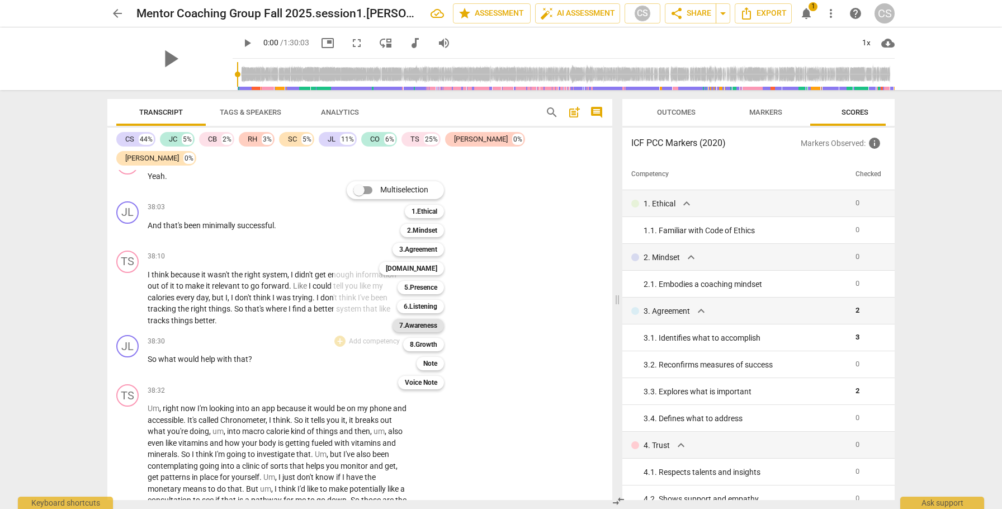
click at [423, 310] on b "7.Awareness" at bounding box center [418, 325] width 38 height 13
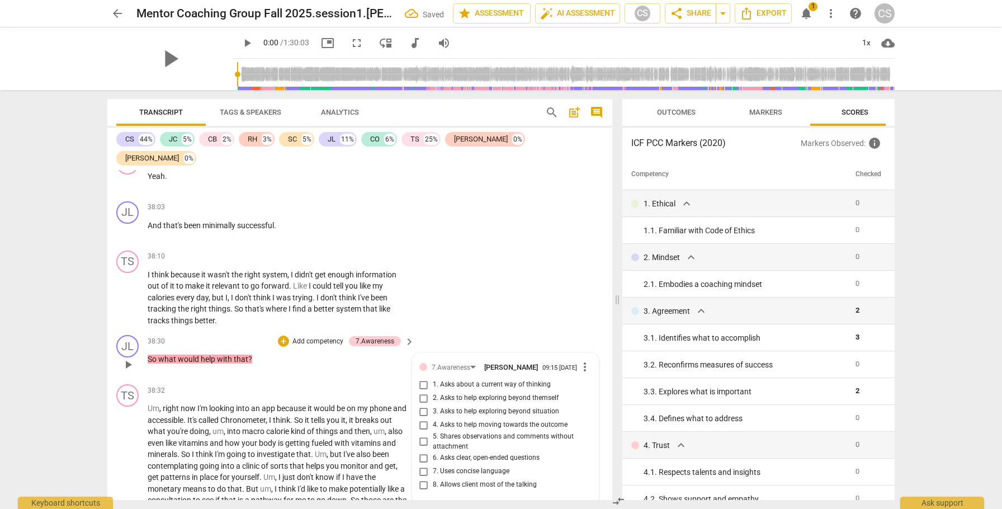
click at [422, 310] on input "3. Asks to help exploring beyond situation" at bounding box center [424, 411] width 18 height 13
click at [296, 310] on span "investigate" at bounding box center [277, 453] width 40 height 9
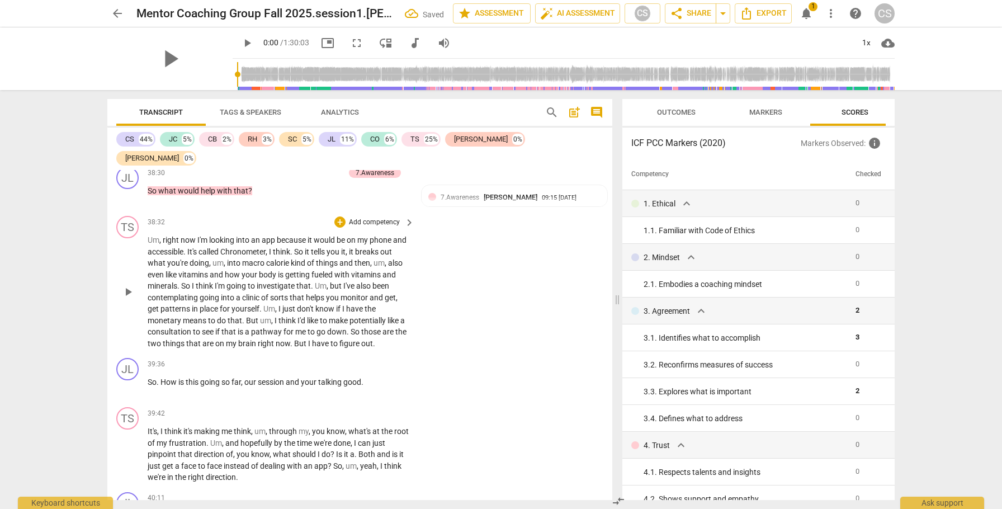
scroll to position [9989, 0]
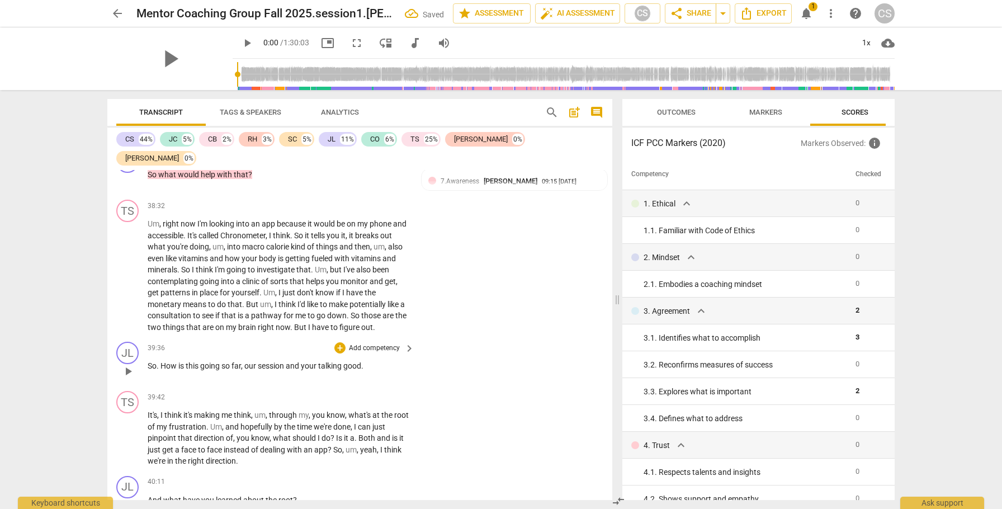
click at [168, 310] on span "How" at bounding box center [169, 365] width 18 height 9
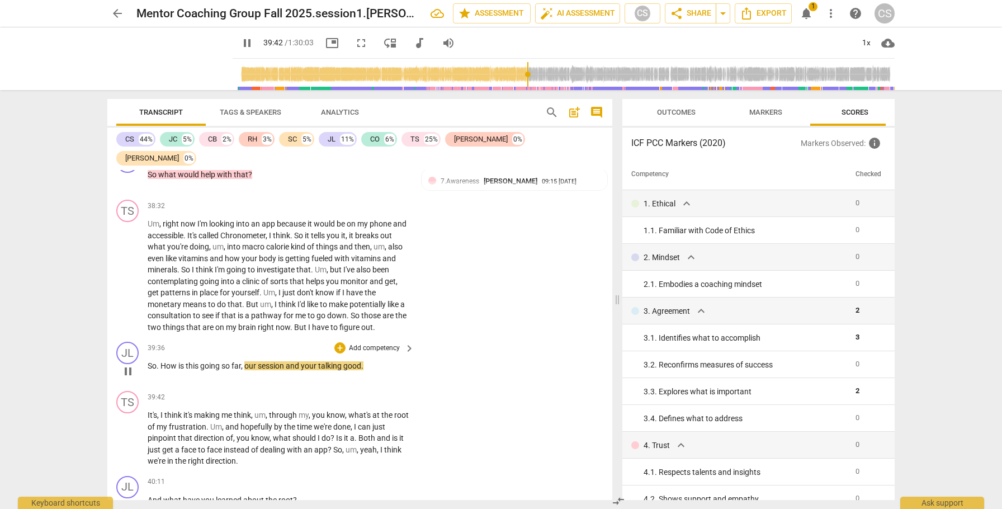
click at [345, 310] on span "good" at bounding box center [352, 365] width 18 height 9
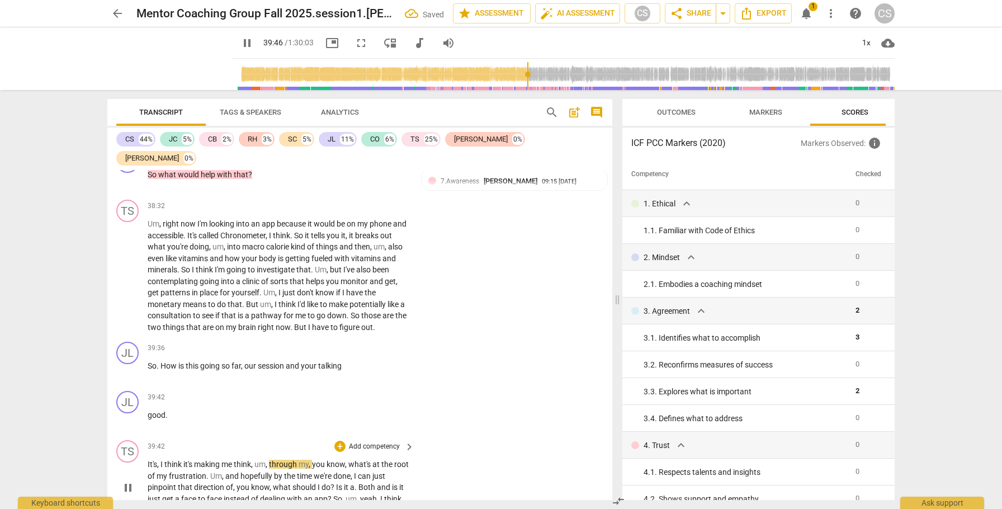
click at [148, 310] on span "It's" at bounding box center [153, 464] width 10 height 9
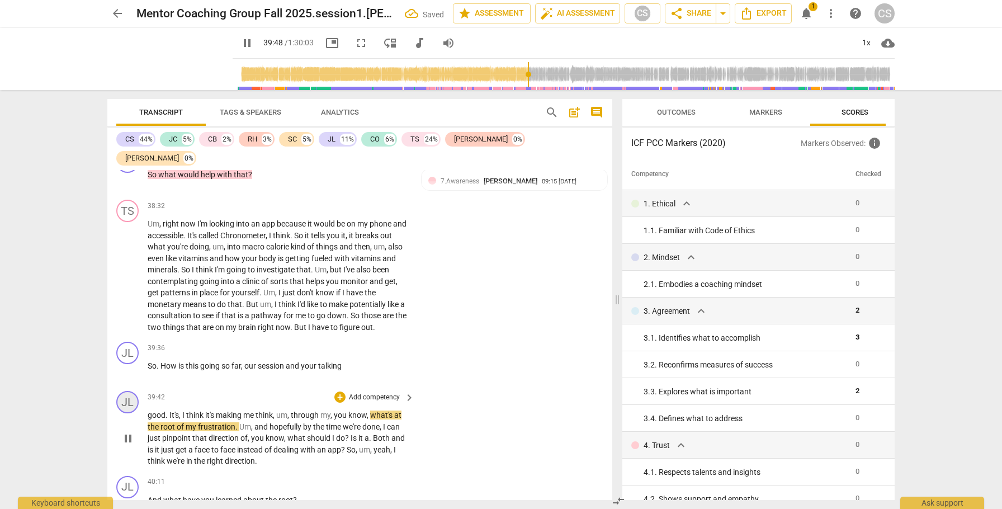
click at [128, 310] on div "JL" at bounding box center [127, 402] width 22 height 22
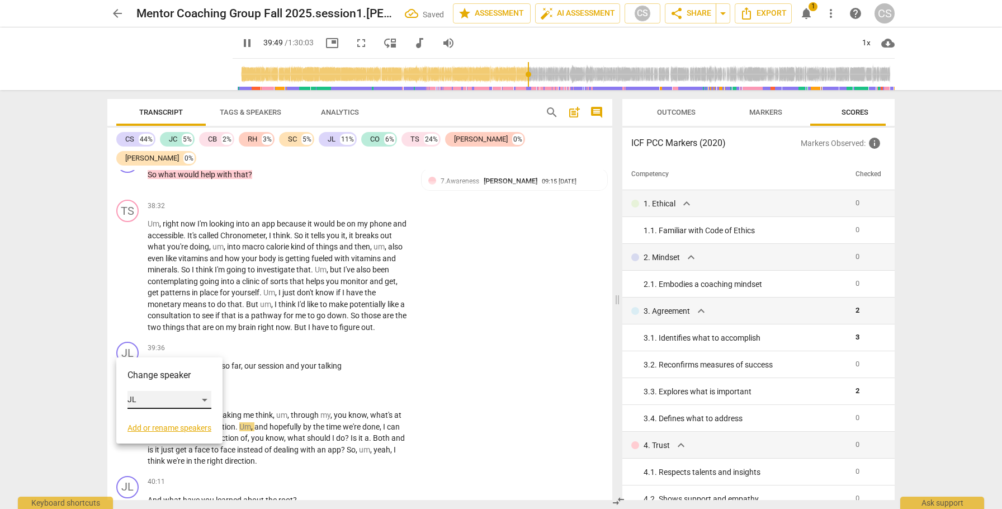
click at [206, 310] on div "JL" at bounding box center [169, 400] width 84 height 18
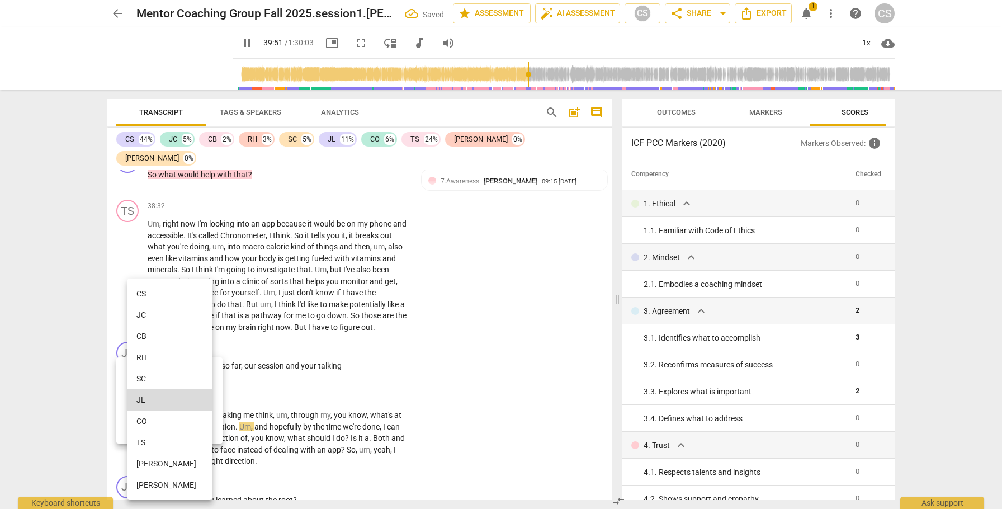
click at [169, 310] on li "TS" at bounding box center [169, 442] width 85 height 21
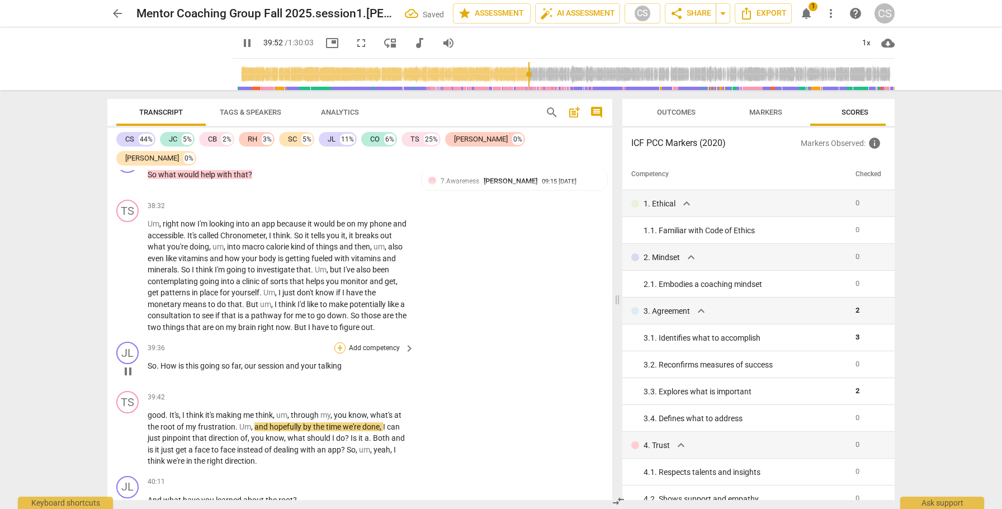
click at [338, 310] on div "+" at bounding box center [339, 347] width 11 height 11
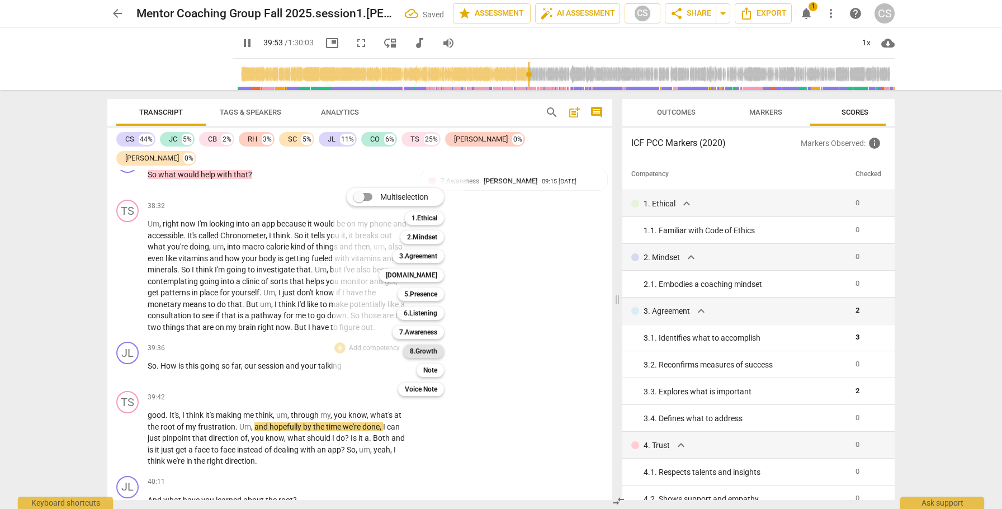
click at [430, 310] on b "8.Growth" at bounding box center [423, 350] width 27 height 13
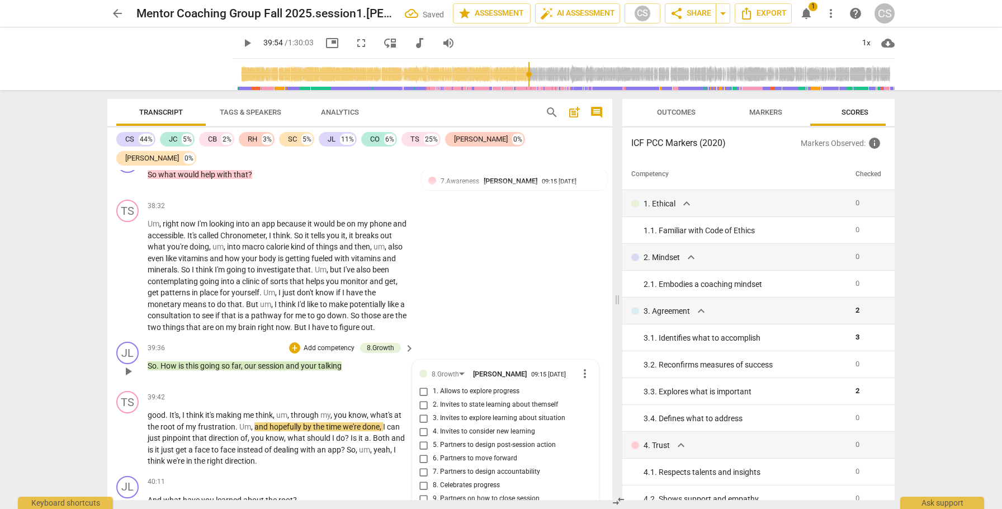
click at [422, 310] on input "1. Allows to explore progress" at bounding box center [424, 391] width 18 height 13
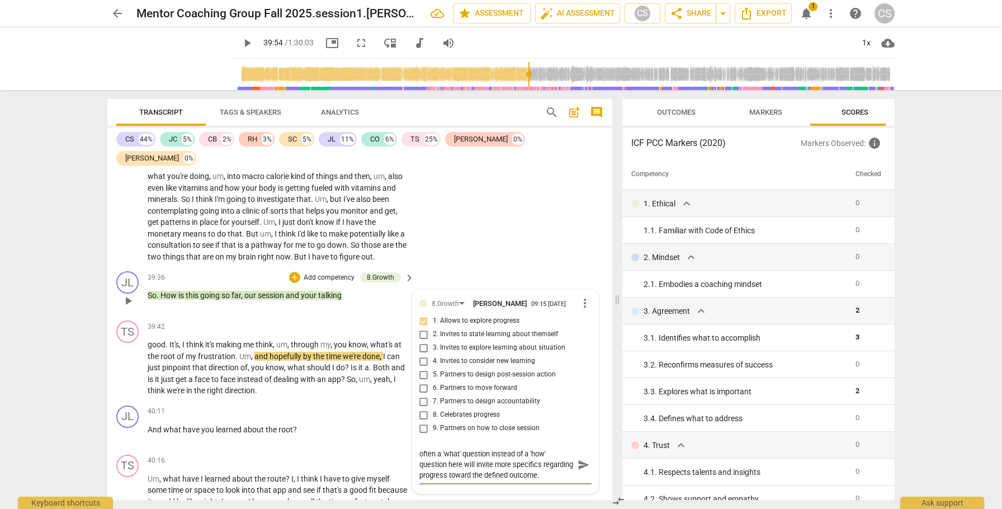
scroll to position [10061, 0]
click at [572, 310] on div "often a 'what' question instead of a 'how' question here will invite more speci…" at bounding box center [505, 463] width 172 height 32
click at [570, 310] on div "often a 'what' question instead of a 'how' question here will invite more speci…" at bounding box center [505, 463] width 172 height 32
click at [568, 310] on textarea "often a 'what' question instead of a 'how' question here will invite more speci…" at bounding box center [496, 463] width 154 height 32
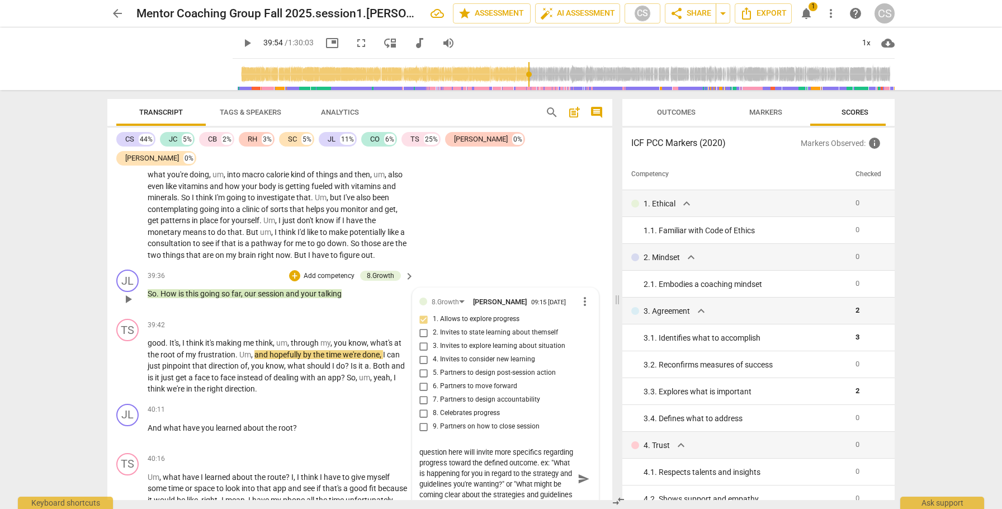
scroll to position [20, 0]
click at [577, 310] on span "send" at bounding box center [583, 478] width 12 height 12
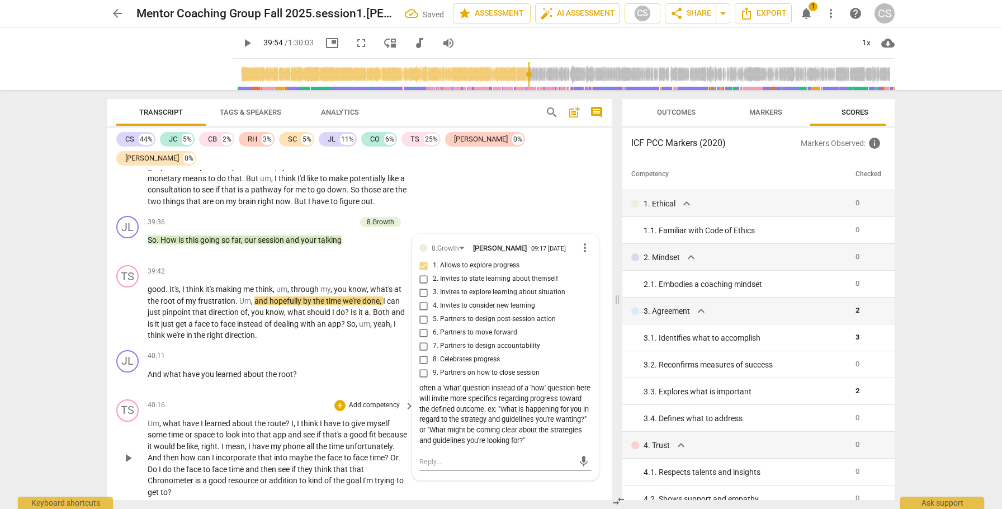
scroll to position [10117, 0]
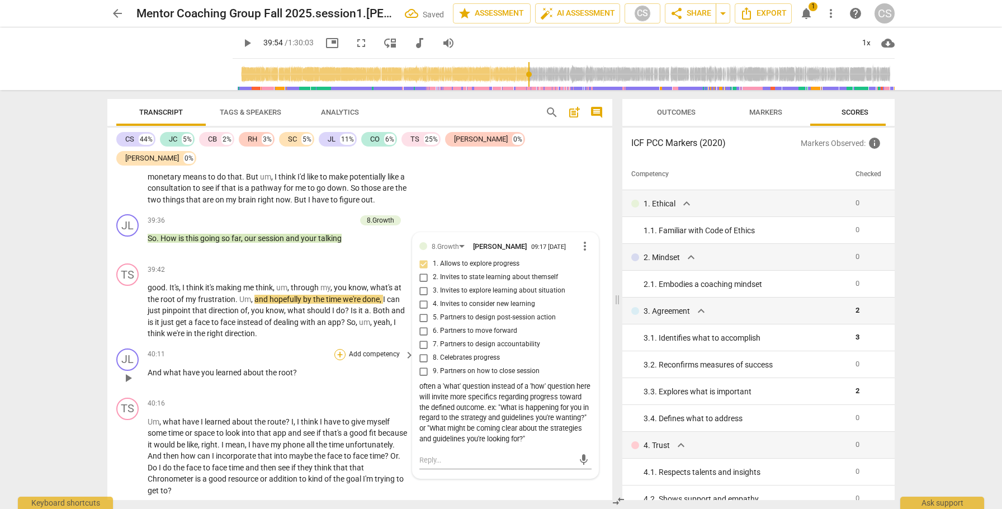
click at [339, 310] on div "+" at bounding box center [339, 354] width 11 height 11
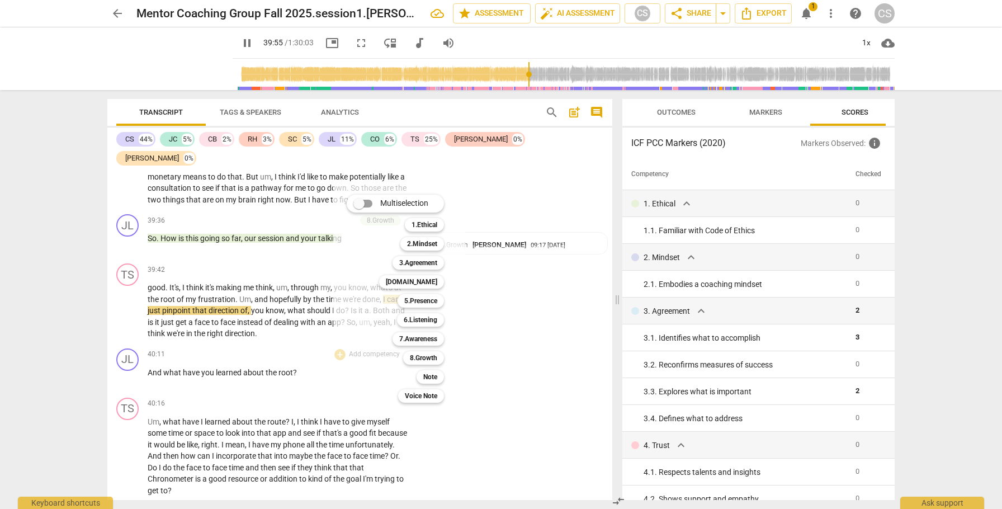
click at [132, 310] on div at bounding box center [501, 254] width 1002 height 509
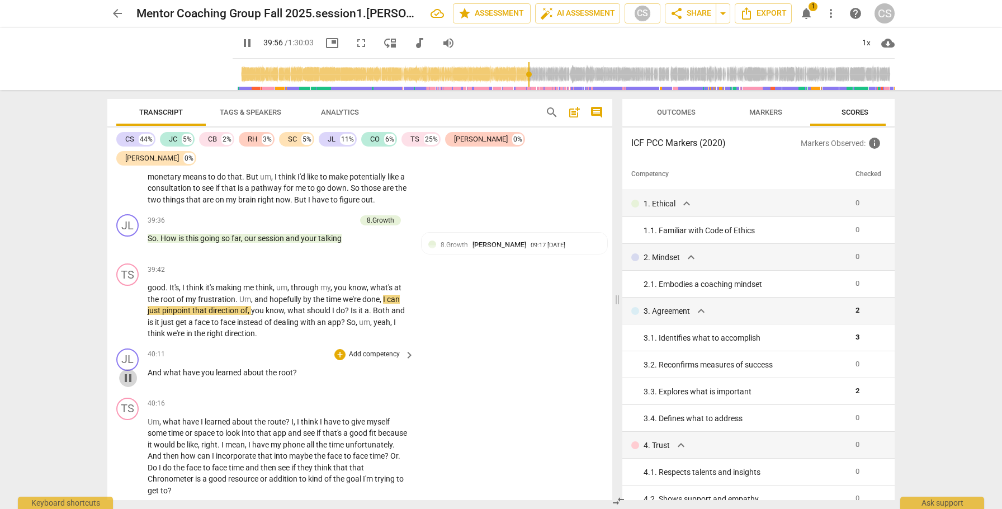
click at [127, 310] on span "pause" at bounding box center [127, 377] width 13 height 13
click at [335, 310] on div "+" at bounding box center [339, 354] width 11 height 11
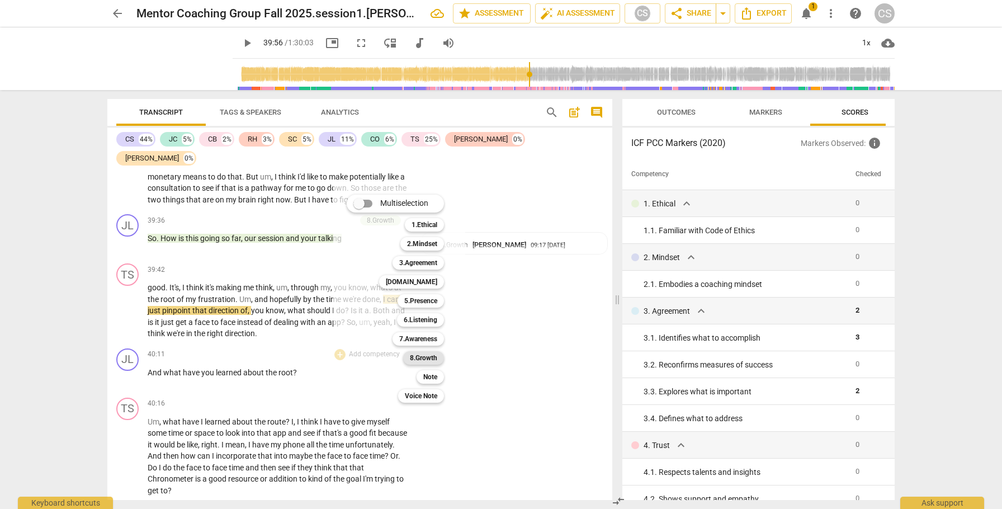
click at [419, 310] on b "8.Growth" at bounding box center [423, 357] width 27 height 13
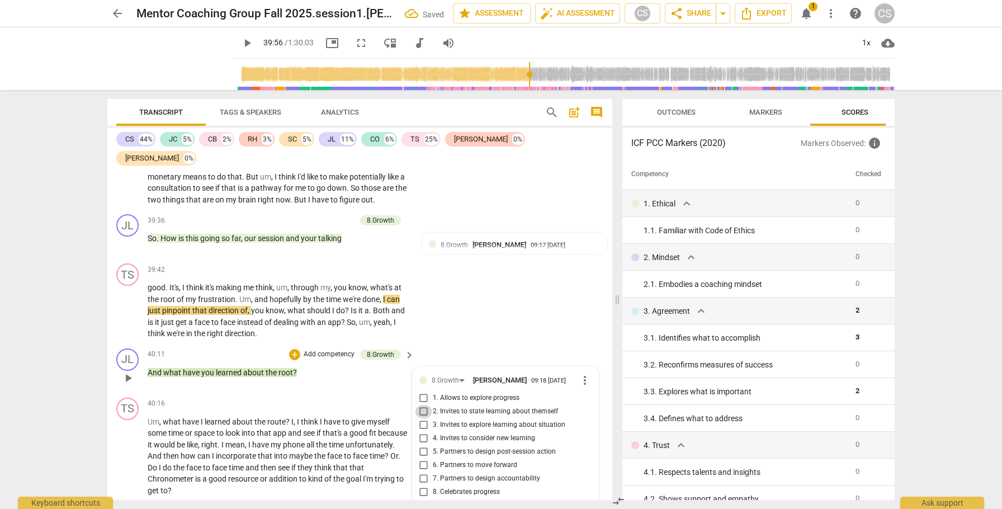
click at [422, 310] on input "2. Invites to state learning about themself" at bounding box center [424, 411] width 18 height 13
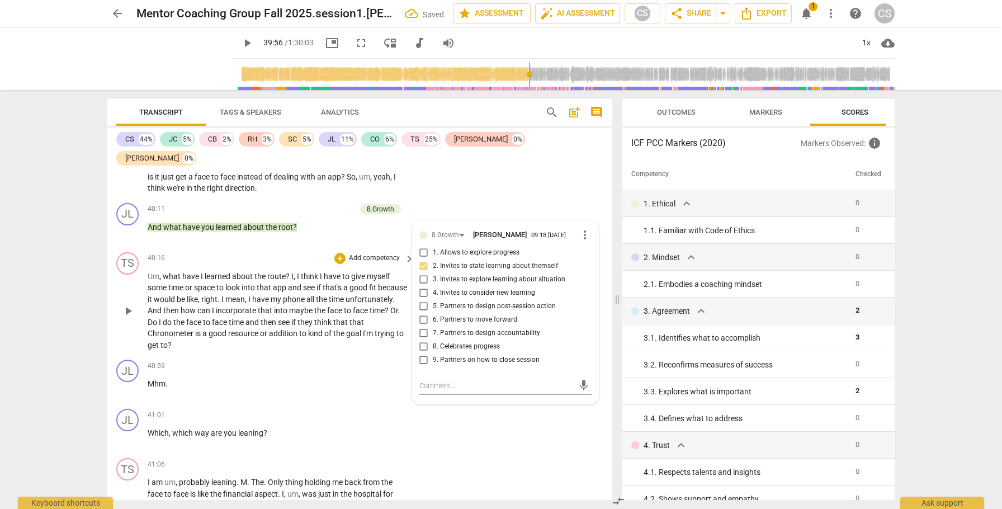
scroll to position [10263, 0]
click at [338, 310] on div "+" at bounding box center [339, 413] width 11 height 11
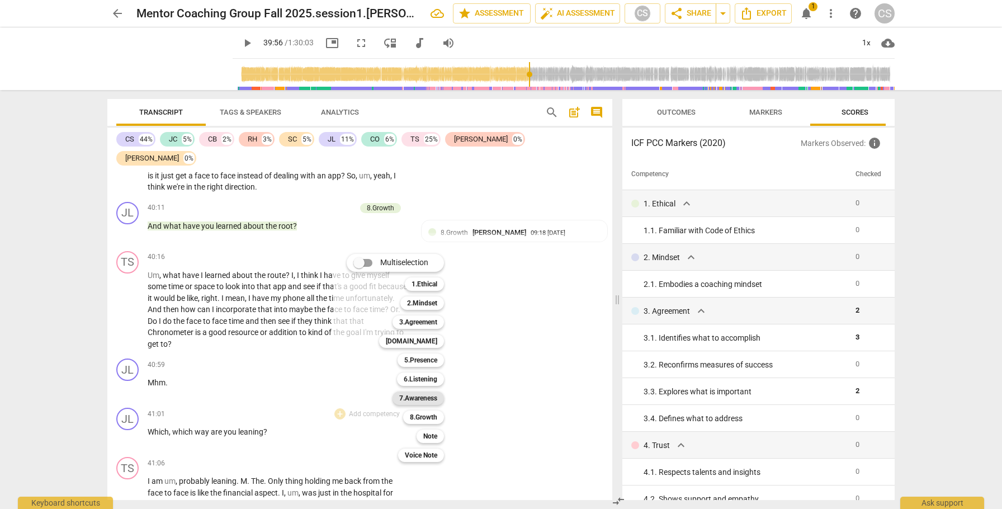
click at [417, 310] on b "7.Awareness" at bounding box center [418, 397] width 38 height 13
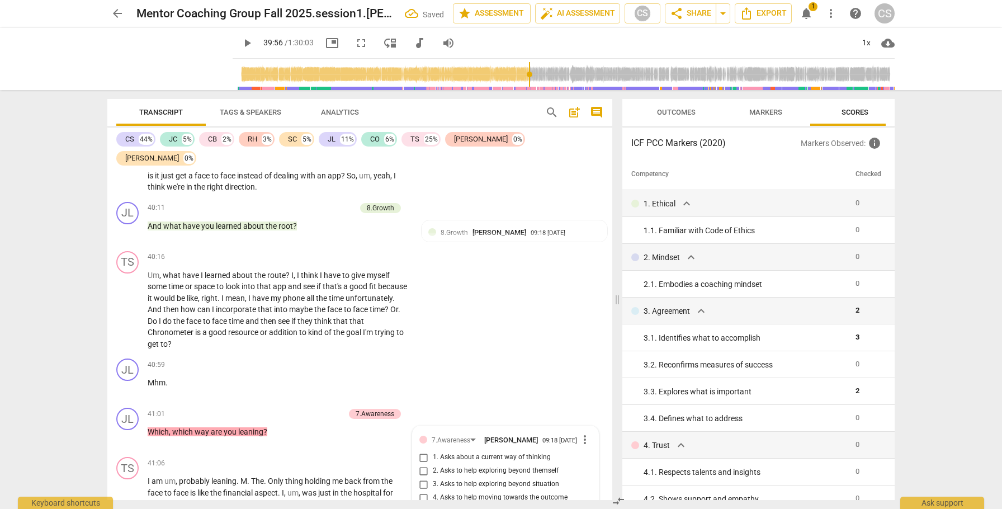
scroll to position [10469, 0]
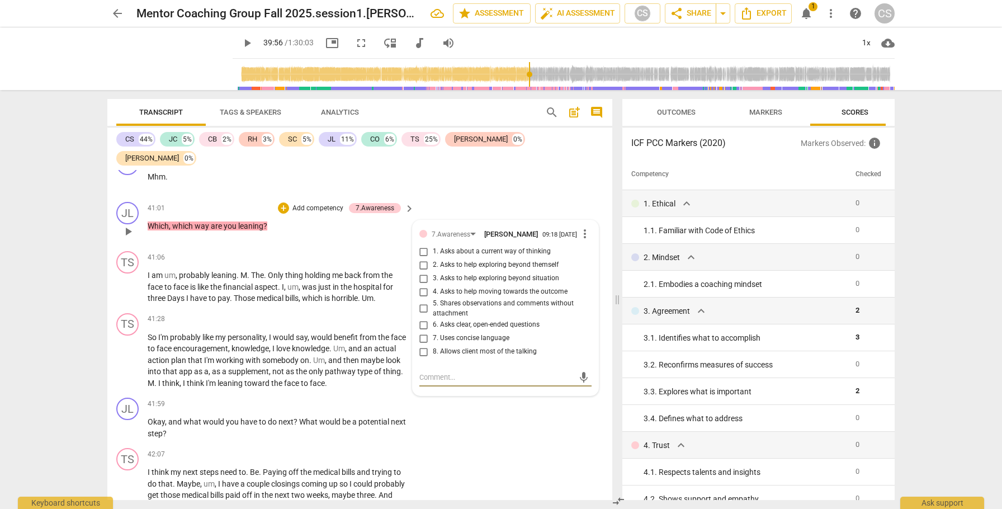
click at [422, 272] on input "3. Asks to help exploring beyond situation" at bounding box center [424, 278] width 18 height 13
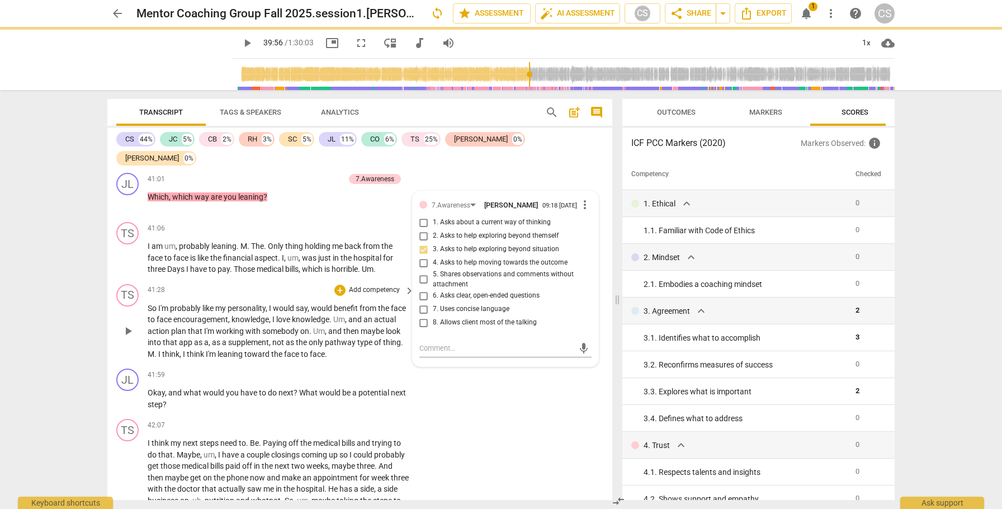
scroll to position [10509, 0]
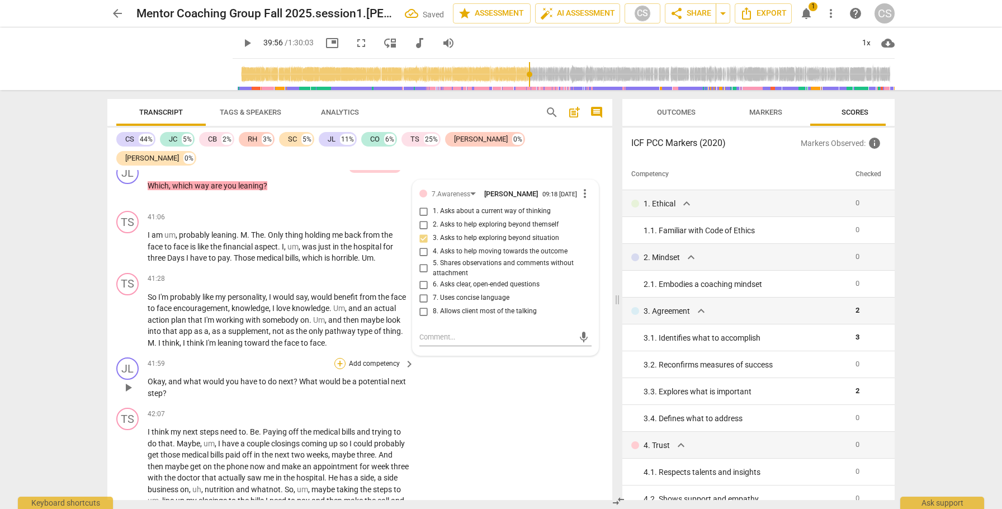
click at [337, 310] on div "+" at bounding box center [339, 363] width 11 height 11
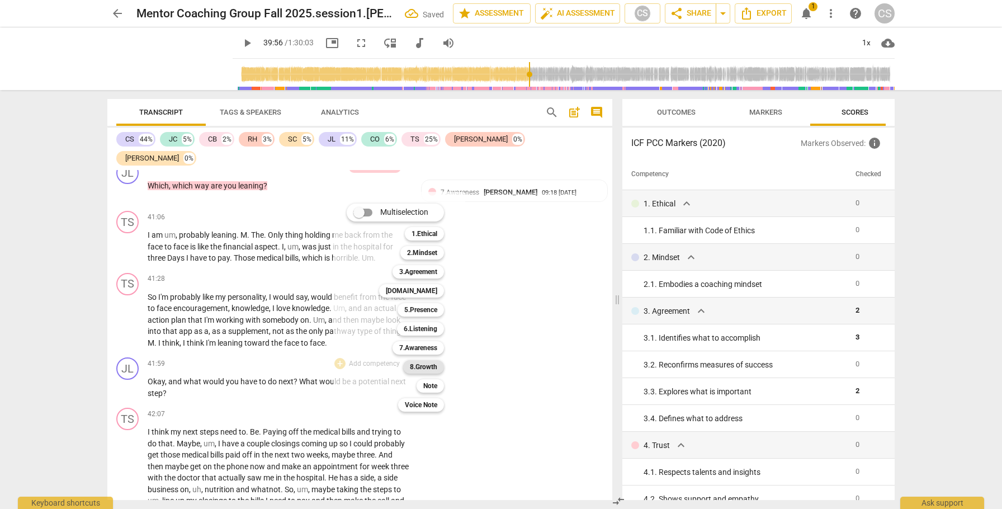
click at [419, 310] on b "8.Growth" at bounding box center [423, 366] width 27 height 13
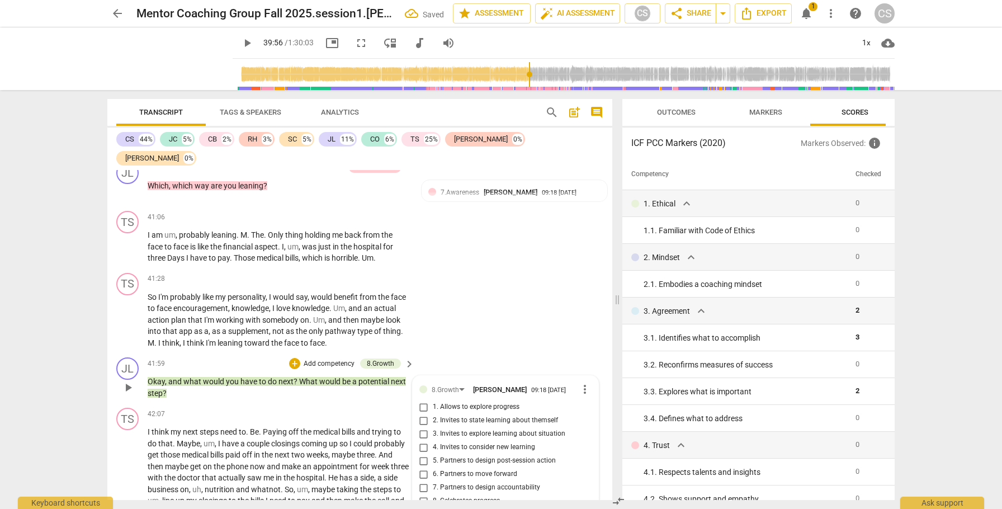
click at [422, 310] on input "4. Invites to consider new learning" at bounding box center [424, 447] width 18 height 13
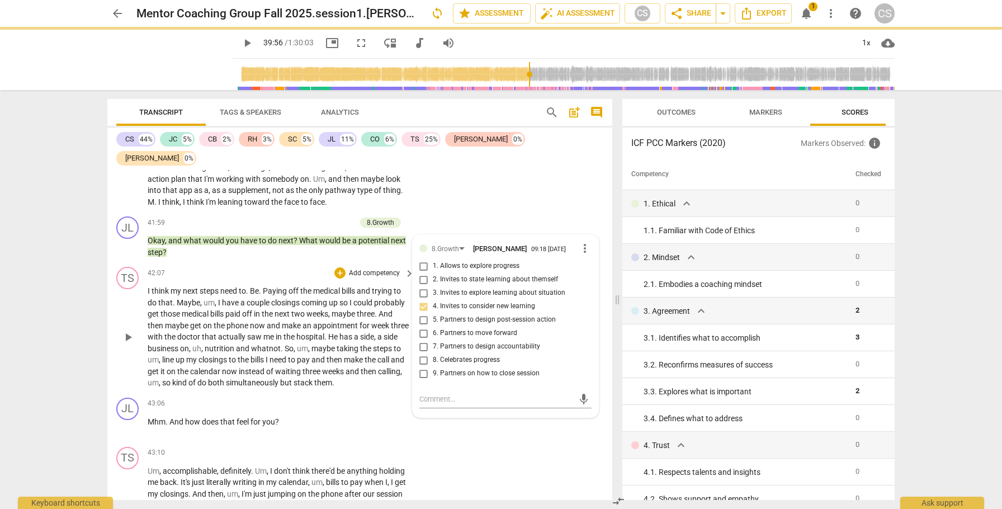
scroll to position [10653, 0]
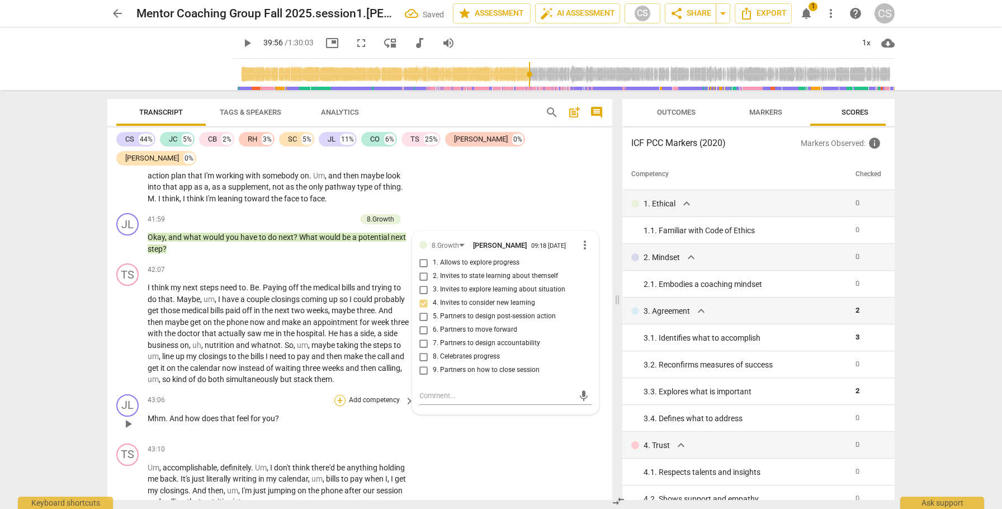
click at [339, 310] on div "+" at bounding box center [339, 400] width 11 height 11
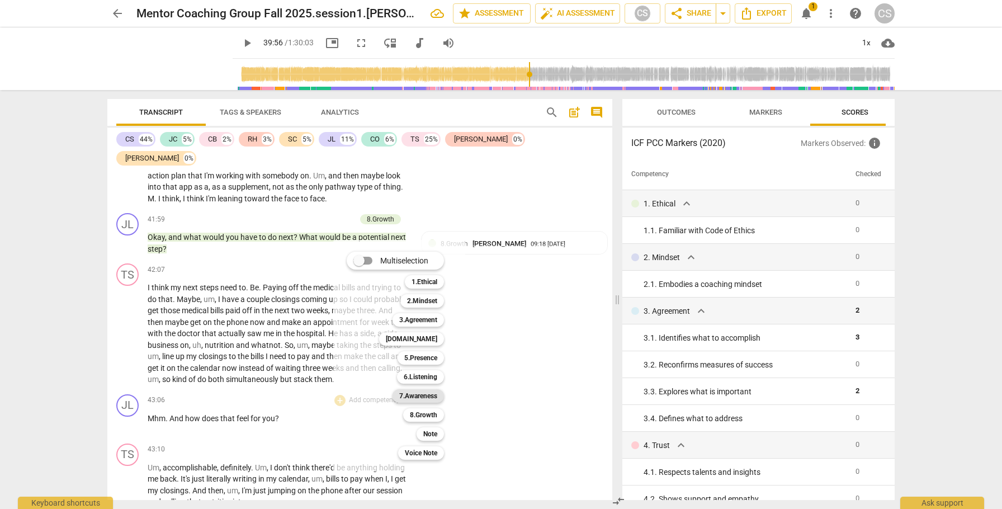
click at [423, 310] on b "7.Awareness" at bounding box center [418, 395] width 38 height 13
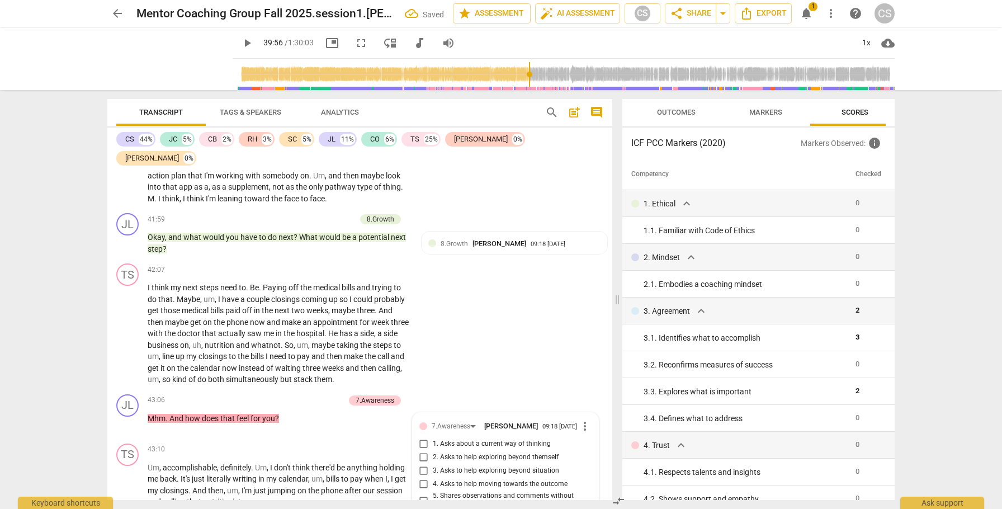
scroll to position [10857, 0]
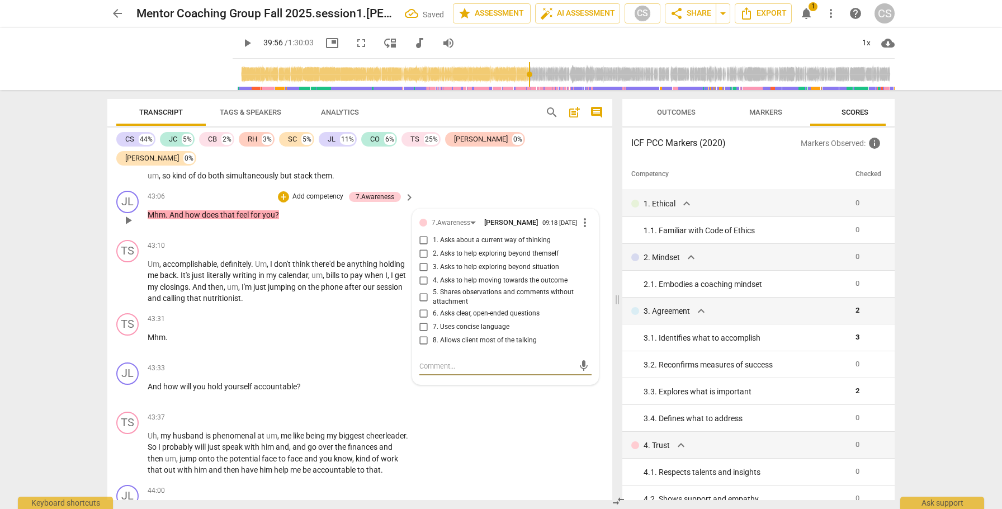
click at [421, 247] on input "2. Asks to help exploring beyond themself" at bounding box center [424, 253] width 18 height 13
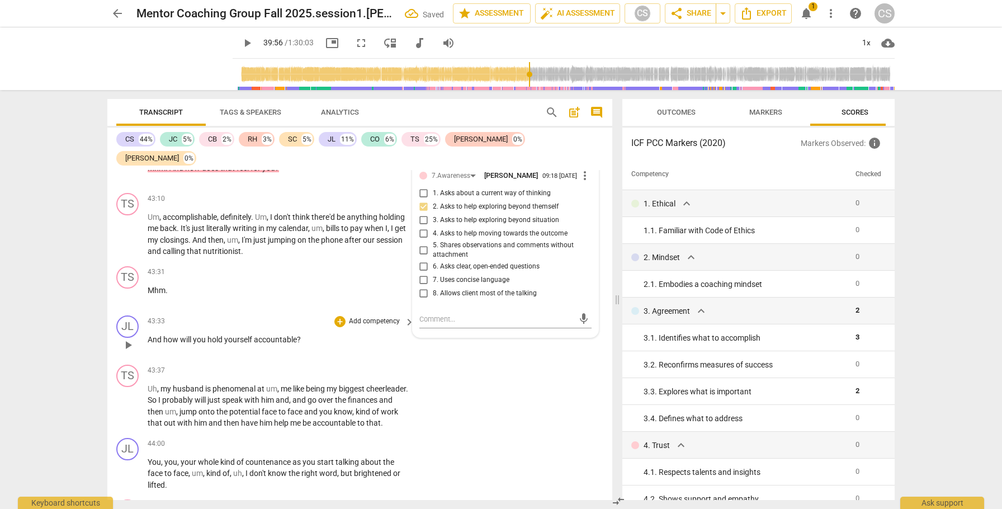
scroll to position [10908, 0]
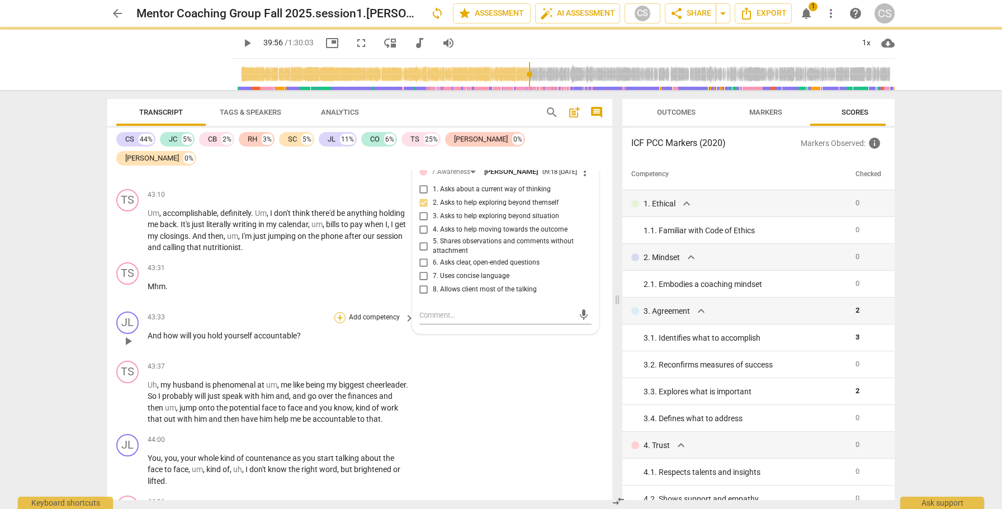
click at [339, 310] on div "+" at bounding box center [339, 317] width 11 height 11
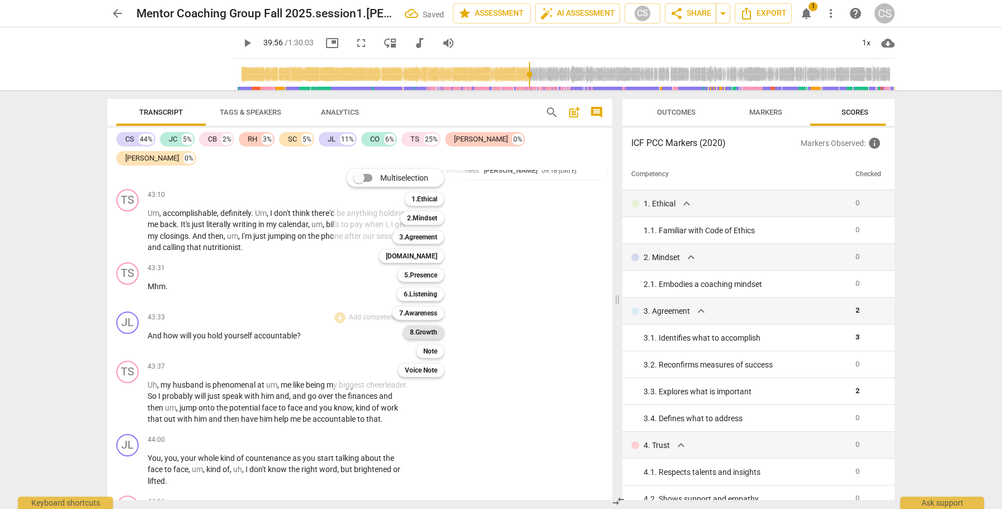
click at [413, 310] on b "8.Growth" at bounding box center [423, 331] width 27 height 13
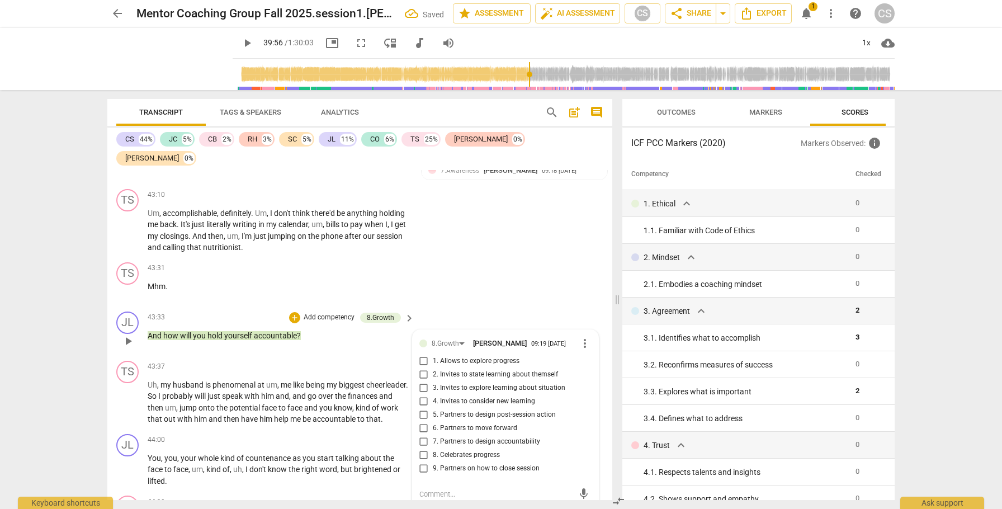
click at [422, 310] on input "7. Partners to design accountability" at bounding box center [424, 441] width 18 height 13
click at [434, 310] on textarea at bounding box center [496, 494] width 154 height 11
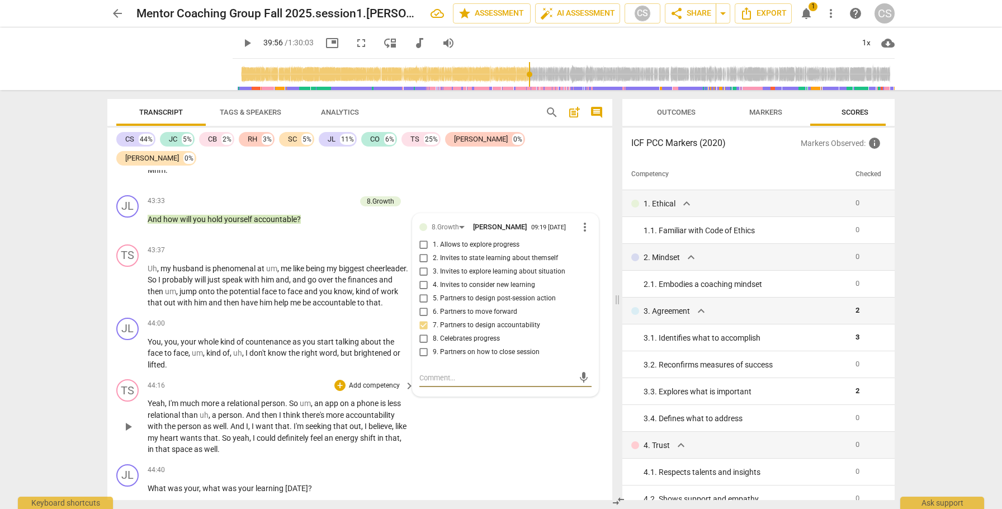
scroll to position [11025, 0]
click at [338, 310] on div "+" at bounding box center [339, 468] width 11 height 11
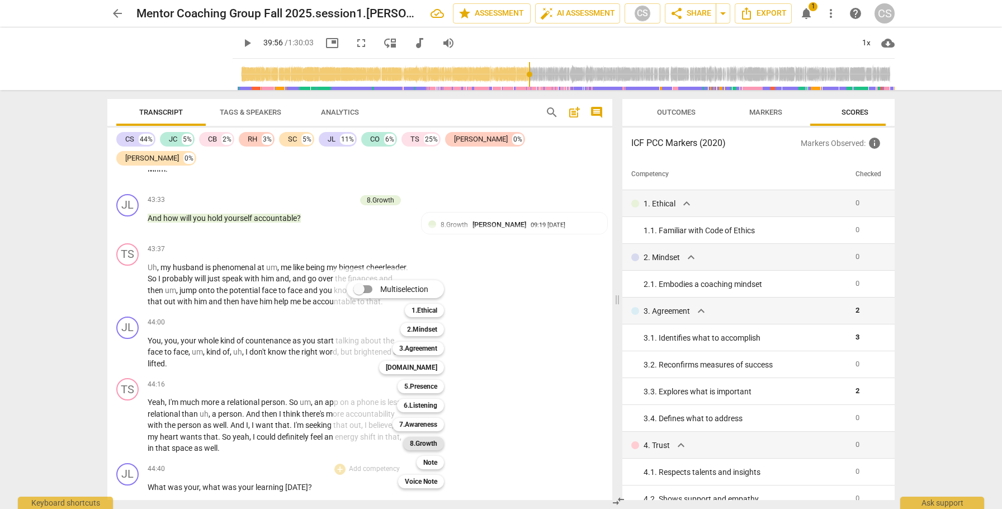
click at [438, 310] on div "8.Growth" at bounding box center [423, 443] width 41 height 13
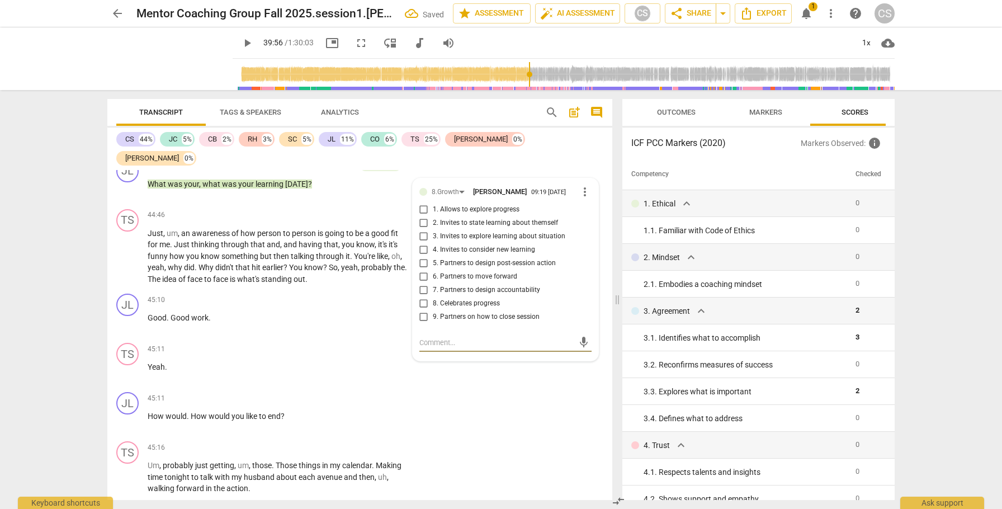
scroll to position [11330, 0]
click at [422, 228] on input "3. Invites to explore learning about situation" at bounding box center [424, 234] width 18 height 13
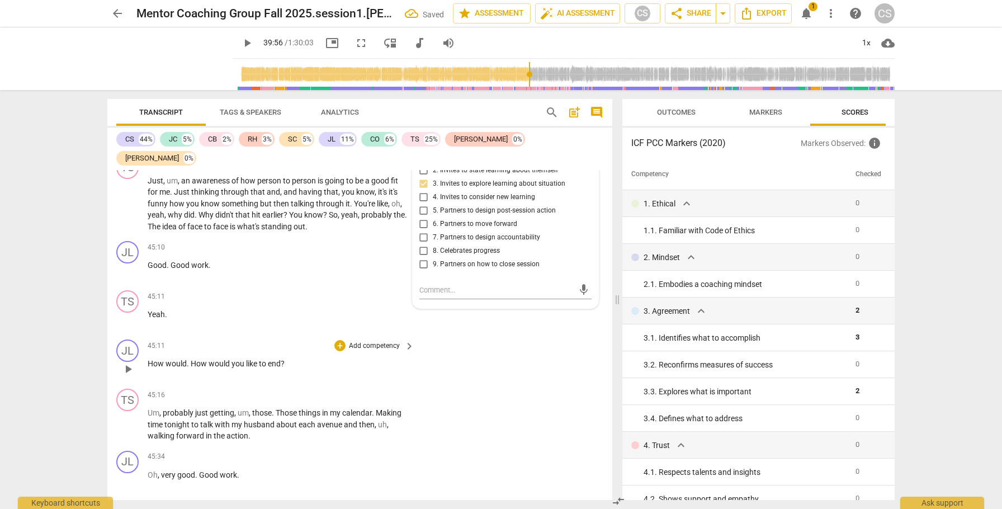
scroll to position [11381, 0]
click at [338, 310] on div "+" at bounding box center [339, 344] width 11 height 11
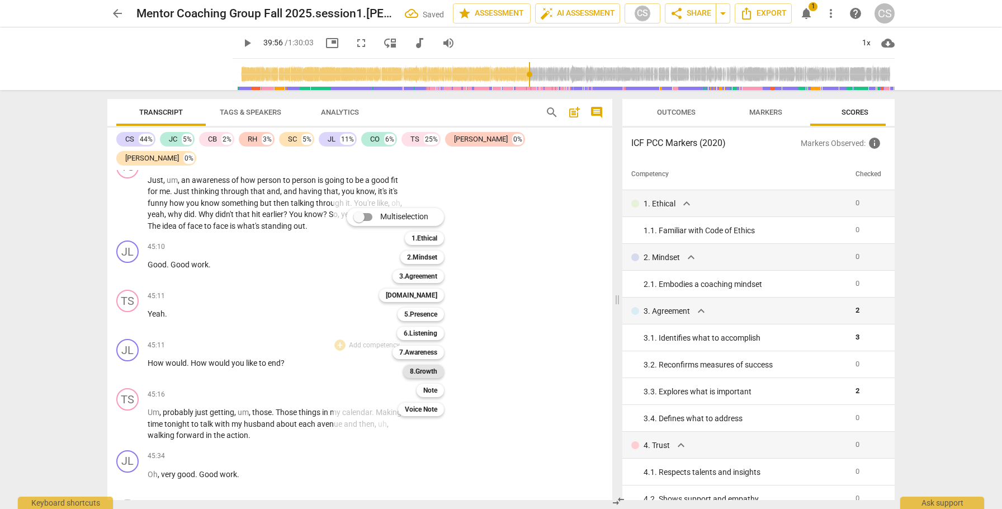
click at [416, 310] on b "8.Growth" at bounding box center [423, 370] width 27 height 13
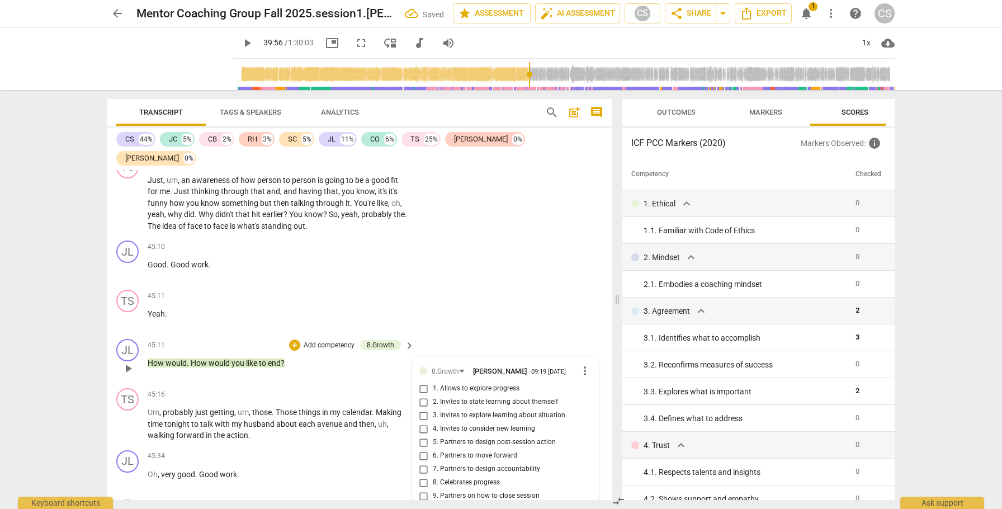
click at [422, 310] on input "9. Partners on how to close session" at bounding box center [424, 495] width 18 height 13
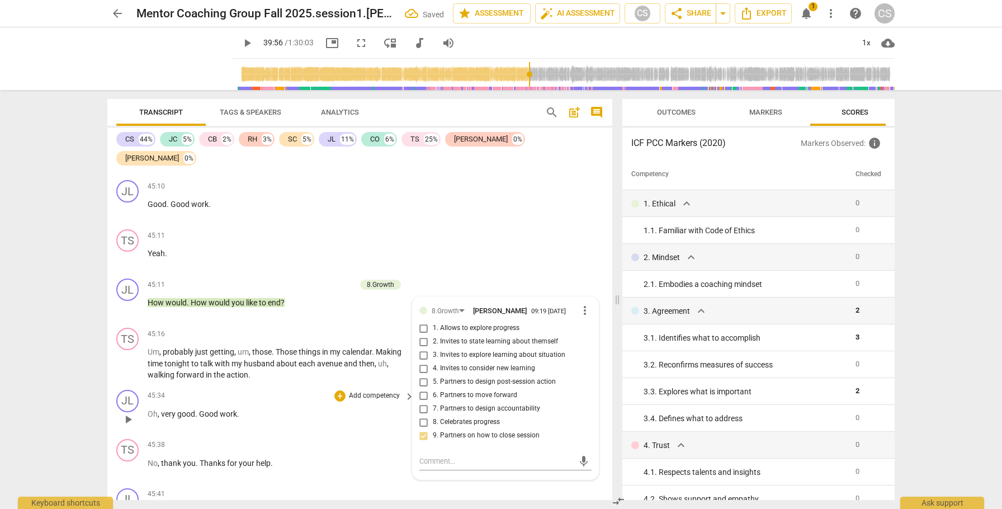
scroll to position [11439, 0]
click at [585, 227] on div "TS play_arrow pause 45:11 + Add competency keyboard_arrow_right Yeah ." at bounding box center [359, 251] width 505 height 49
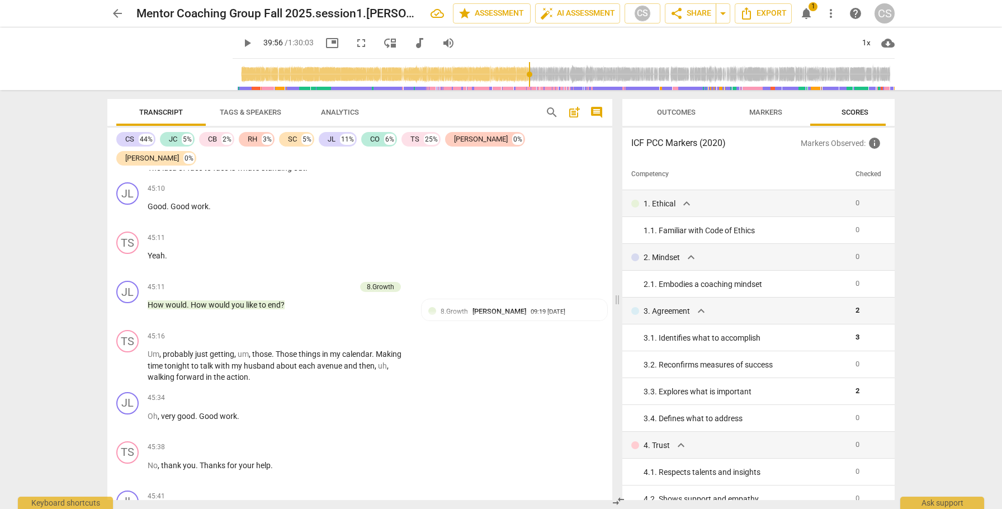
click at [762, 114] on span "Markers" at bounding box center [765, 112] width 33 height 8
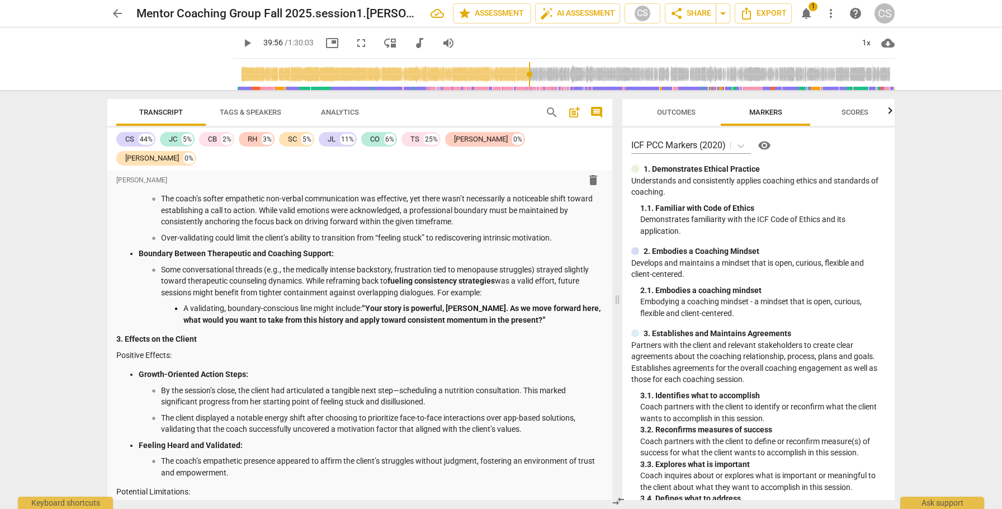
scroll to position [0, 0]
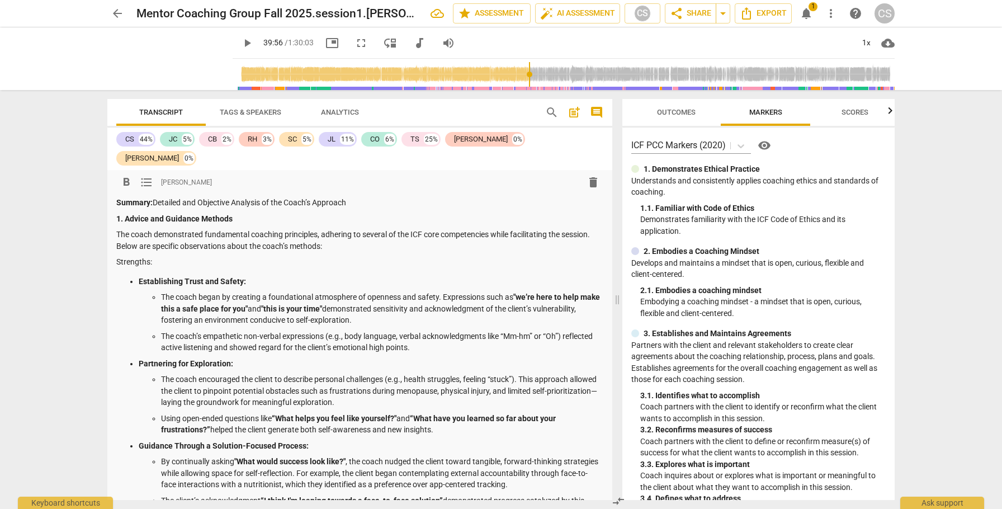
click at [361, 197] on p "Summary: Detailed and Objective Analysis of the Coach’s Approach" at bounding box center [359, 203] width 487 height 12
click at [116, 198] on strong "Summary:" at bounding box center [134, 202] width 36 height 9
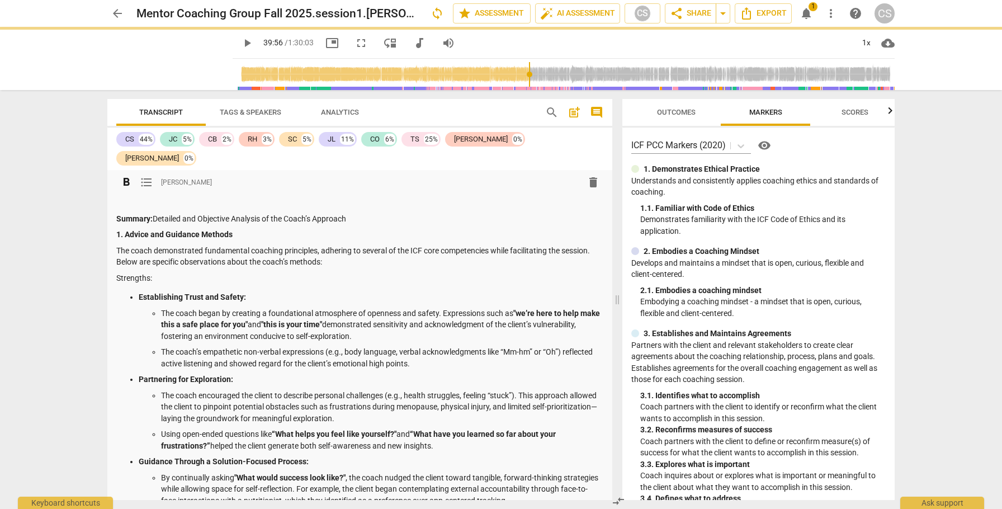
click at [117, 197] on p at bounding box center [359, 203] width 487 height 12
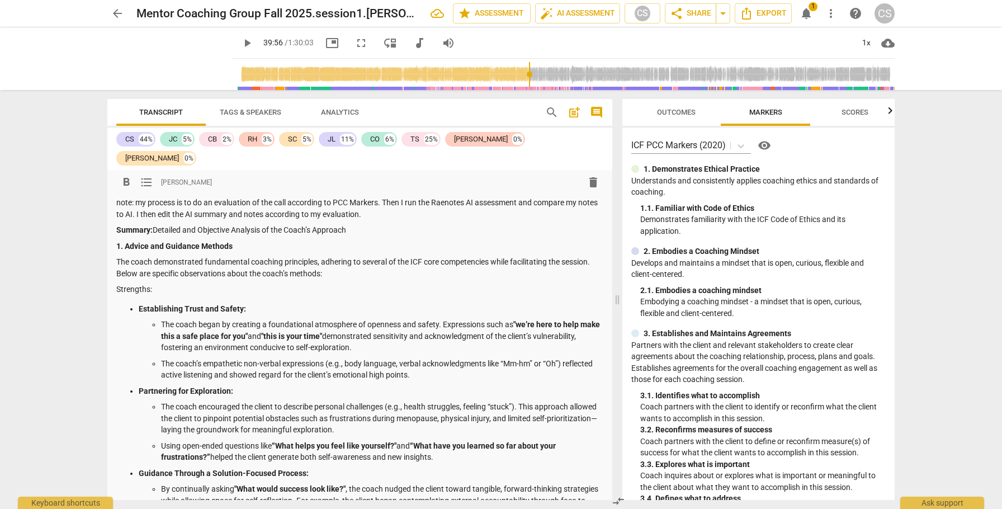
click at [521, 197] on p "note: my process is to do an evaluation of the call according to PCC Markers. T…" at bounding box center [359, 208] width 487 height 23
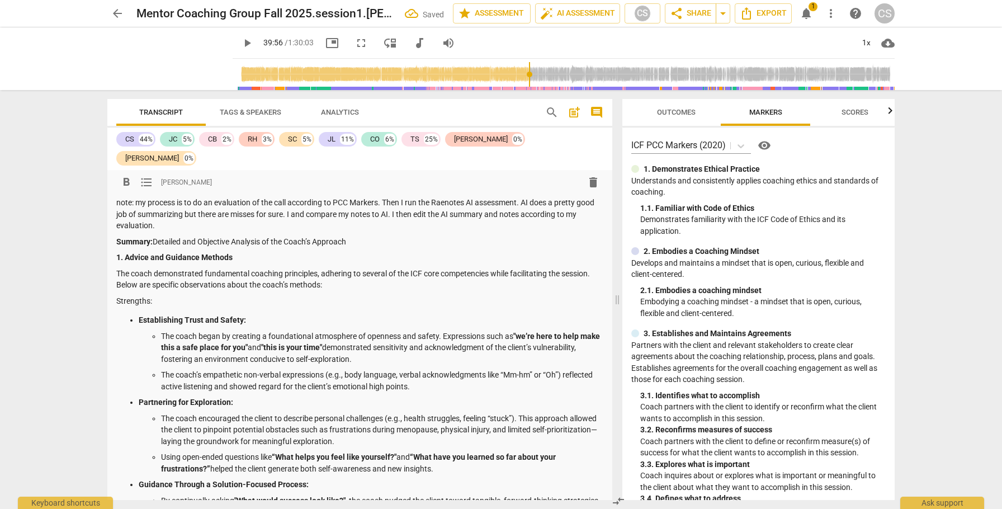
click at [329, 197] on p "note: my process is to do an evaluation of the call according to PCC Markers. T…" at bounding box center [359, 214] width 487 height 35
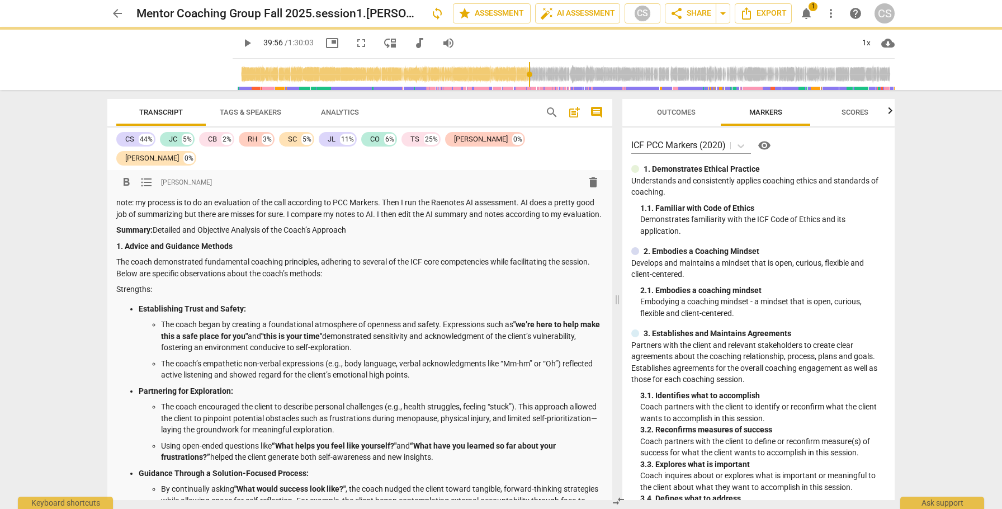
click at [367, 197] on p "note: my process is to do an evaluation of the call according to PCC Markers. T…" at bounding box center [359, 208] width 487 height 23
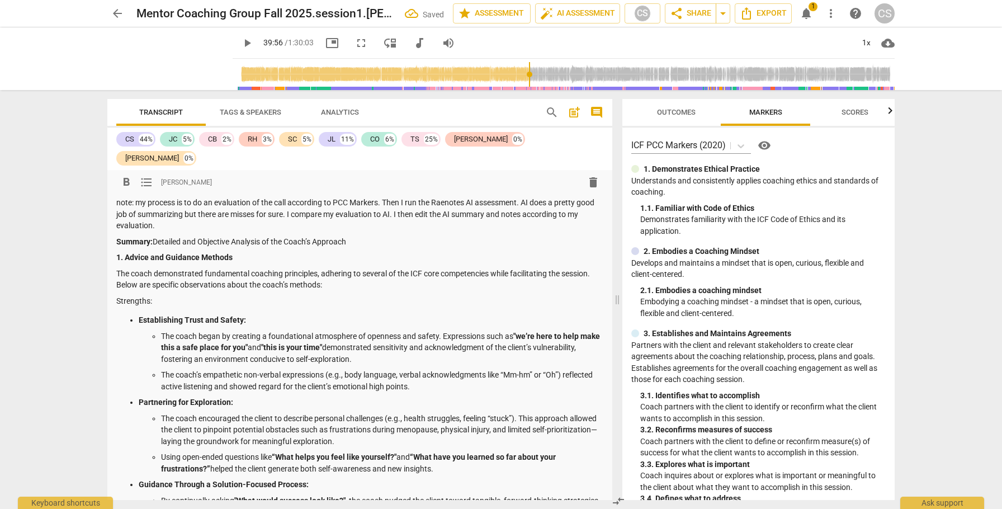
click at [405, 197] on p "note: my process is to do an evaluation of the call according to PCC Markers. T…" at bounding box center [359, 214] width 487 height 35
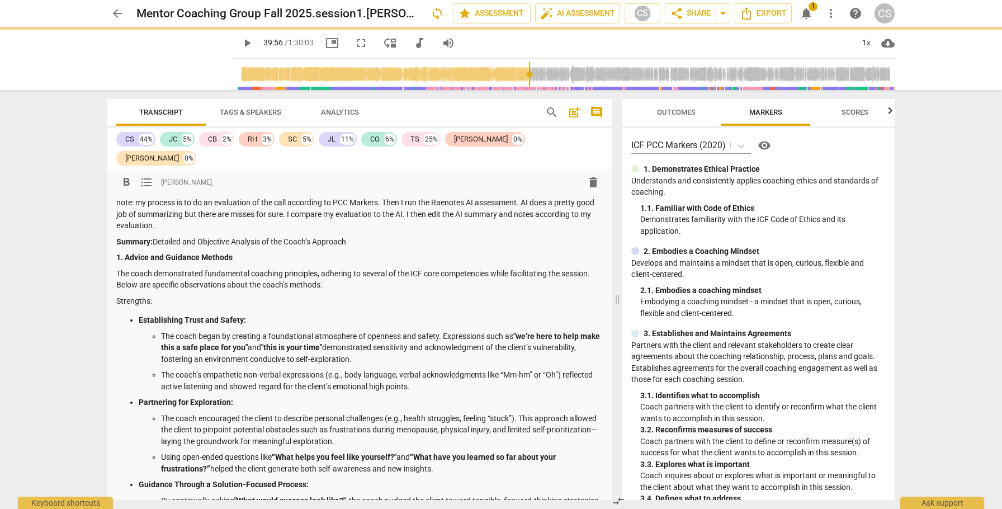
click at [425, 197] on p "note: my process is to do an evaluation of the call according to PCC Markers. T…" at bounding box center [359, 214] width 487 height 35
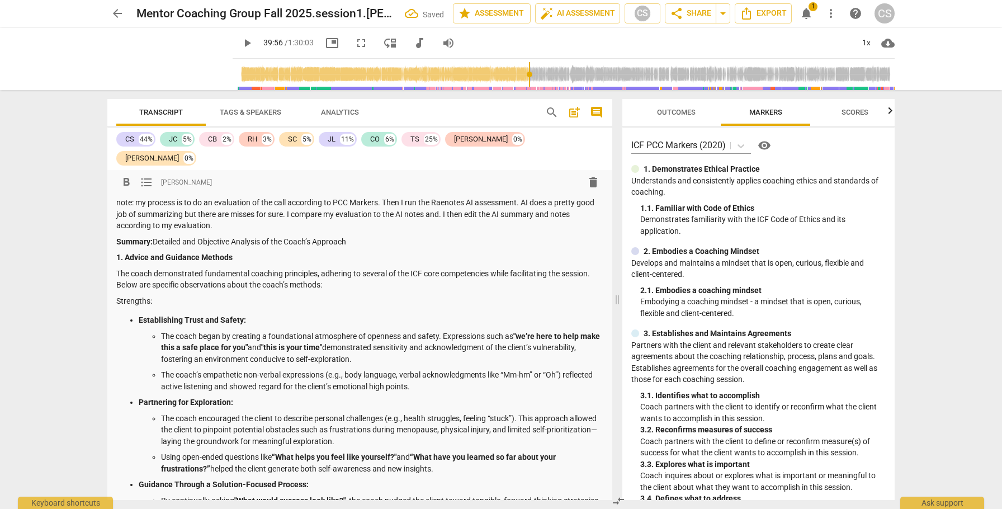
click at [470, 197] on p "note: my process is to do an evaluation of the call according to PCC Markers. T…" at bounding box center [359, 214] width 487 height 35
click at [506, 197] on p "note: my process is to do an evaluation of the call according to PCC Markers. T…" at bounding box center [359, 214] width 487 height 35
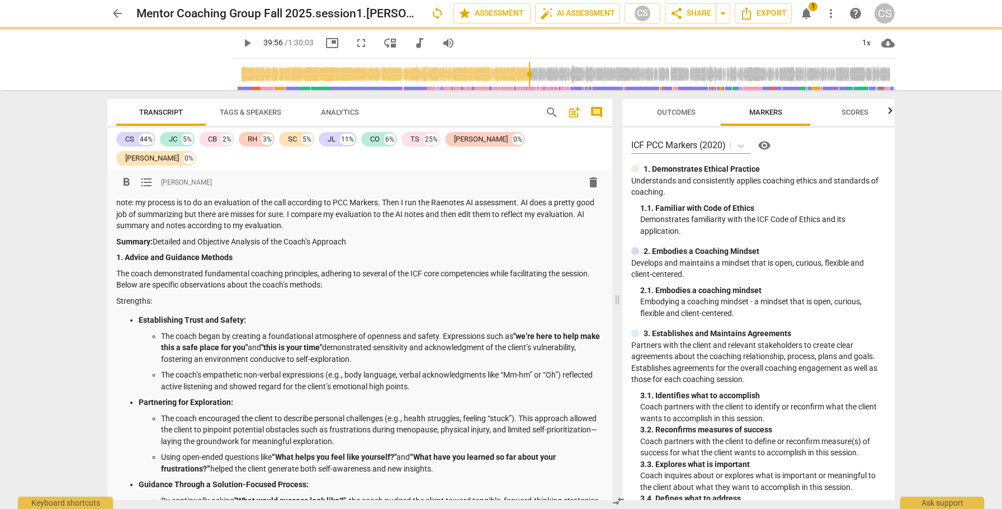
click at [341, 205] on p "note: my process is to do an evaluation of the call according to PCC Markers. T…" at bounding box center [359, 214] width 487 height 35
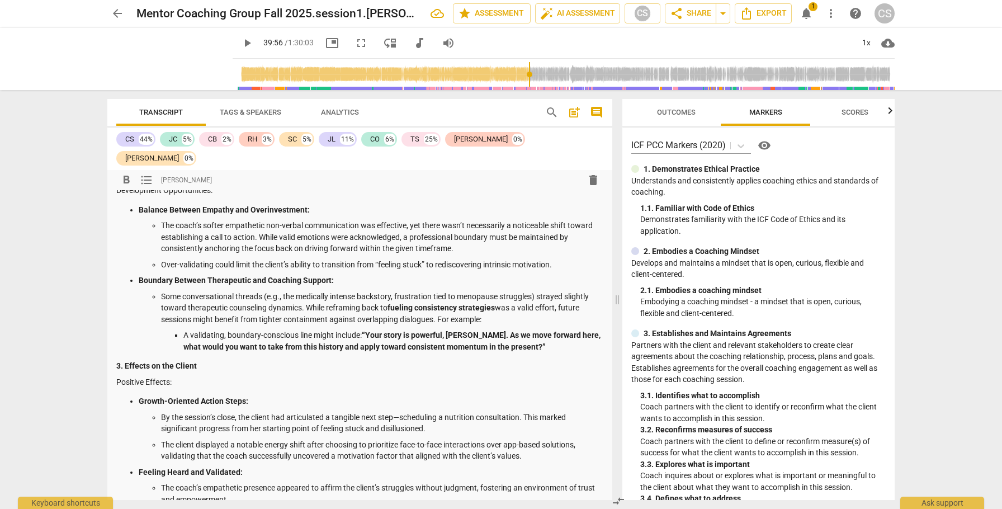
scroll to position [823, 0]
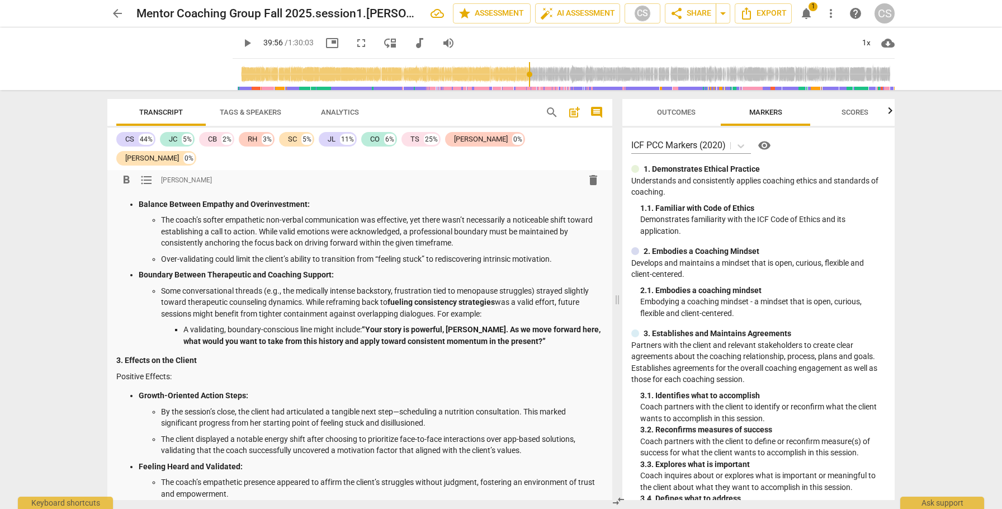
click at [499, 225] on p "The coach’s softer empathetic non-verbal communication was effective, yet there…" at bounding box center [382, 231] width 442 height 35
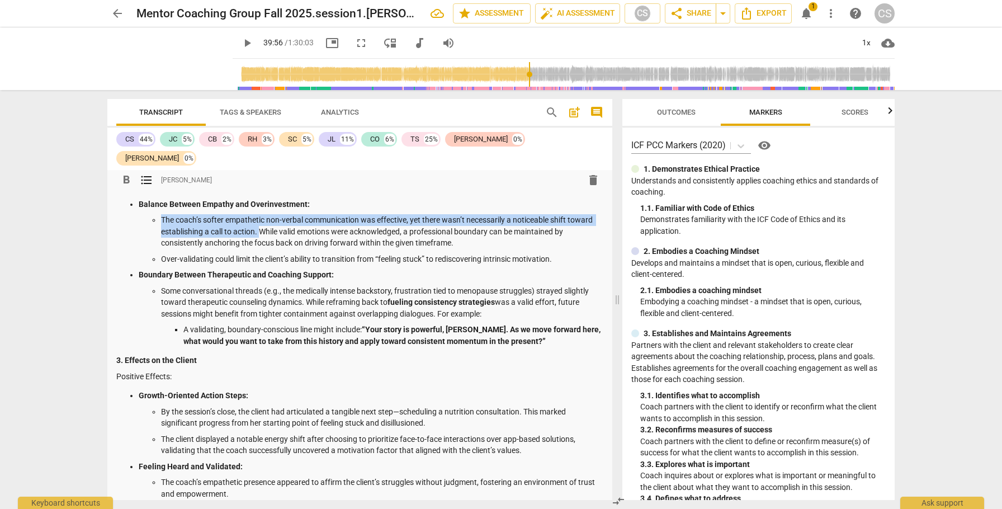
drag, startPoint x: 162, startPoint y: 210, endPoint x: 260, endPoint y: 226, distance: 99.2
click at [260, 226] on p "The coach’s softer empathetic non-verbal communication was effective, yet there…" at bounding box center [382, 231] width 442 height 35
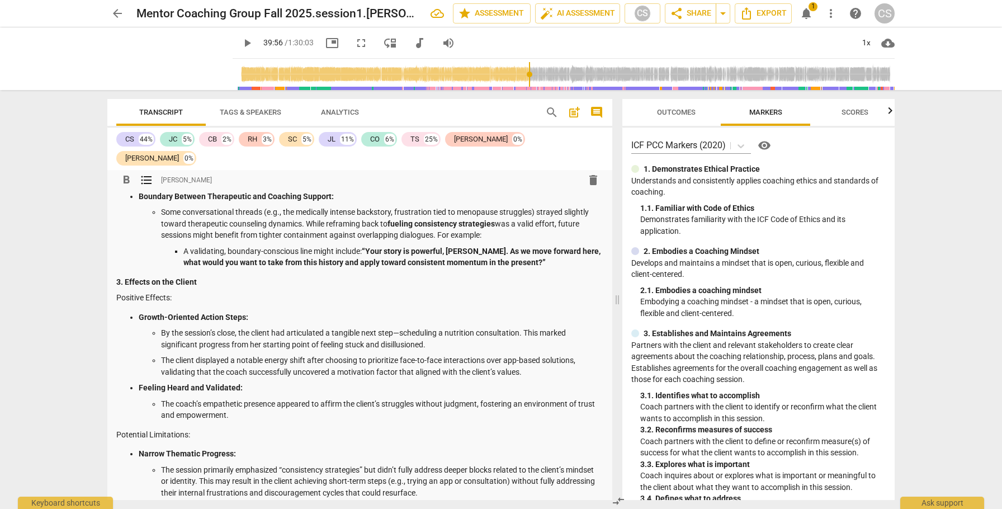
scroll to position [895, 0]
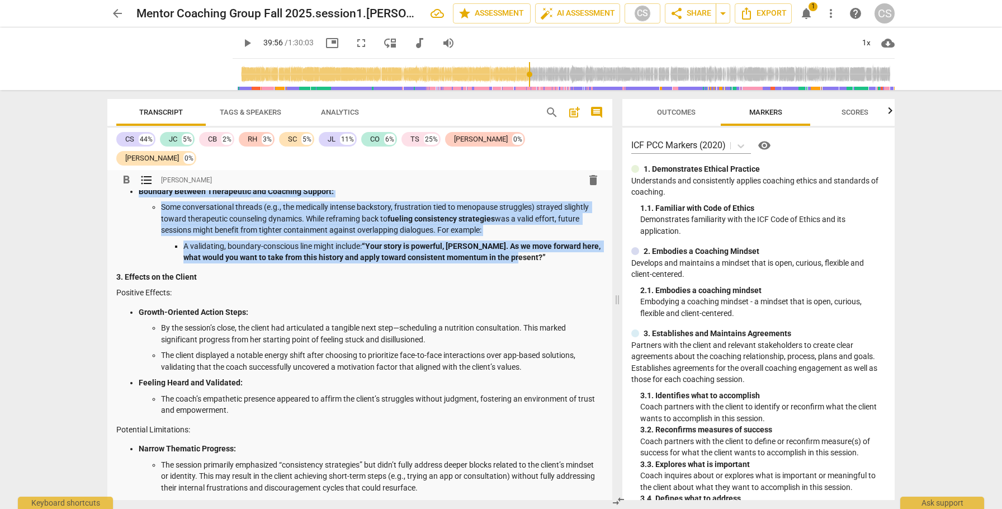
drag, startPoint x: 130, startPoint y: 182, endPoint x: 544, endPoint y: 253, distance: 419.7
click at [544, 253] on ul "Balance Between Empathy and Overinvestment: While valid emotions were acknowled…" at bounding box center [359, 194] width 487 height 137
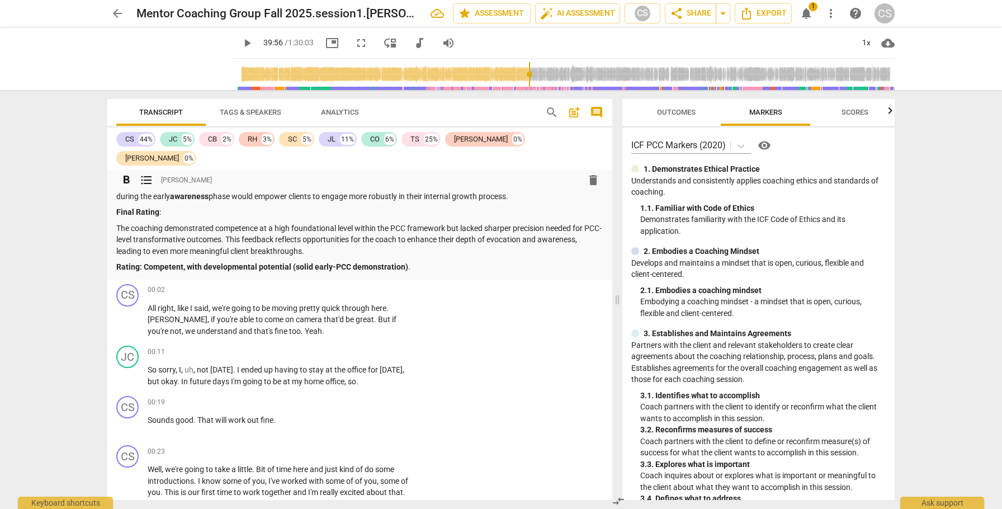
scroll to position [1372, 0]
click at [591, 222] on p "The coaching demonstrated competence at a high foundational level within the PC…" at bounding box center [359, 239] width 487 height 35
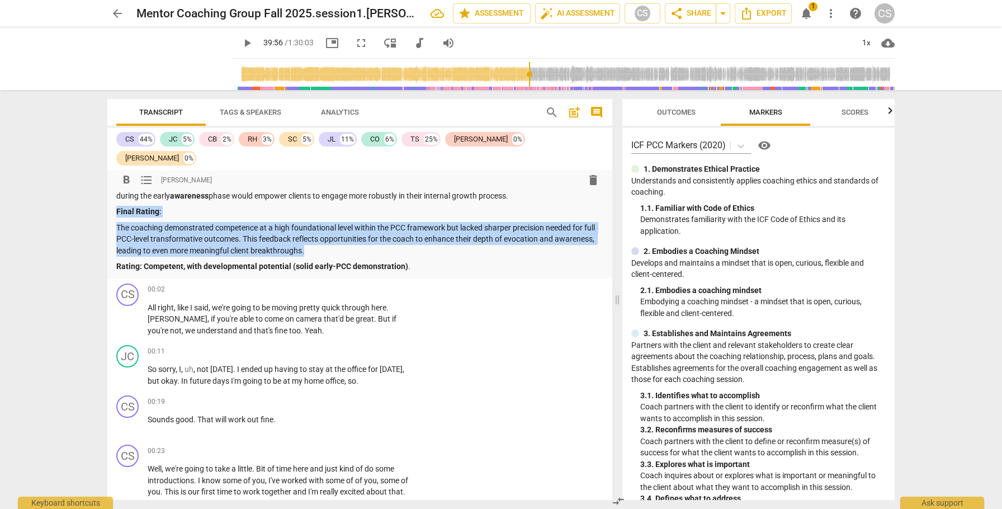
drag, startPoint x: 116, startPoint y: 203, endPoint x: 375, endPoint y: 243, distance: 261.9
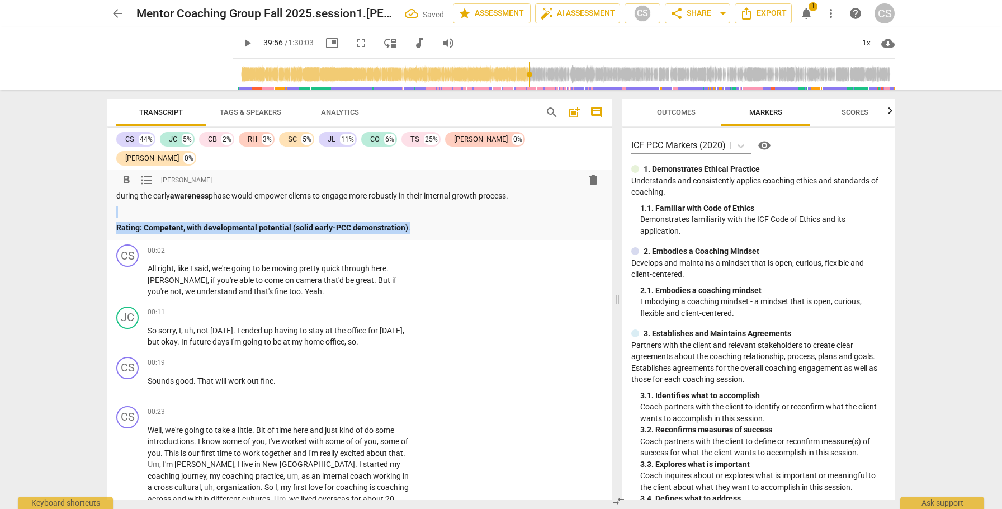
drag, startPoint x: 410, startPoint y: 223, endPoint x: 168, endPoint y: 201, distance: 243.0
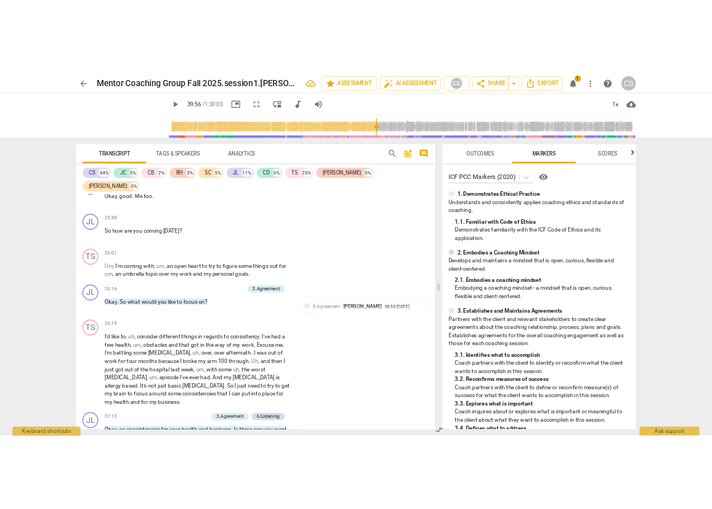
scroll to position [6496, 0]
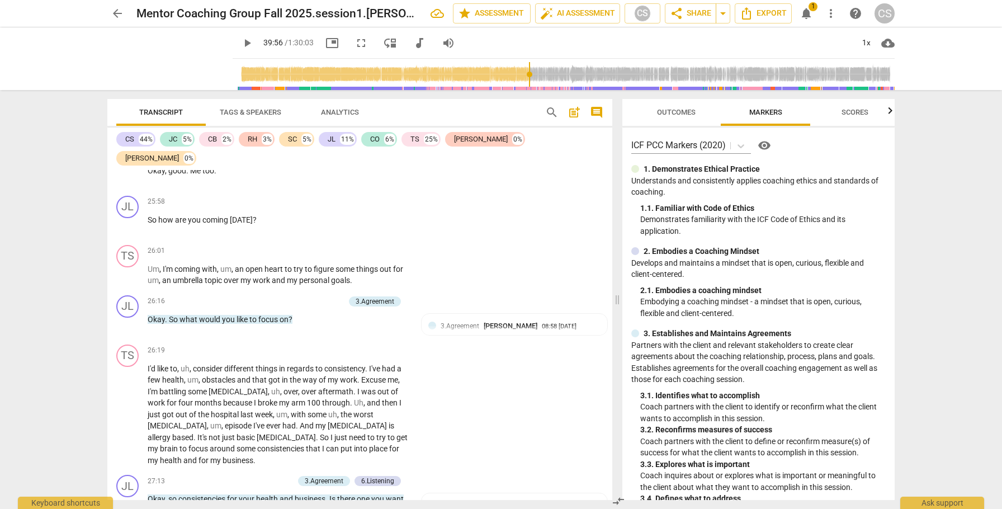
click at [257, 110] on span "Tags & Speakers" at bounding box center [250, 112] width 61 height 8
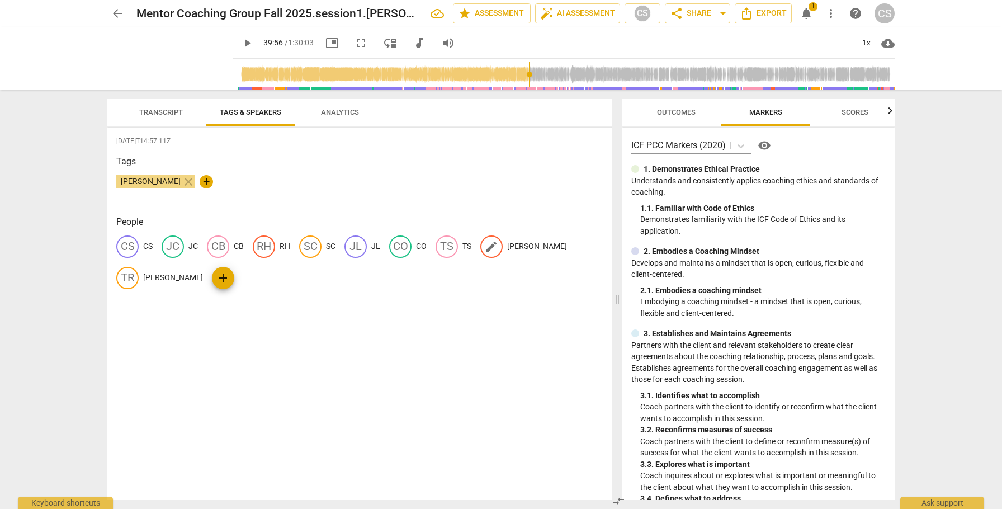
click at [498, 246] on div "edit" at bounding box center [491, 246] width 22 height 22
click at [233, 277] on span "delete" at bounding box center [239, 278] width 12 height 12
click at [498, 245] on div "edit" at bounding box center [491, 246] width 22 height 22
click at [233, 279] on span "delete" at bounding box center [239, 278] width 12 height 12
click at [151, 111] on span "Transcript" at bounding box center [161, 112] width 44 height 8
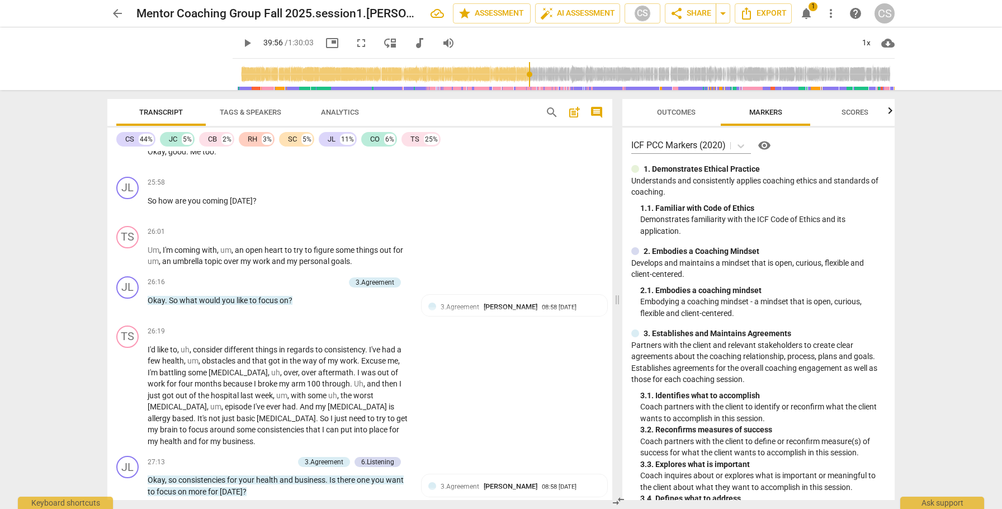
click at [777, 8] on span "notifications" at bounding box center [805, 13] width 13 height 13
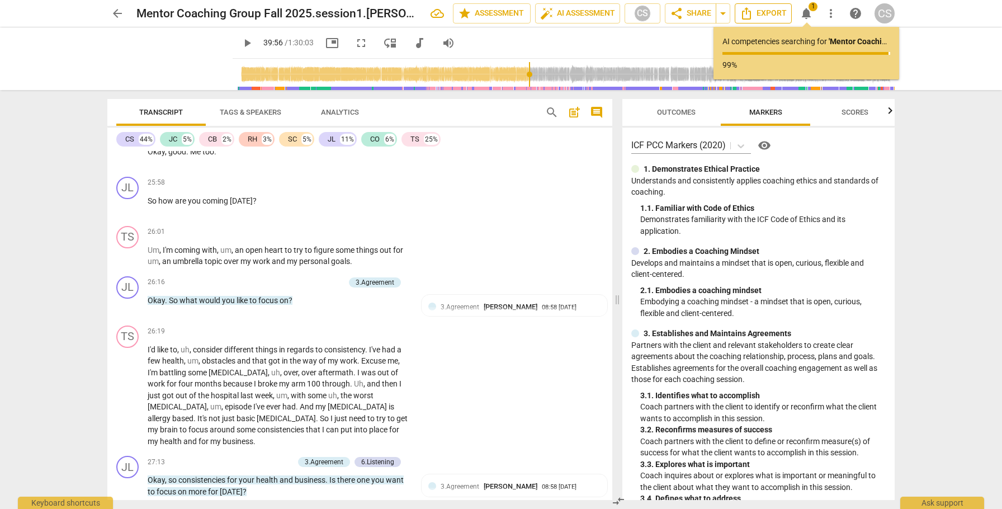
click at [770, 14] on span "Export" at bounding box center [763, 13] width 47 height 13
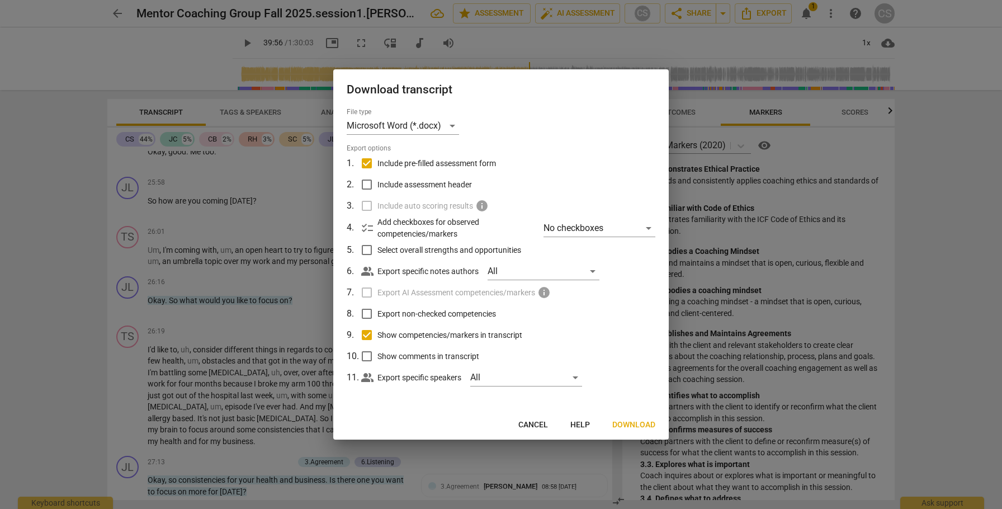
click at [629, 310] on span "Download" at bounding box center [633, 424] width 43 height 11
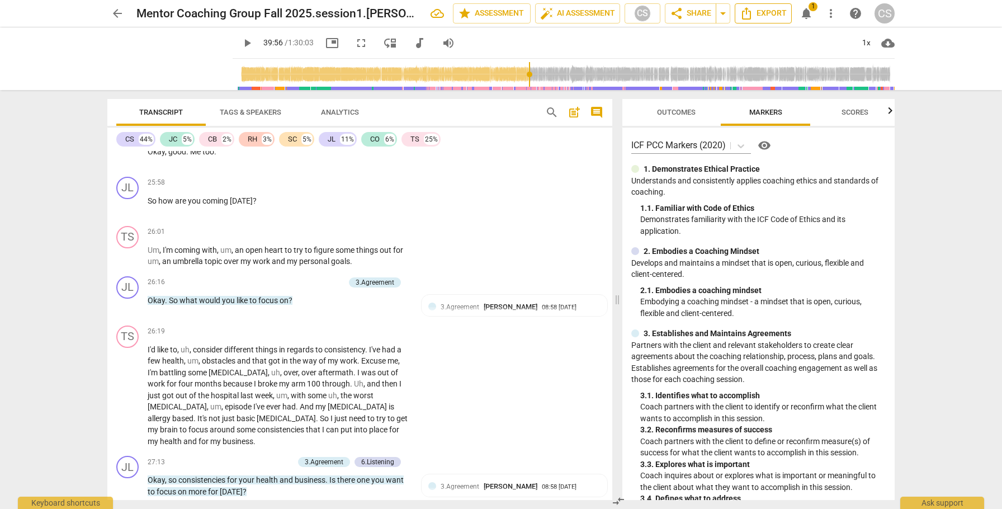
click at [761, 13] on span "Export" at bounding box center [763, 13] width 47 height 13
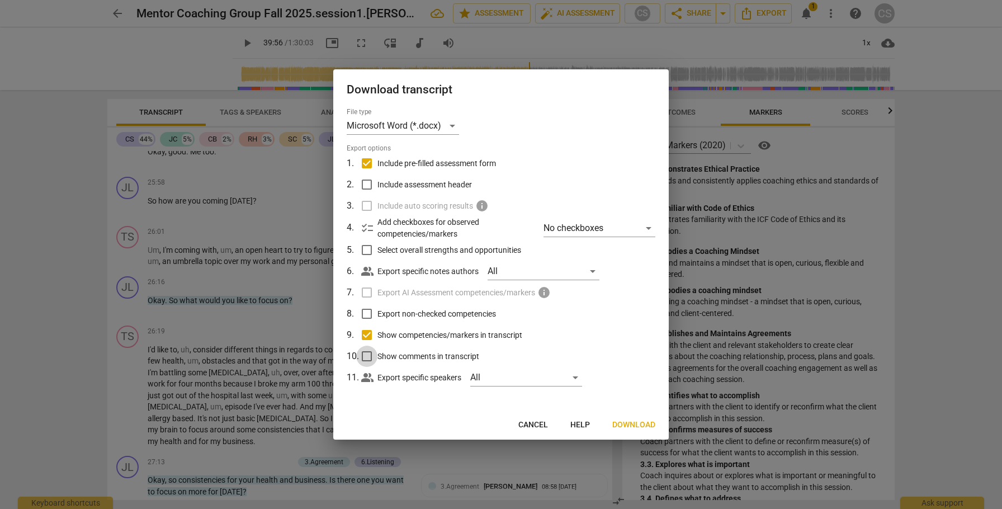
click at [370, 310] on input "Show comments in transcript" at bounding box center [366, 355] width 21 height 21
click at [366, 310] on input "Export non-checked competencies" at bounding box center [366, 313] width 21 height 21
click at [630, 310] on span "Download" at bounding box center [633, 424] width 43 height 11
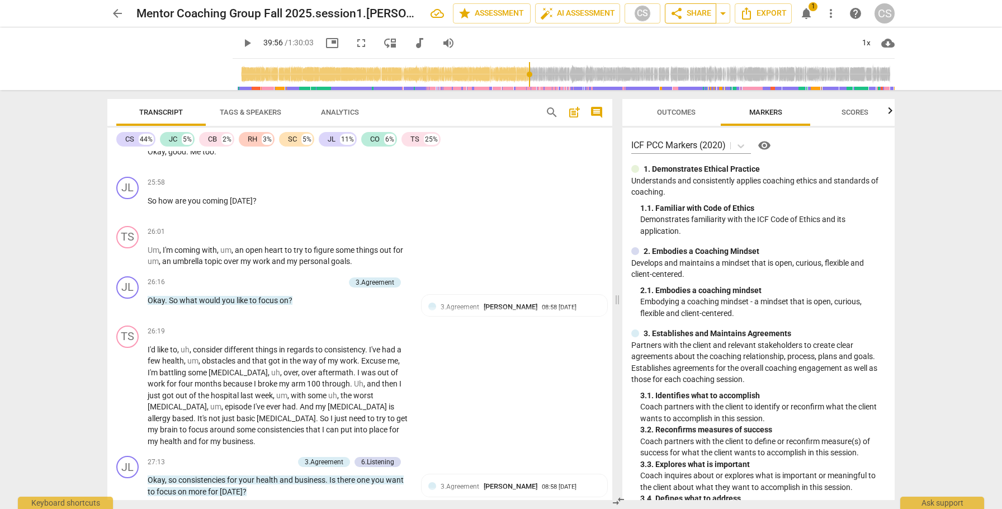
click at [689, 11] on span "share Share" at bounding box center [690, 13] width 41 height 13
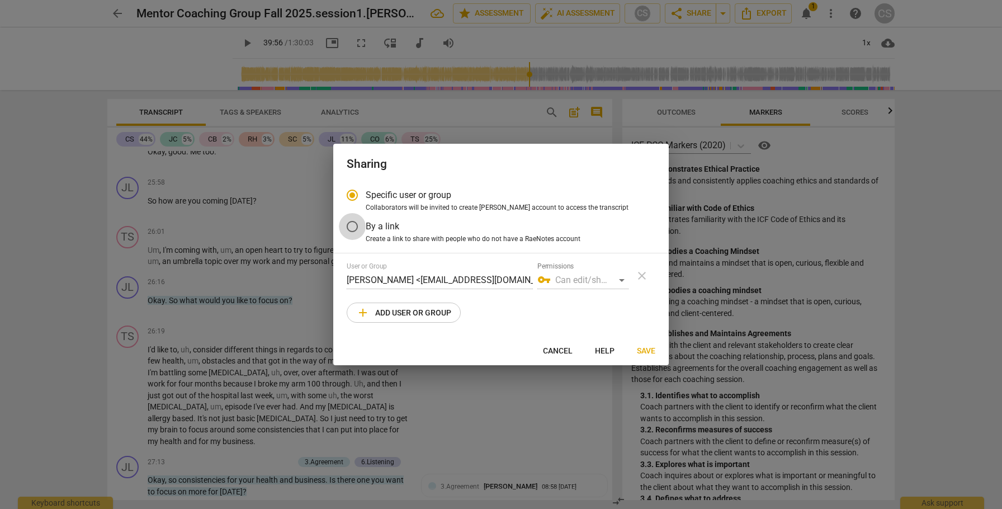
click at [351, 224] on input "By a link" at bounding box center [352, 226] width 27 height 27
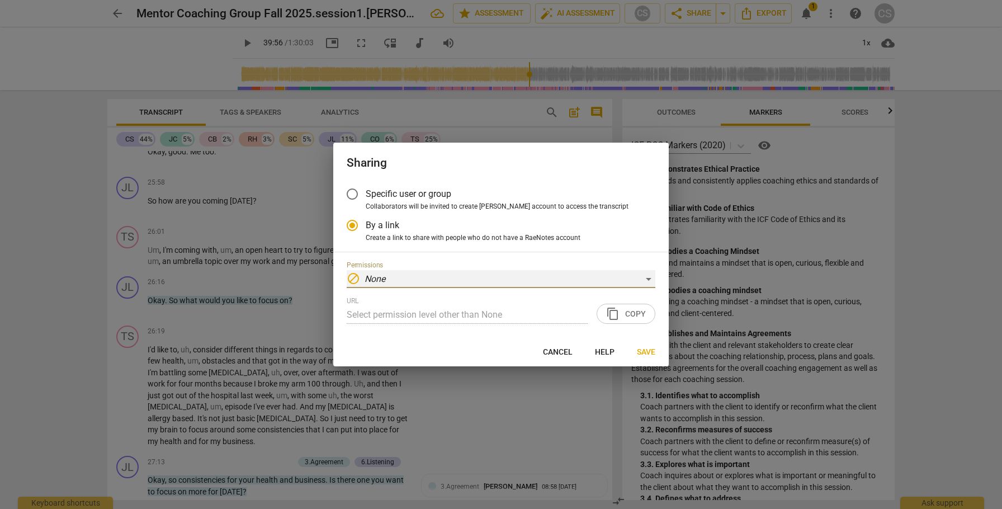
click at [647, 275] on div "block None" at bounding box center [501, 279] width 309 height 18
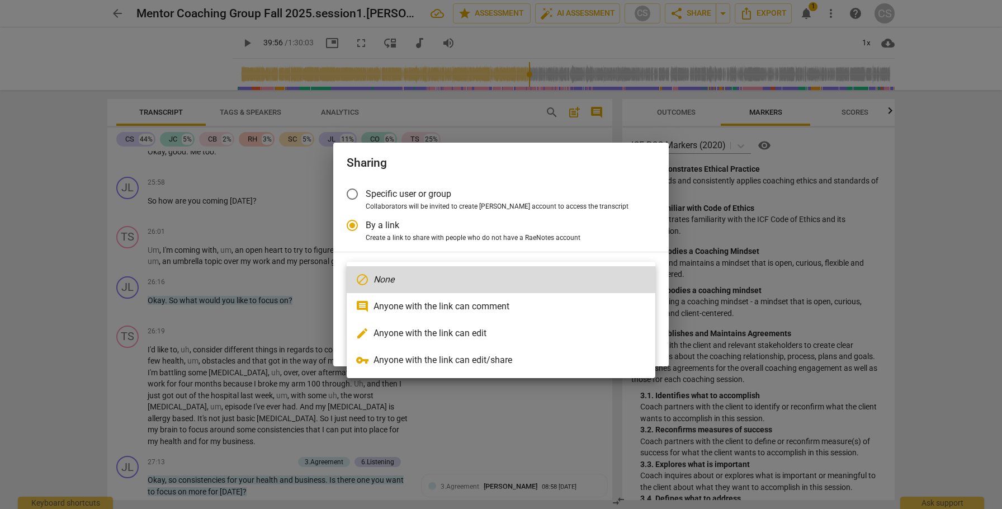
click at [583, 310] on li "comment Anyone with the link can comment" at bounding box center [501, 306] width 309 height 27
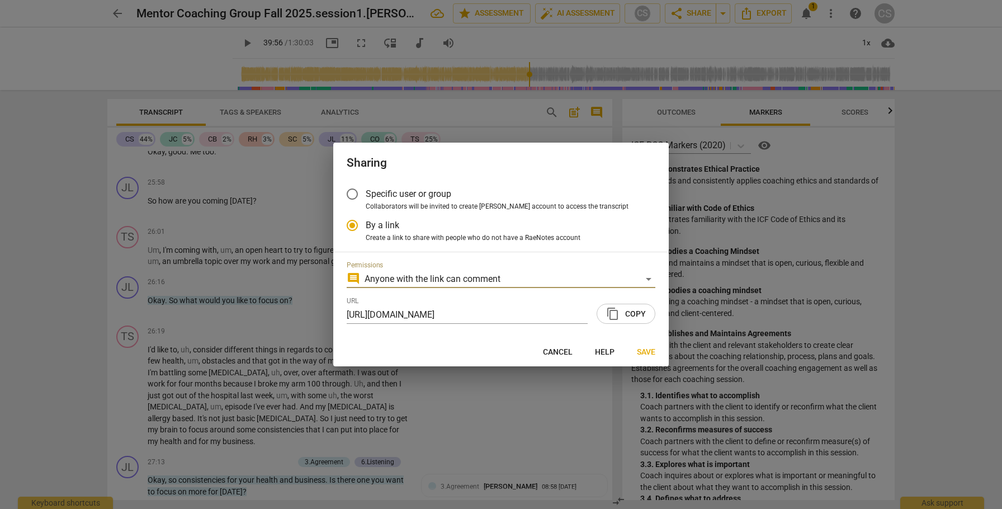
click at [638, 310] on span "content_copy Copy" at bounding box center [626, 313] width 40 height 13
click at [650, 310] on span "Save" at bounding box center [646, 352] width 18 height 11
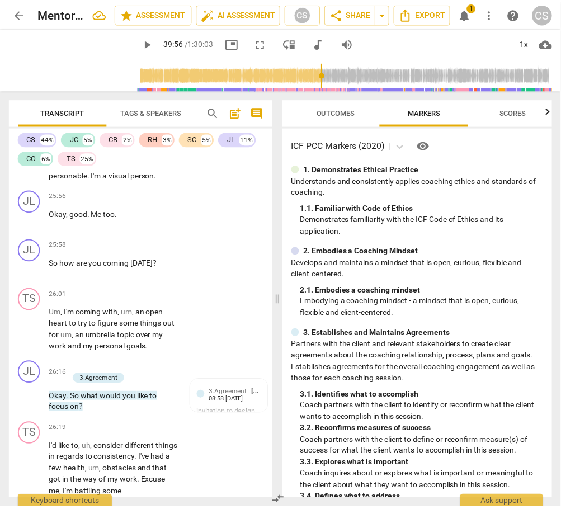
scroll to position [10783, 0]
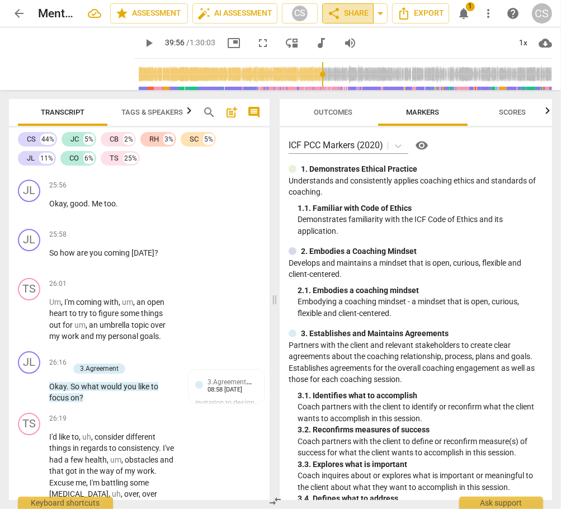
click at [352, 12] on span "share Share" at bounding box center [347, 13] width 41 height 13
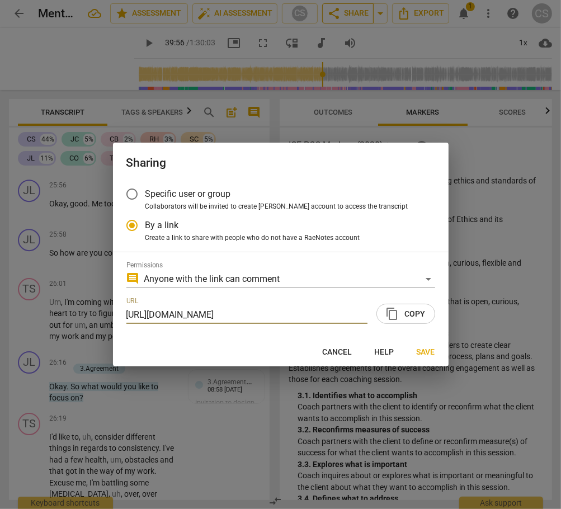
scroll to position [0, 56]
click at [412, 310] on span "content_copy Copy" at bounding box center [406, 313] width 40 height 13
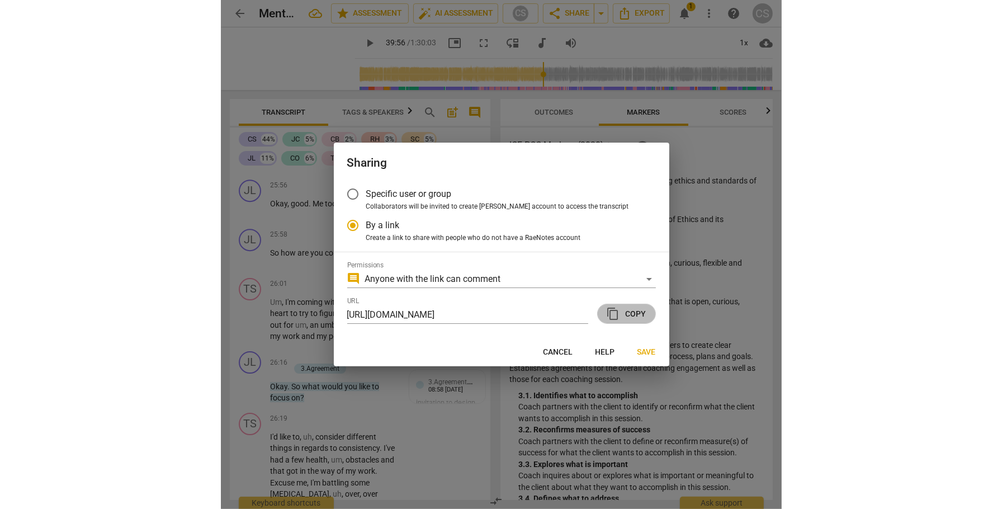
scroll to position [0, 0]
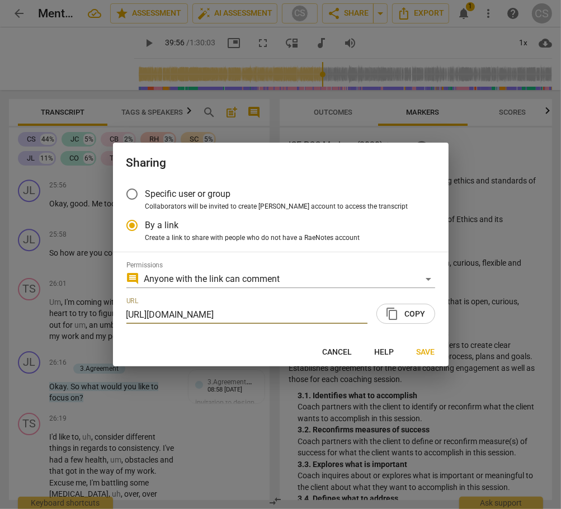
click at [336, 310] on span "Cancel" at bounding box center [338, 352] width 30 height 11
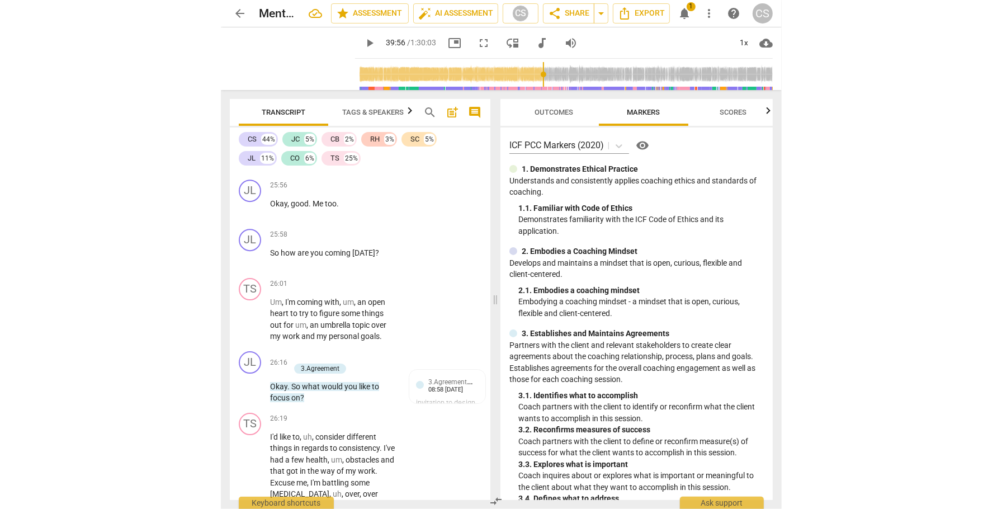
scroll to position [6496, 0]
